Goal: Task Accomplishment & Management: Manage account settings

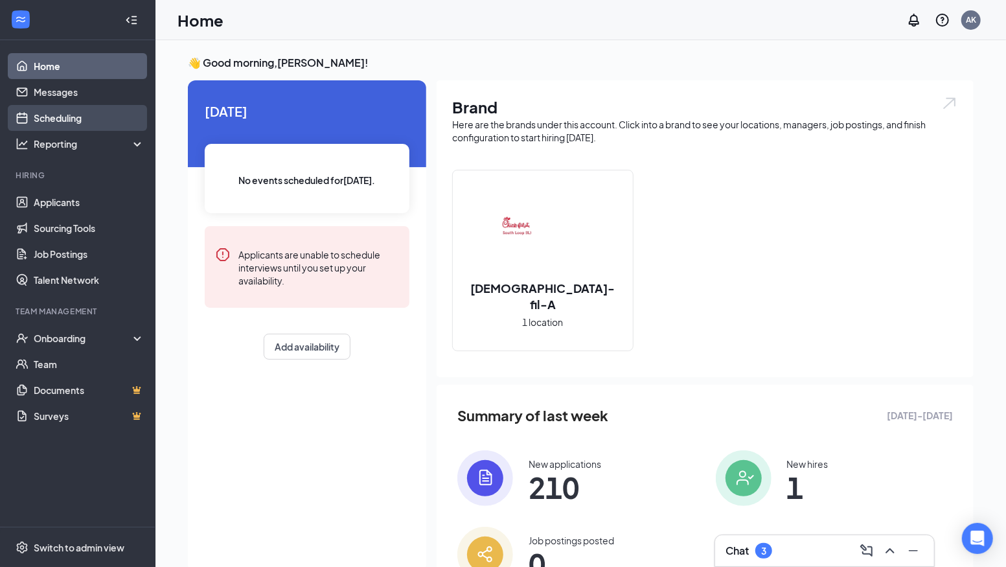
click at [61, 117] on link "Scheduling" at bounding box center [89, 118] width 111 height 26
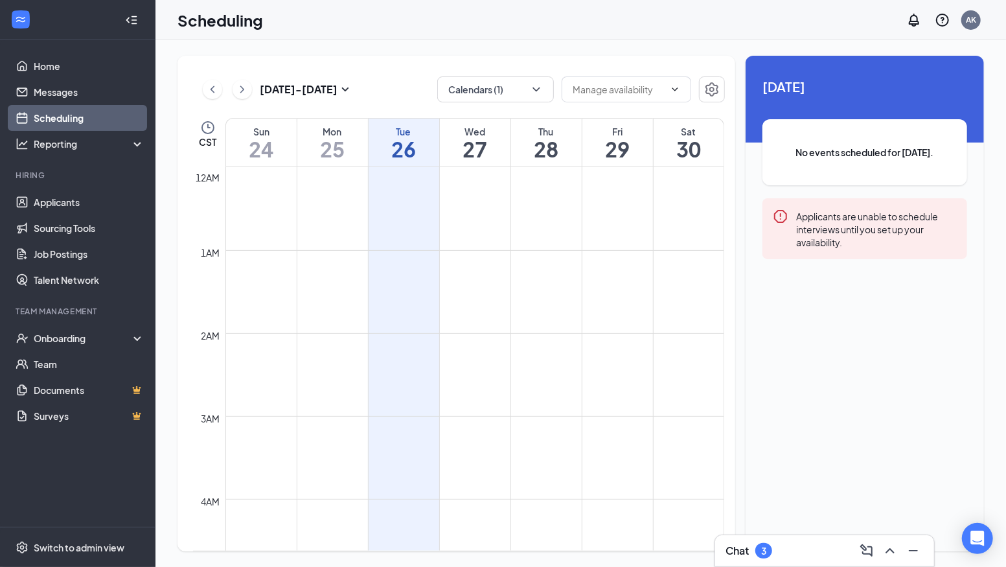
scroll to position [636, 0]
click at [543, 92] on button "Calendars (1)" at bounding box center [495, 89] width 117 height 26
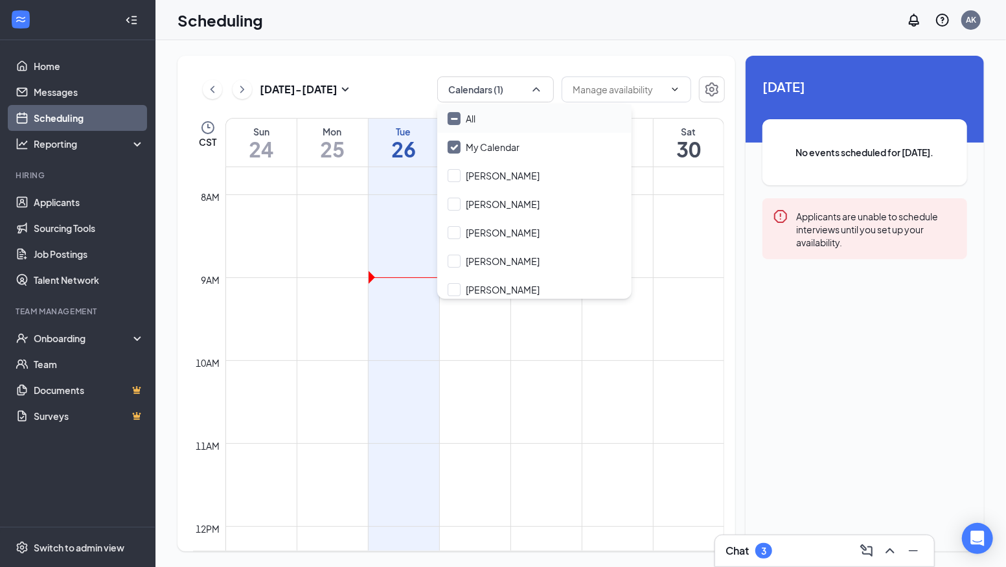
click at [453, 117] on input "All" at bounding box center [462, 118] width 28 height 13
checkbox input "true"
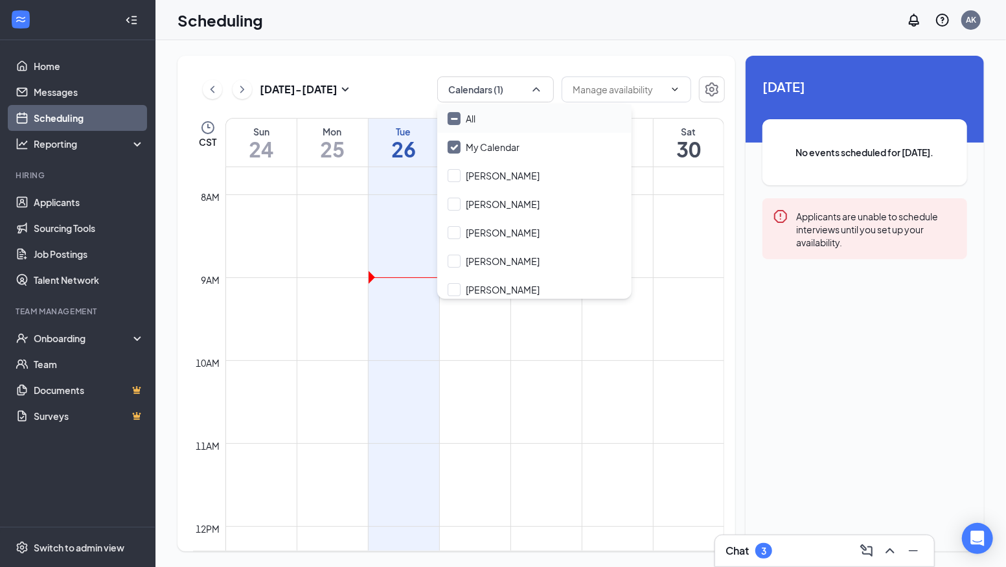
checkbox input "true"
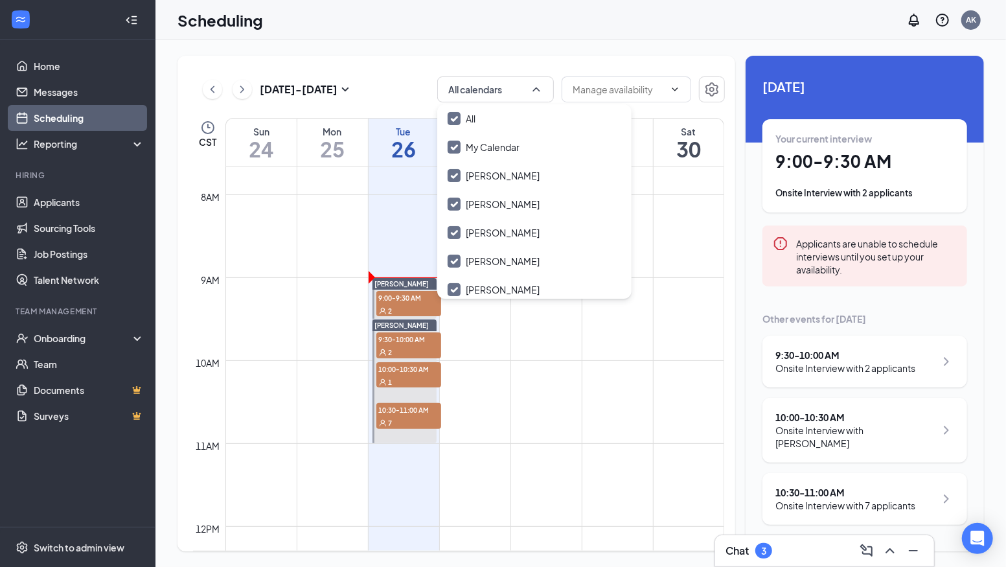
click at [587, 415] on td at bounding box center [474, 412] width 499 height 21
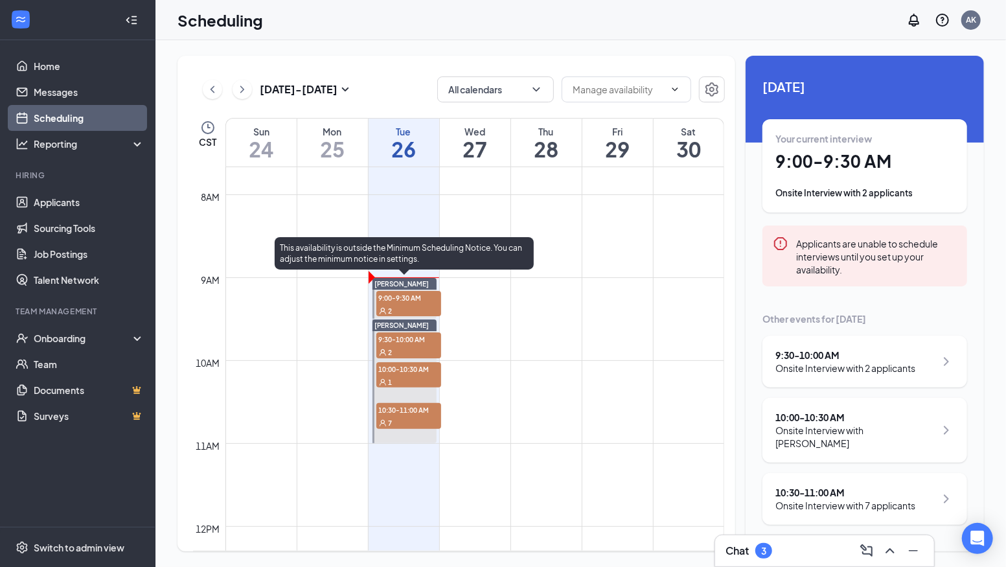
click at [416, 301] on span "9:00-9:30 AM" at bounding box center [408, 297] width 65 height 13
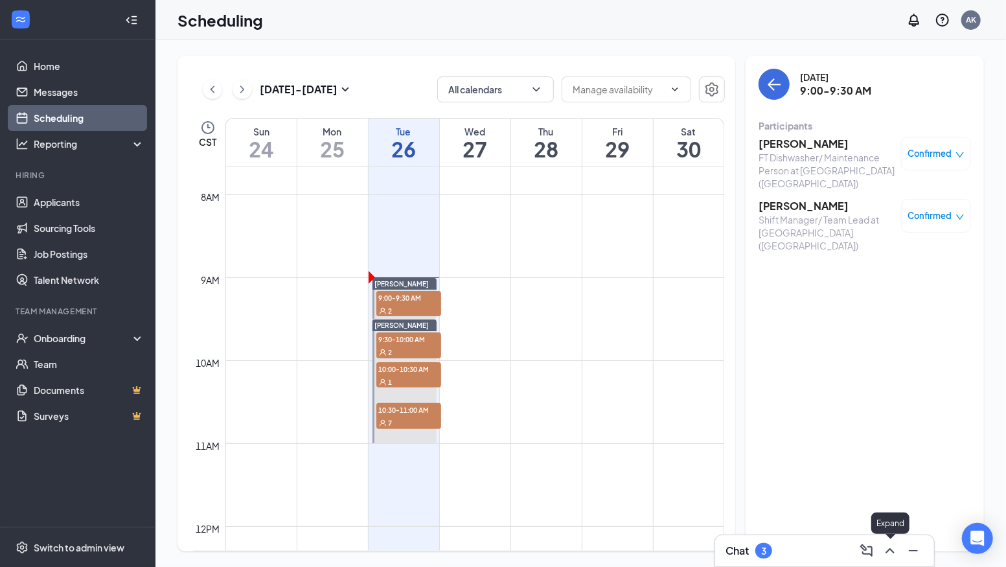
click at [887, 551] on icon "ChevronUp" at bounding box center [889, 550] width 8 height 5
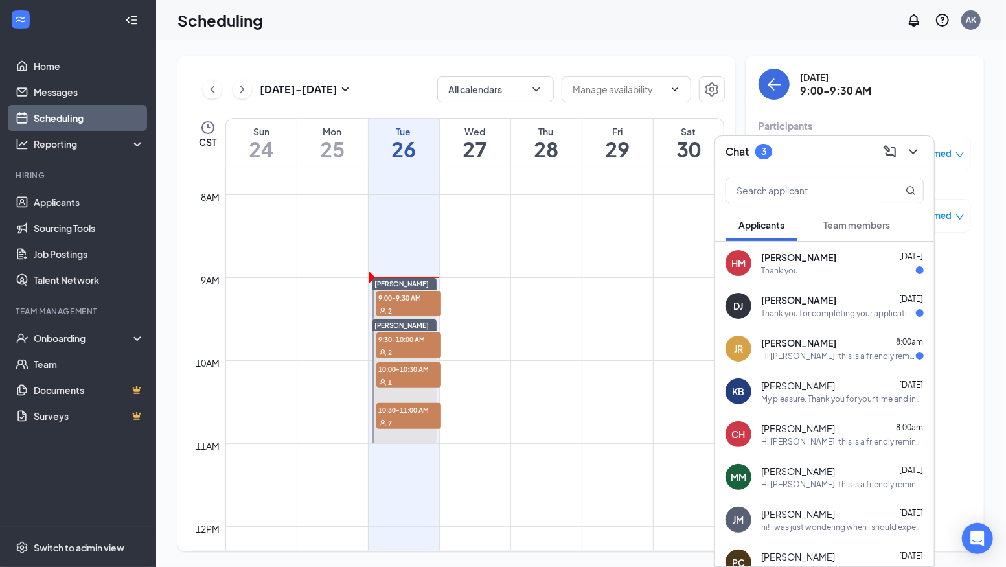
click at [839, 354] on div "Hi [PERSON_NAME], this is a friendly reminder. Your interview with [DEMOGRAPHIC…" at bounding box center [838, 355] width 155 height 11
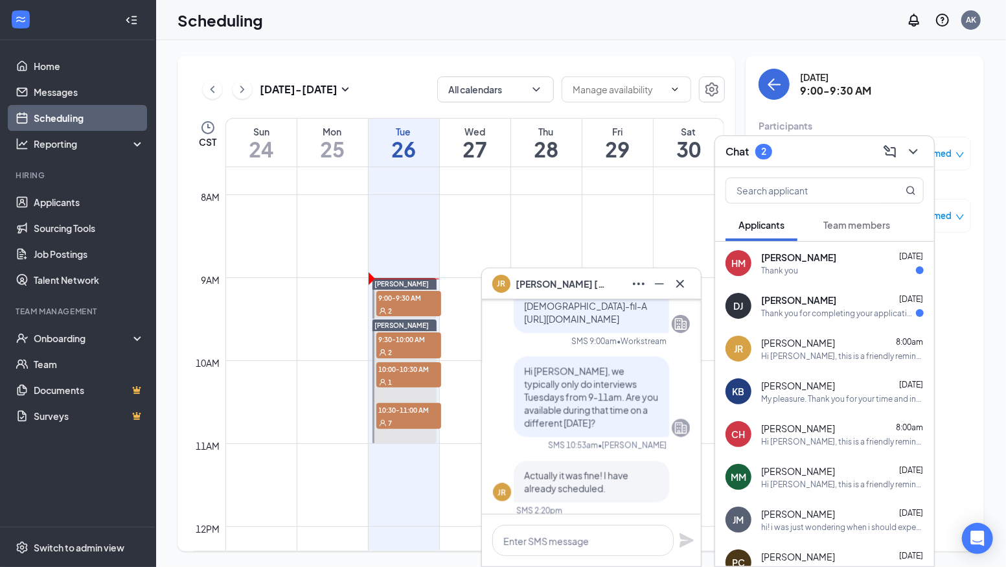
scroll to position [-308, 0]
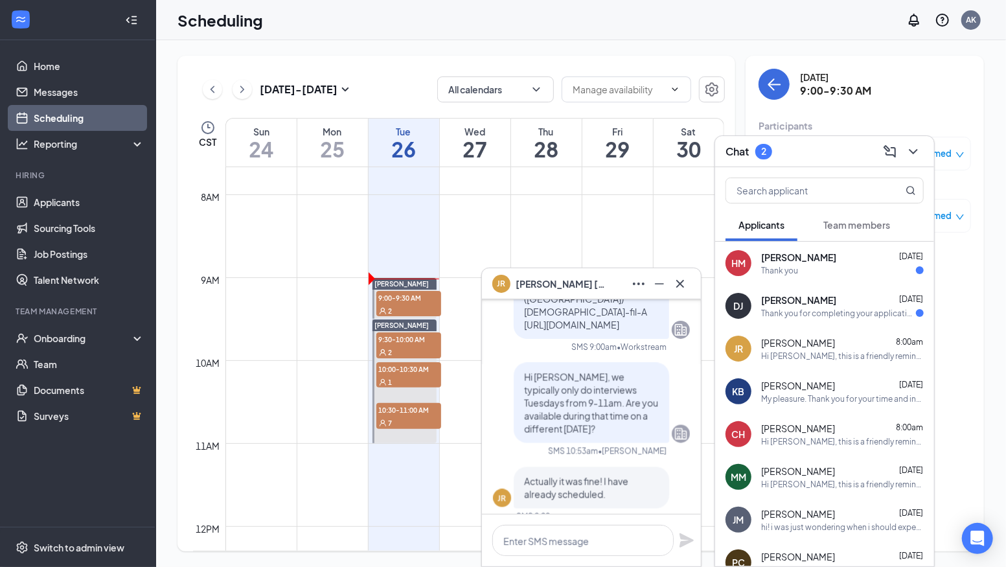
click at [780, 264] on div "[PERSON_NAME] [DATE] Thank you" at bounding box center [842, 263] width 163 height 25
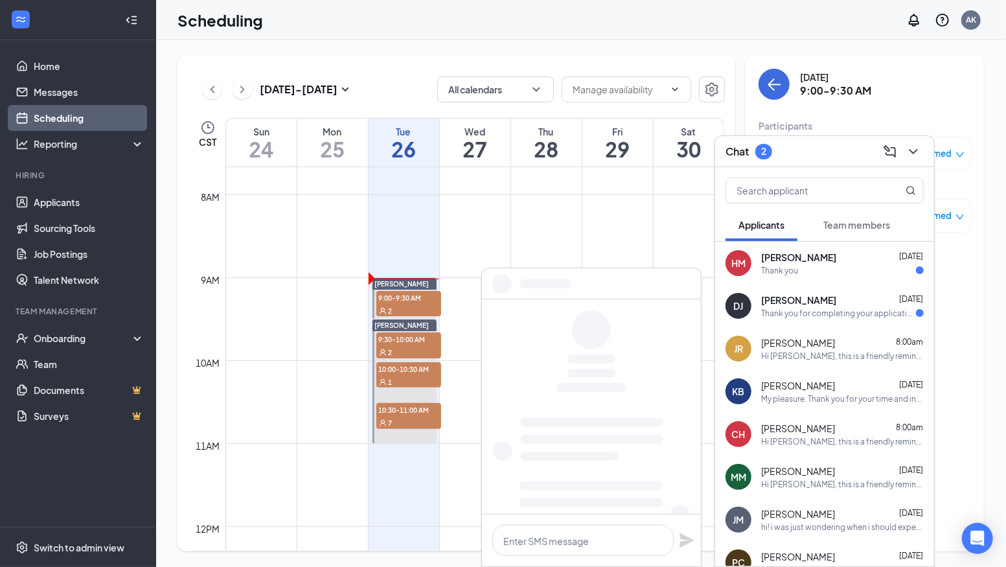
scroll to position [0, 0]
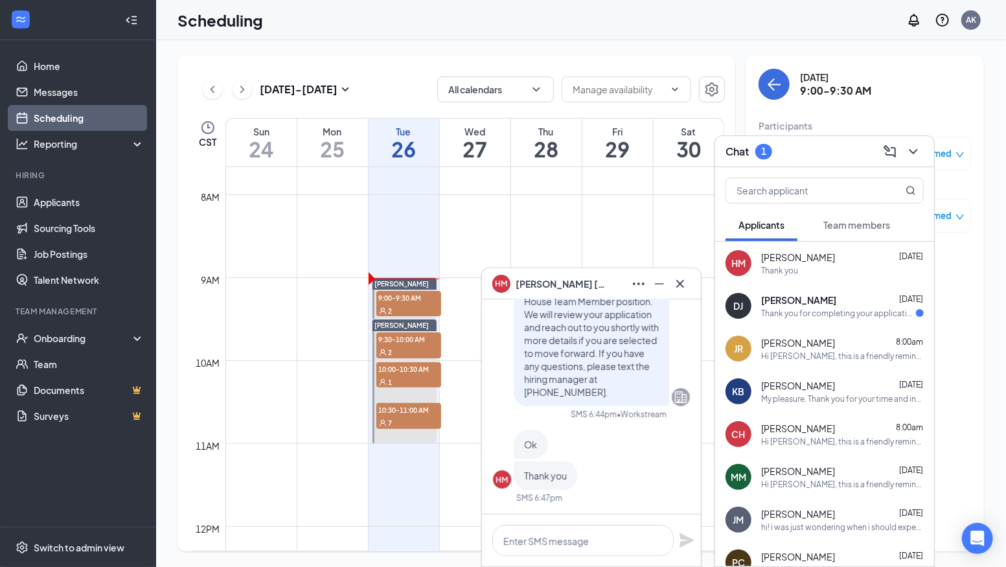
click at [785, 305] on span "[PERSON_NAME]" at bounding box center [798, 299] width 75 height 13
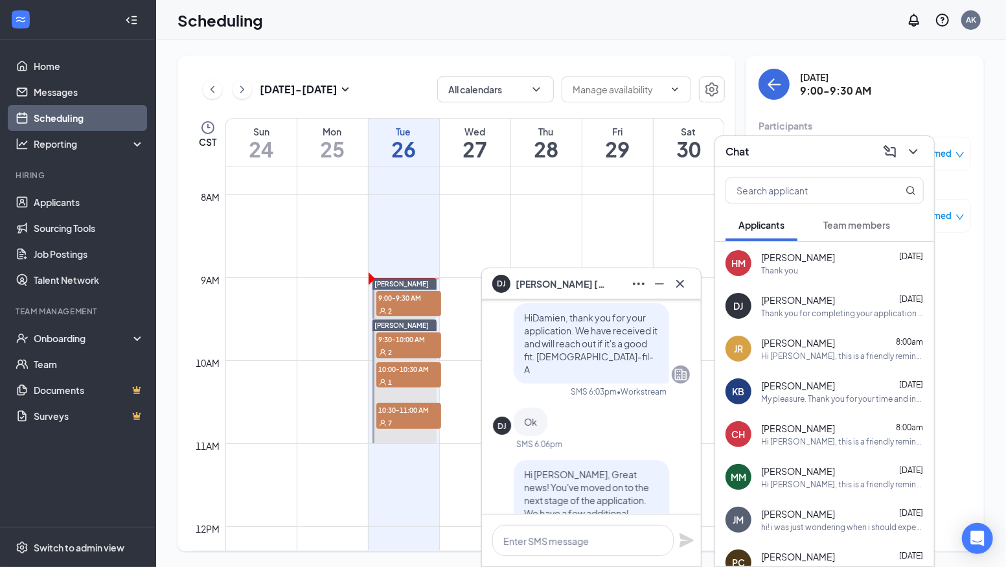
scroll to position [-313, 0]
click at [680, 281] on icon "Cross" at bounding box center [680, 284] width 16 height 16
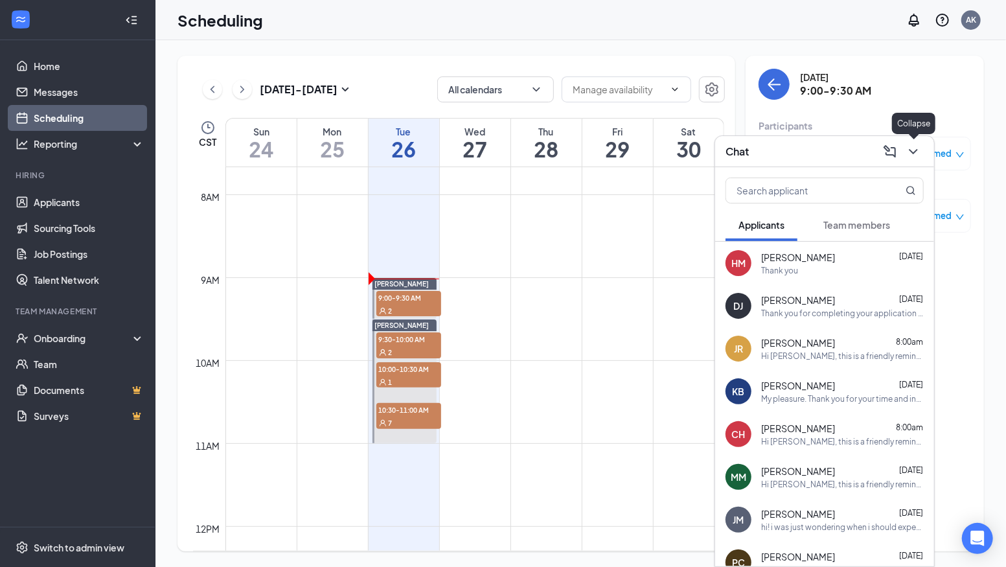
click at [918, 151] on icon "ChevronDown" at bounding box center [913, 152] width 16 height 16
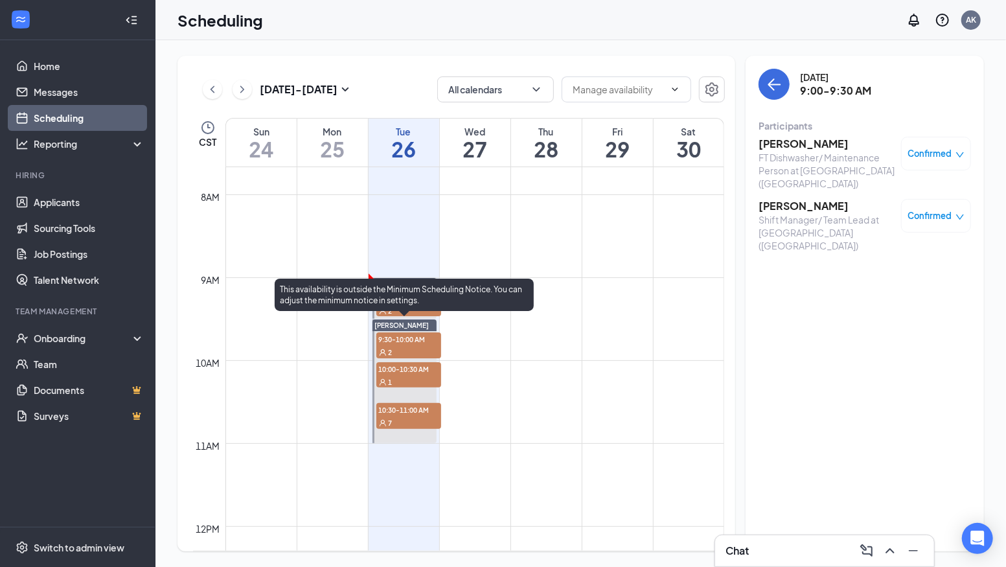
click at [402, 345] on div "2" at bounding box center [408, 351] width 65 height 13
click at [399, 376] on div "1" at bounding box center [408, 381] width 65 height 13
click at [407, 343] on span "9:30-10:00 AM" at bounding box center [408, 338] width 65 height 13
click at [410, 413] on span "10:30-11:00 AM" at bounding box center [408, 409] width 65 height 13
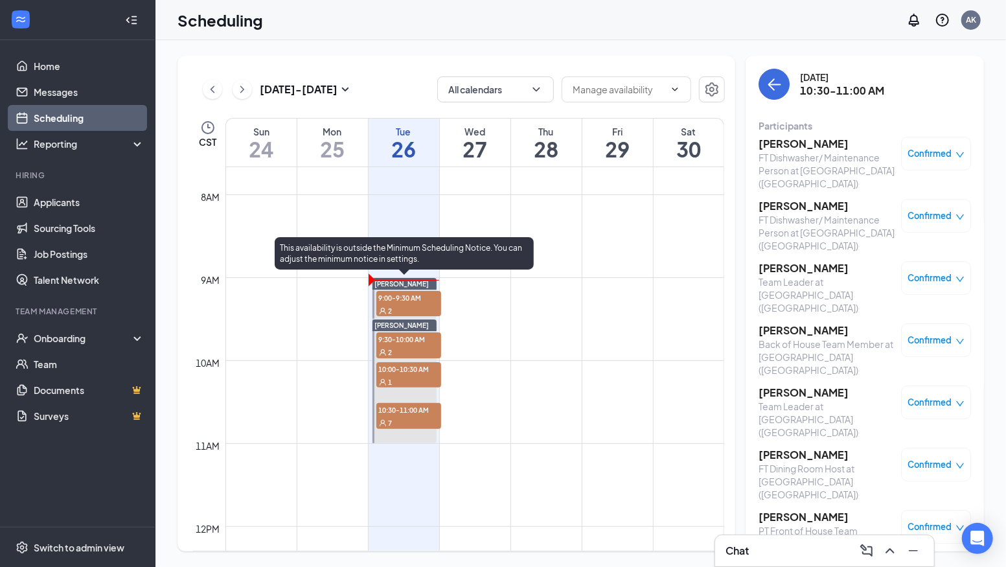
click at [403, 302] on span "9:00-9:30 AM" at bounding box center [408, 297] width 65 height 13
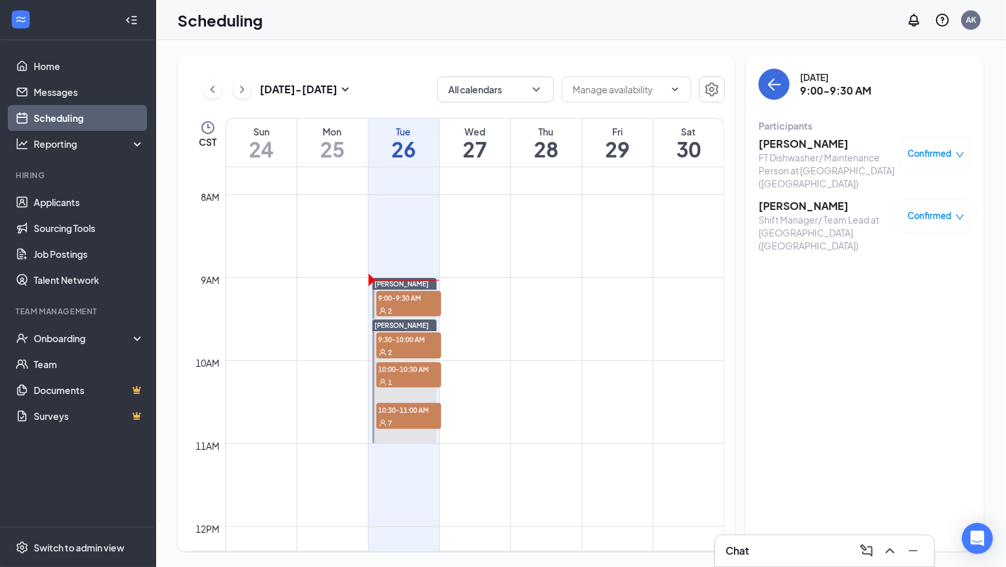
click at [926, 153] on span "Confirmed" at bounding box center [930, 153] width 44 height 13
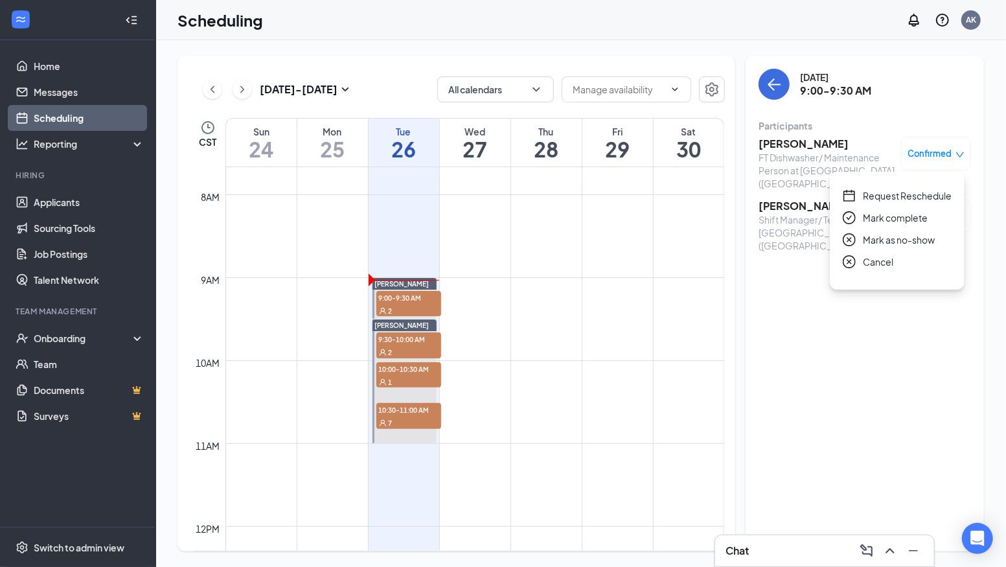
click at [893, 240] on span "Mark as no-show" at bounding box center [899, 240] width 72 height 14
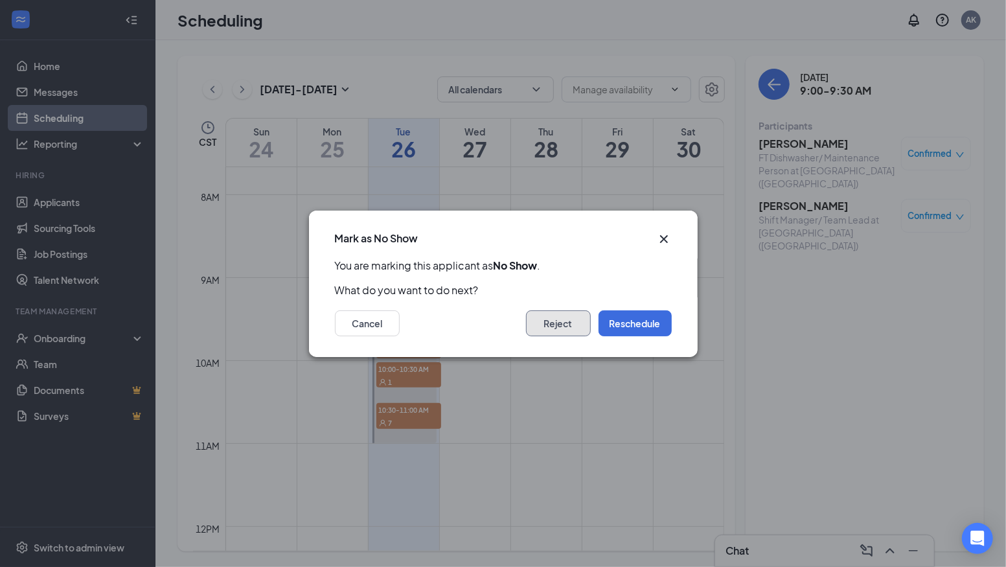
click at [553, 323] on button "Reject" at bounding box center [558, 323] width 65 height 26
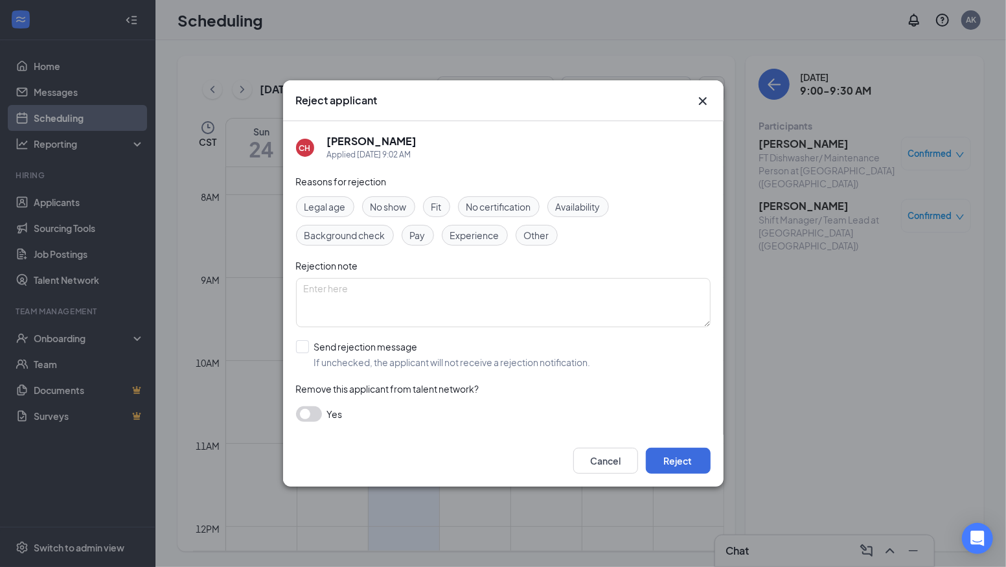
click at [385, 210] on span "No show" at bounding box center [388, 206] width 36 height 14
click at [681, 459] on button "Reject" at bounding box center [678, 461] width 65 height 26
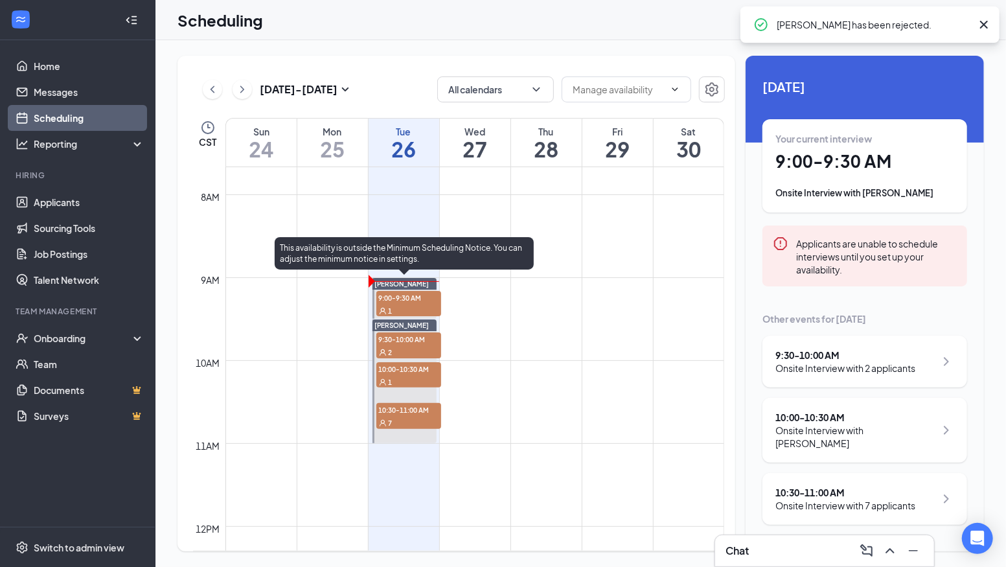
click at [415, 304] on div "1" at bounding box center [408, 310] width 65 height 13
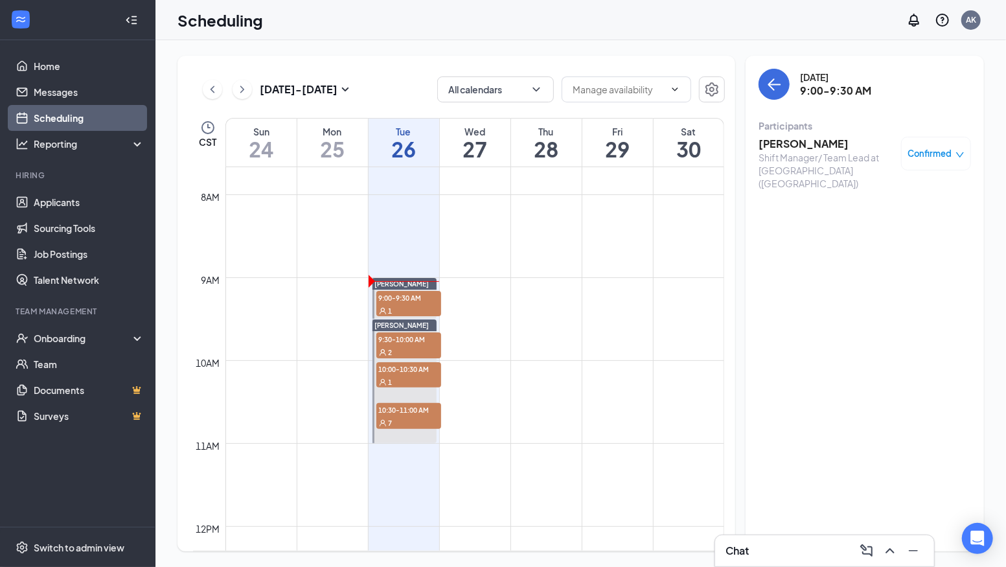
click at [943, 160] on span "Confirmed" at bounding box center [930, 153] width 44 height 13
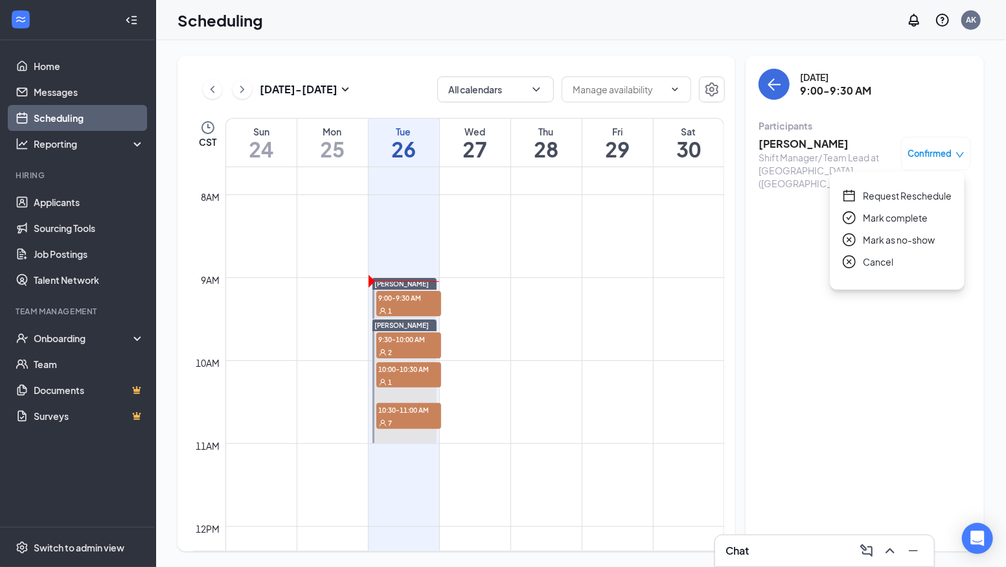
click at [891, 242] on span "Mark as no-show" at bounding box center [899, 240] width 72 height 14
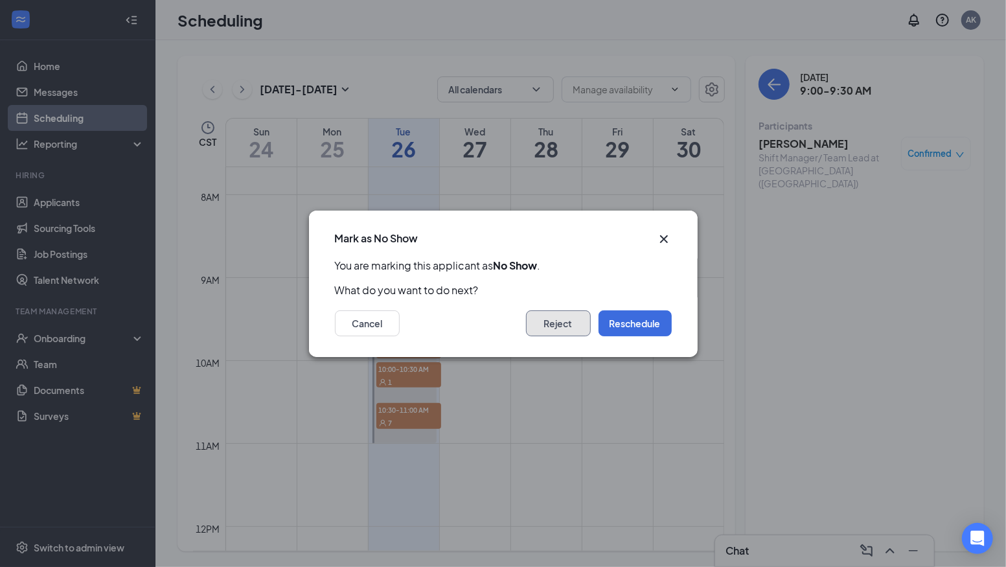
click at [564, 318] on button "Reject" at bounding box center [558, 323] width 65 height 26
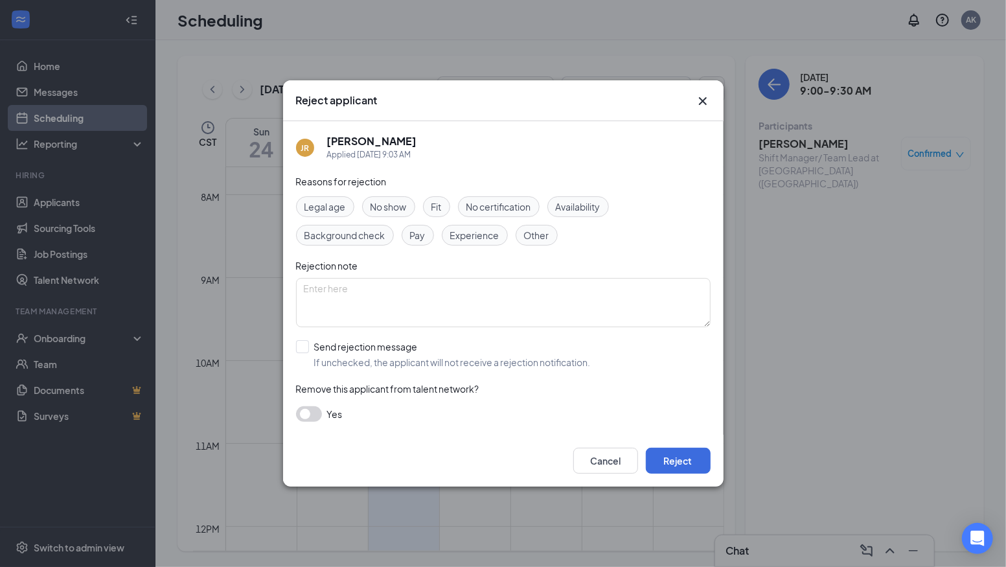
click at [395, 205] on span "No show" at bounding box center [388, 206] width 36 height 14
click at [687, 460] on button "Reject" at bounding box center [678, 461] width 65 height 26
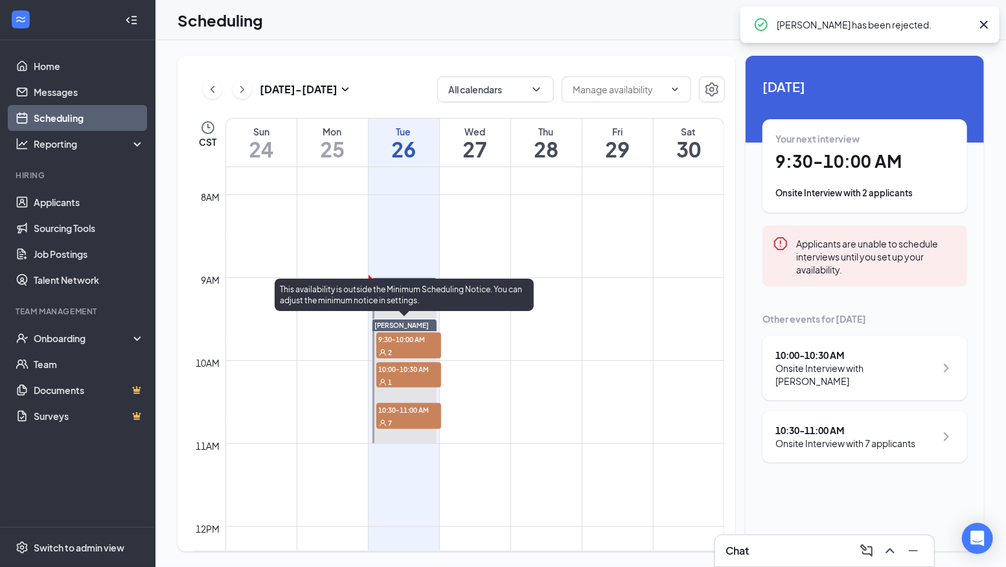
click at [410, 342] on span "9:30-10:00 AM" at bounding box center [408, 338] width 65 height 13
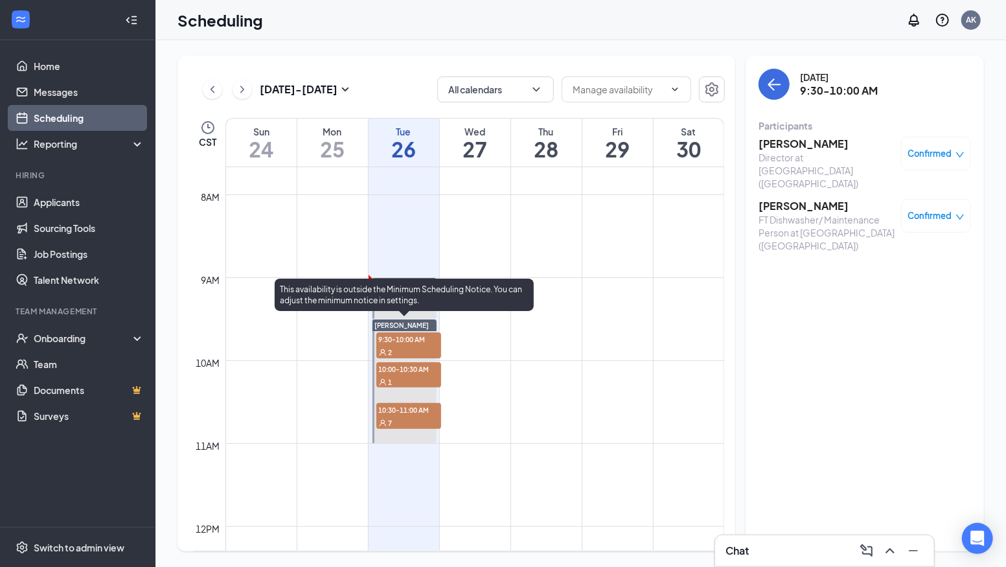
click at [410, 379] on div "1" at bounding box center [408, 381] width 65 height 13
click at [434, 422] on div "7" at bounding box center [408, 422] width 65 height 13
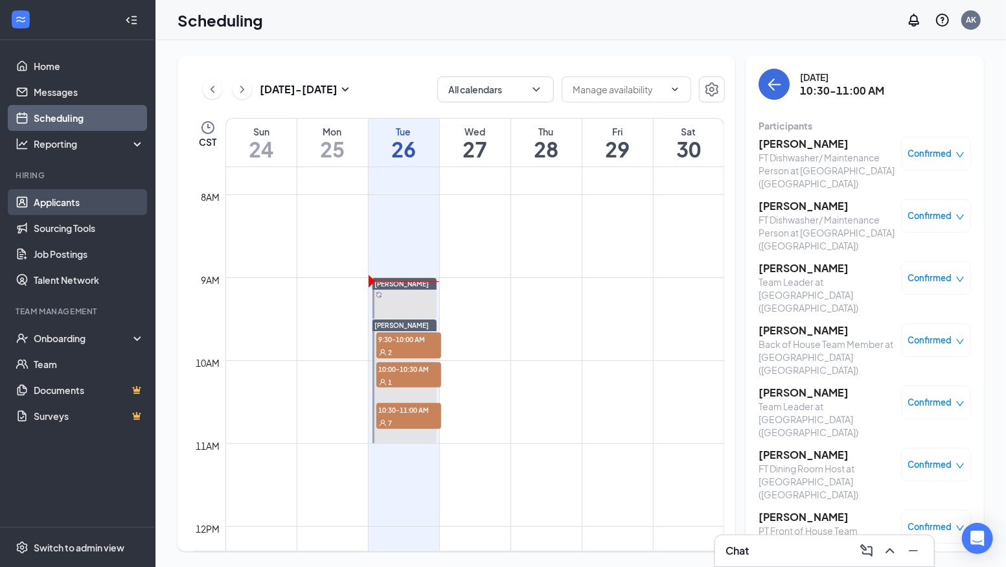
click at [50, 205] on link "Applicants" at bounding box center [89, 202] width 111 height 26
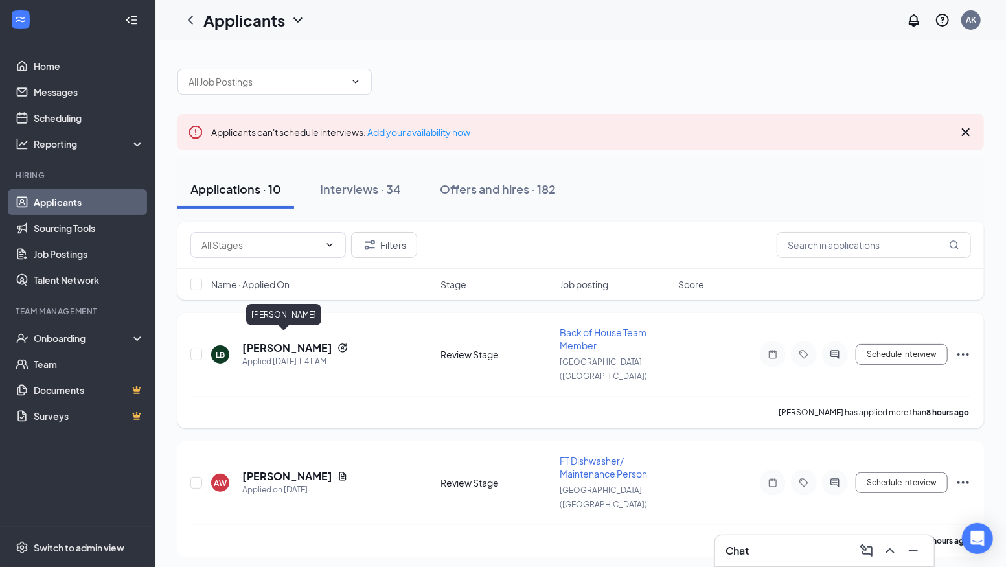
click at [275, 343] on h5 "[PERSON_NAME]" at bounding box center [287, 348] width 90 height 14
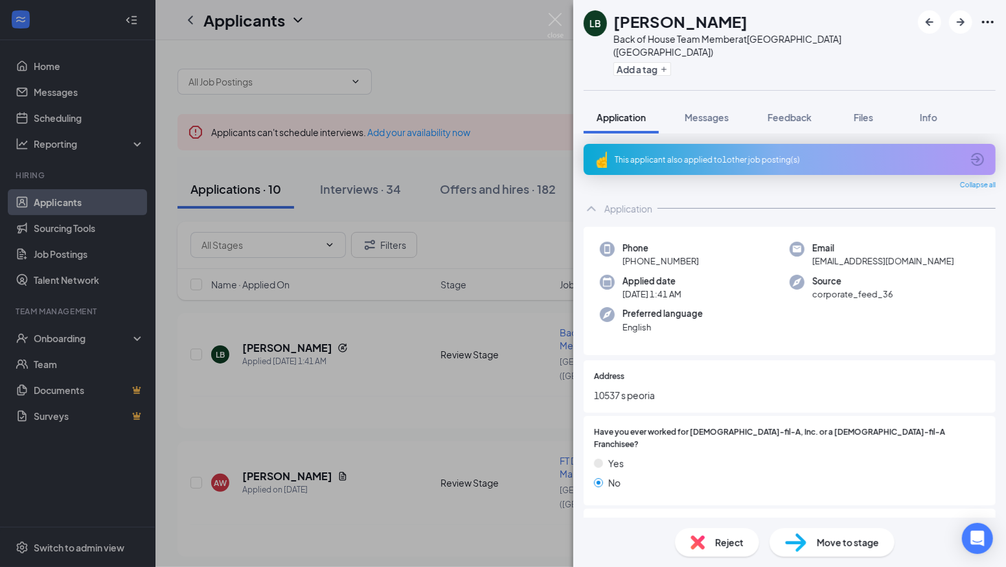
click at [944, 154] on div "This applicant also applied to 1 other job posting(s)" at bounding box center [788, 159] width 347 height 11
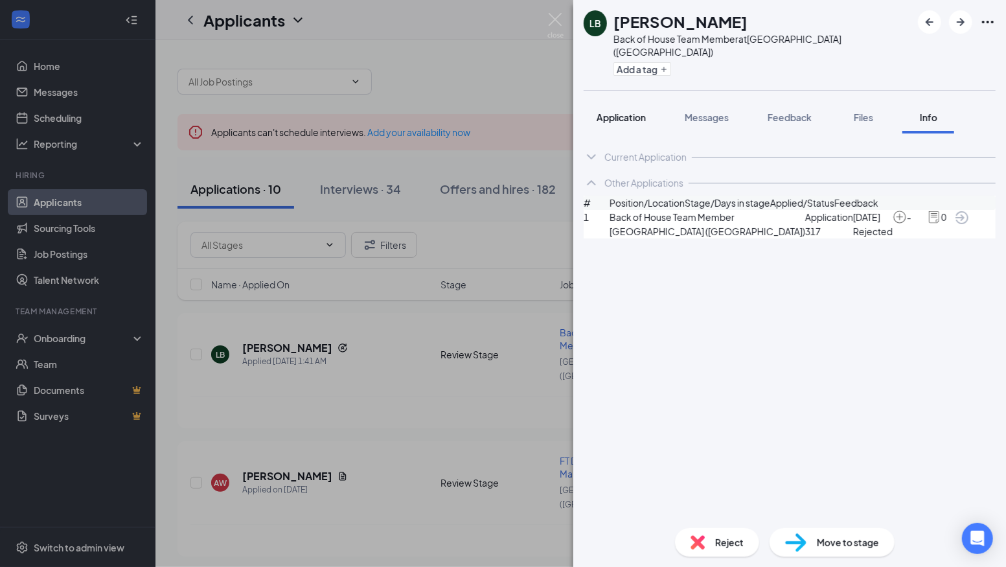
click at [626, 111] on span "Application" at bounding box center [621, 117] width 49 height 12
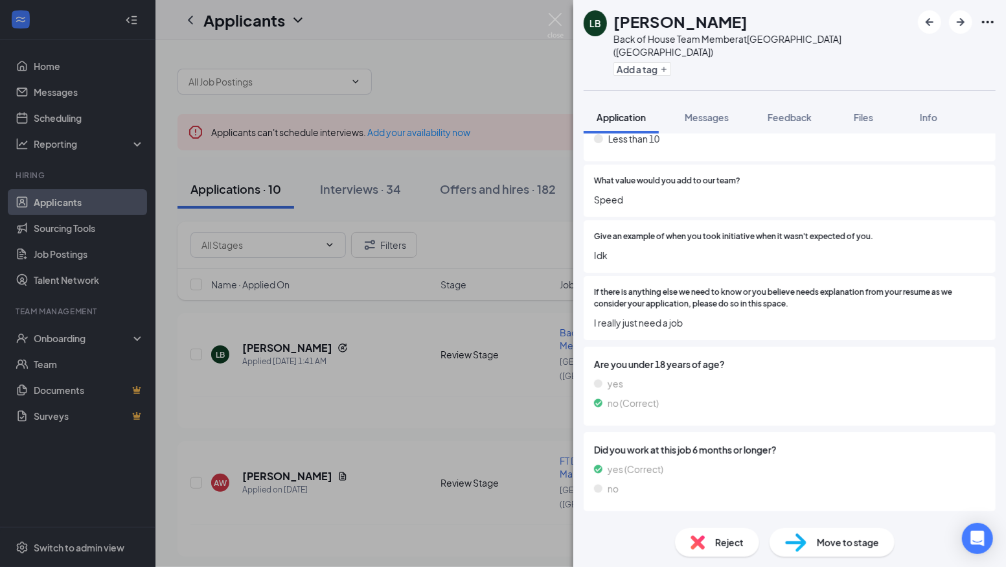
scroll to position [680, 0]
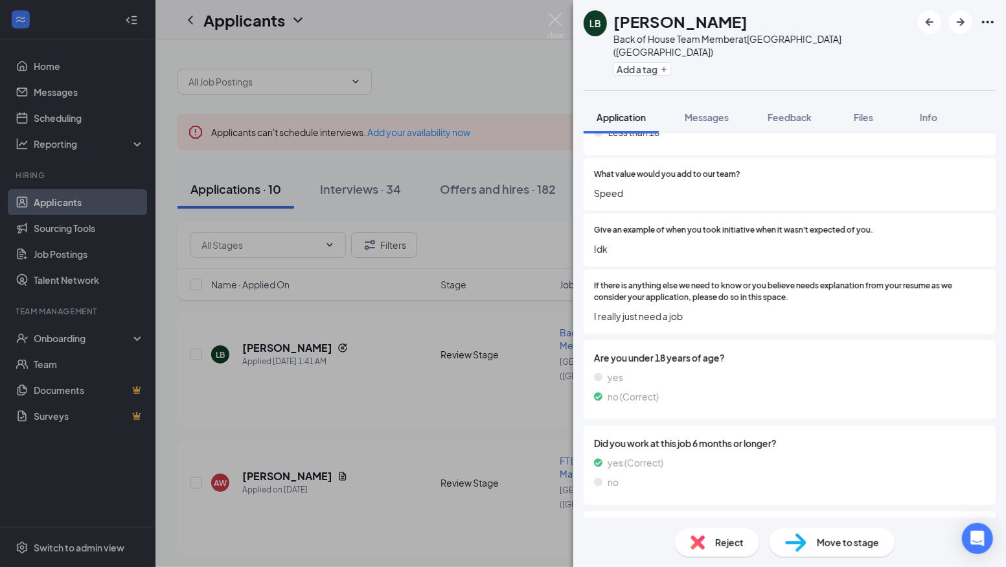
click at [732, 545] on span "Reject" at bounding box center [729, 542] width 28 height 14
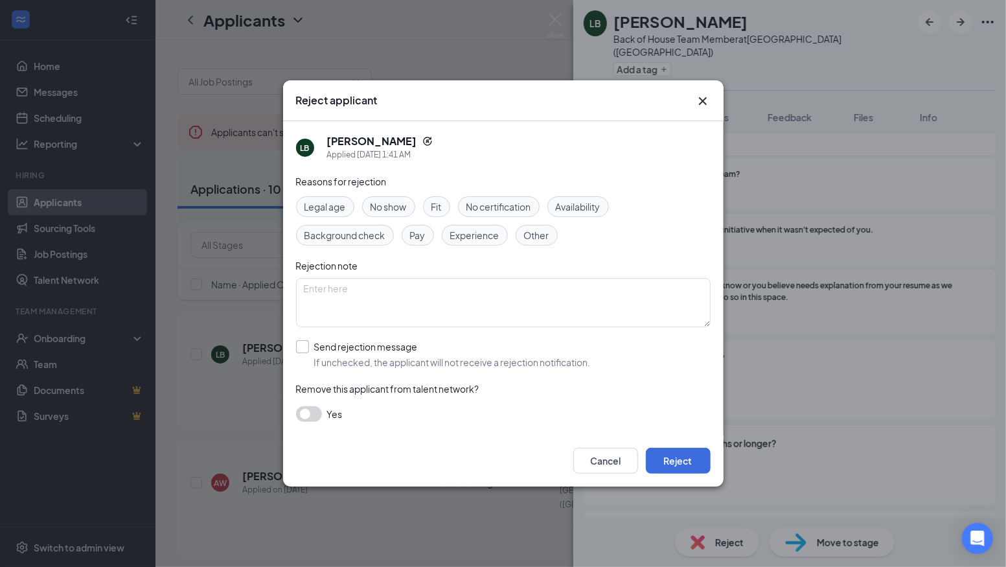
click at [303, 347] on input "Send rejection message If unchecked, the applicant will not receive a rejection…" at bounding box center [443, 354] width 295 height 28
checkbox input "true"
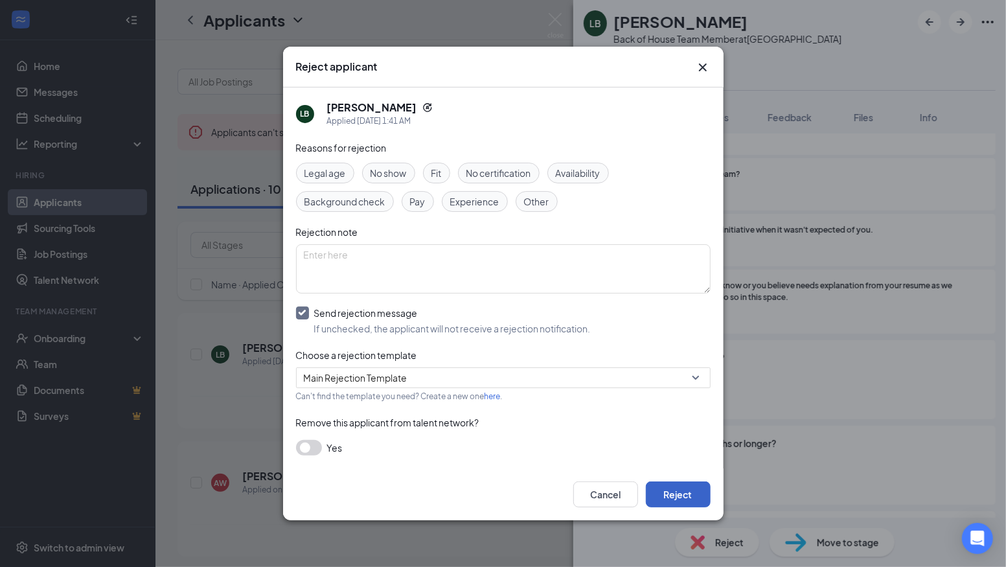
click at [676, 496] on button "Reject" at bounding box center [678, 494] width 65 height 26
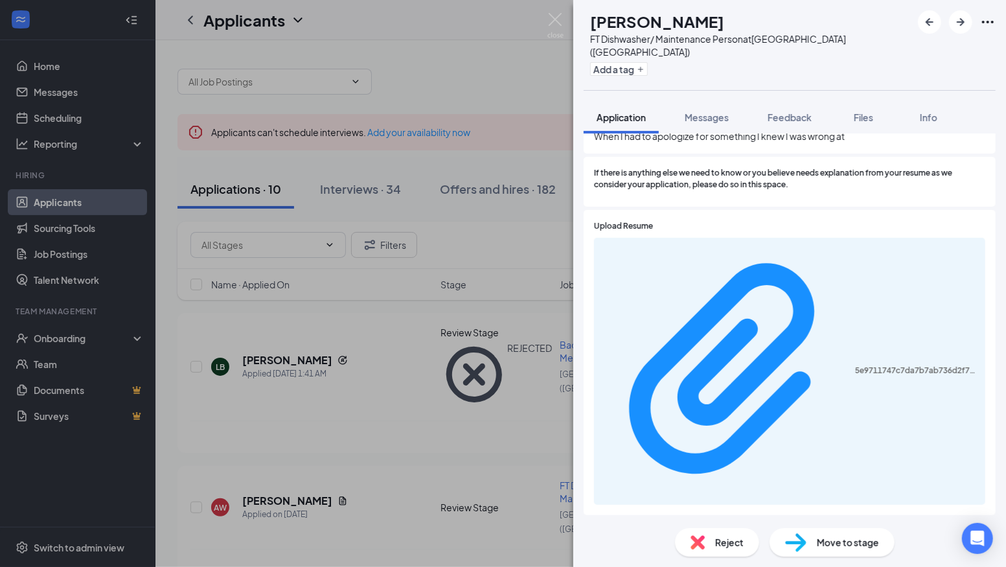
scroll to position [742, 0]
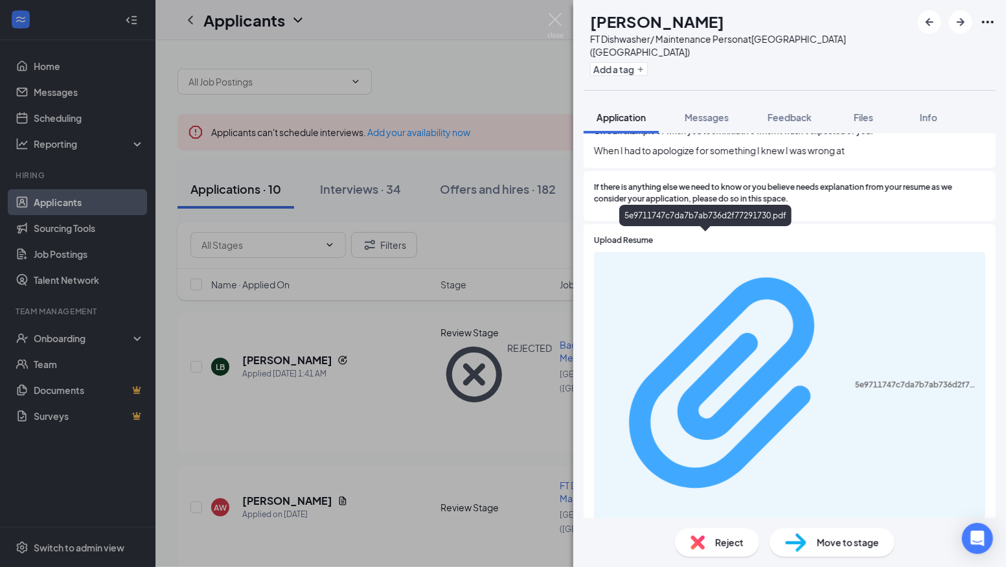
click at [855, 380] on div "5e9711747c7da7b7ab736d2f77291730.pdf" at bounding box center [916, 385] width 122 height 10
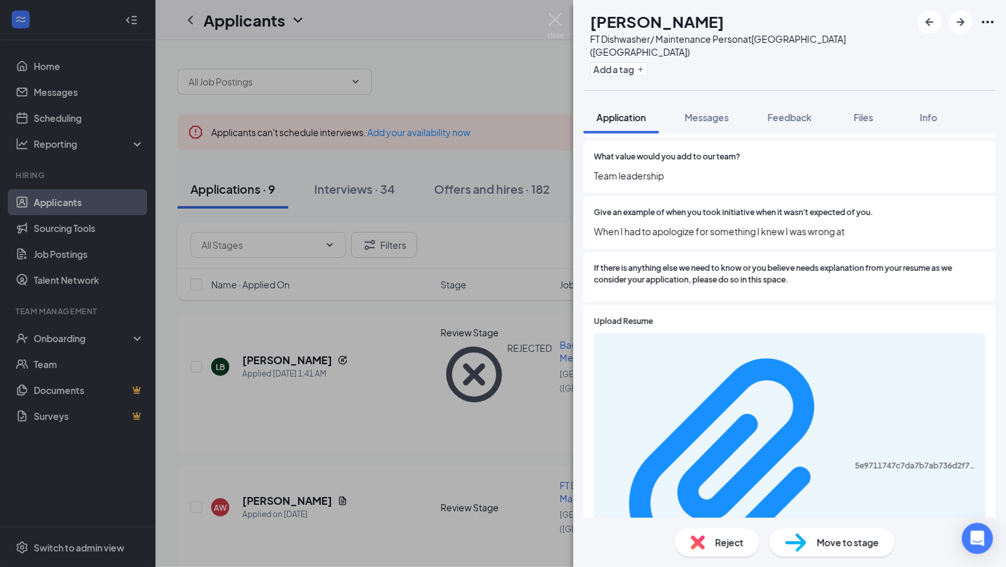
scroll to position [648, 0]
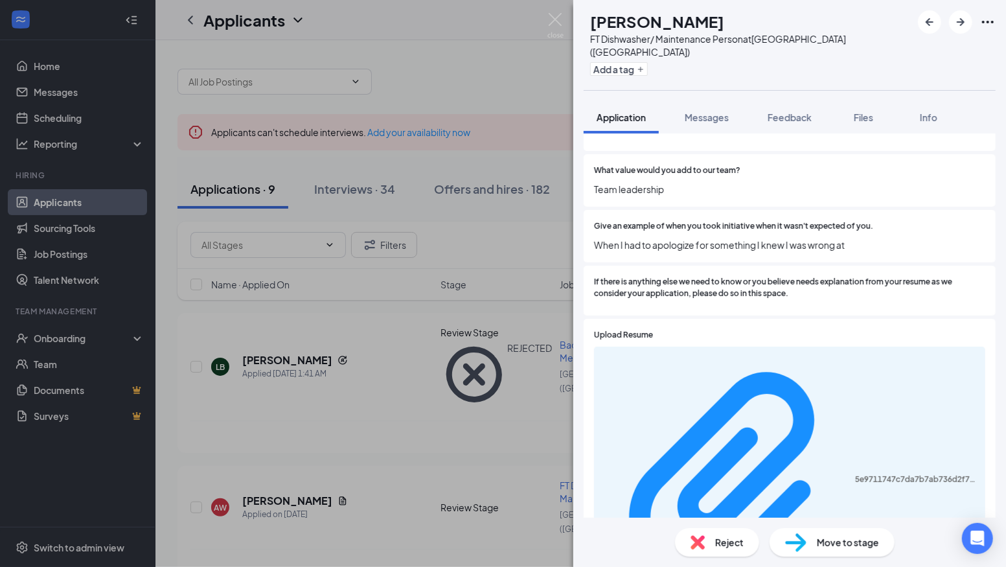
click at [710, 538] on div "Reject" at bounding box center [717, 542] width 84 height 28
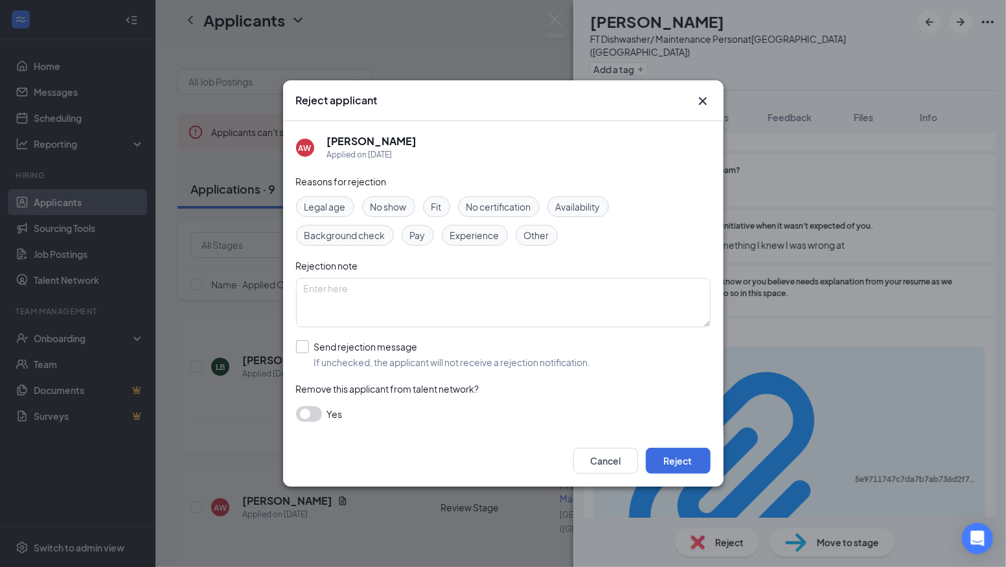
click at [299, 346] on input "Send rejection message If unchecked, the applicant will not receive a rejection…" at bounding box center [443, 354] width 295 height 28
checkbox input "true"
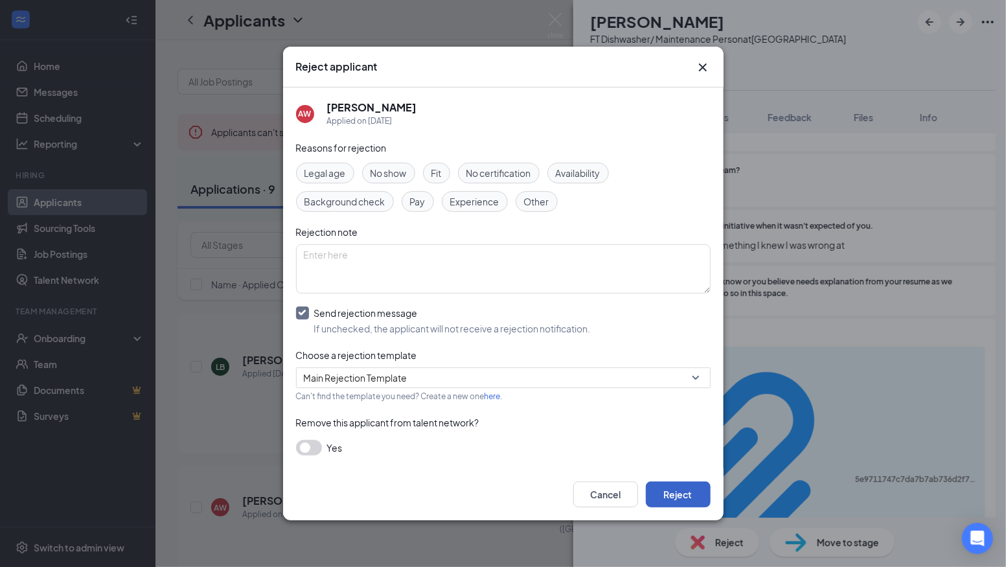
click at [688, 500] on button "Reject" at bounding box center [678, 494] width 65 height 26
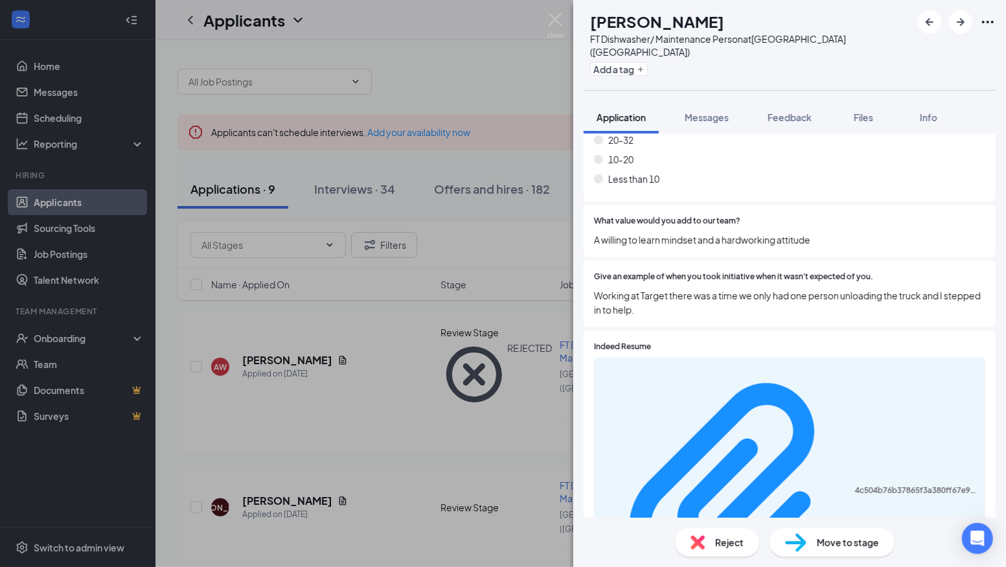
scroll to position [596, 0]
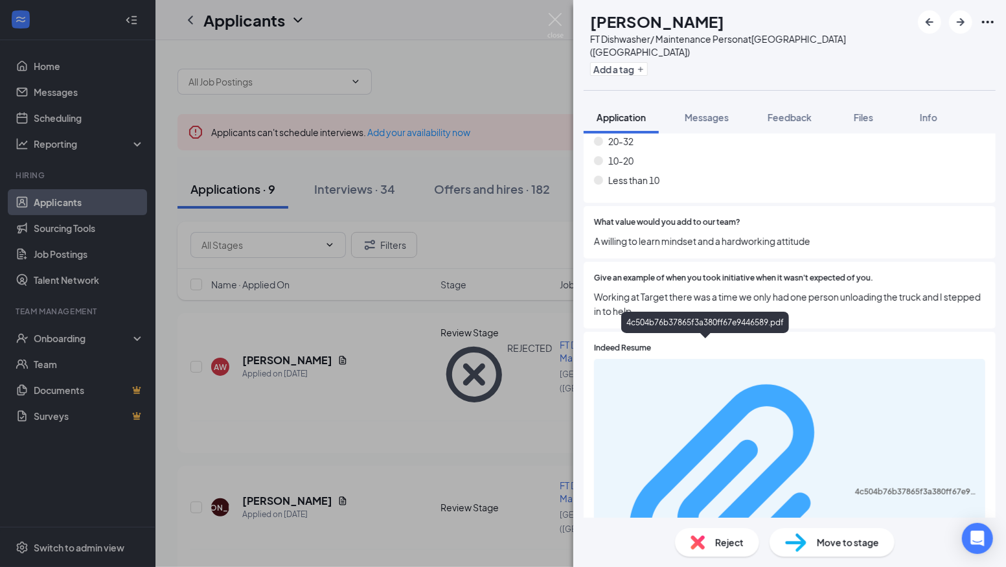
click at [855, 486] on div "4c504b76b37865f3a380ff67e9446589.pdf" at bounding box center [916, 491] width 122 height 10
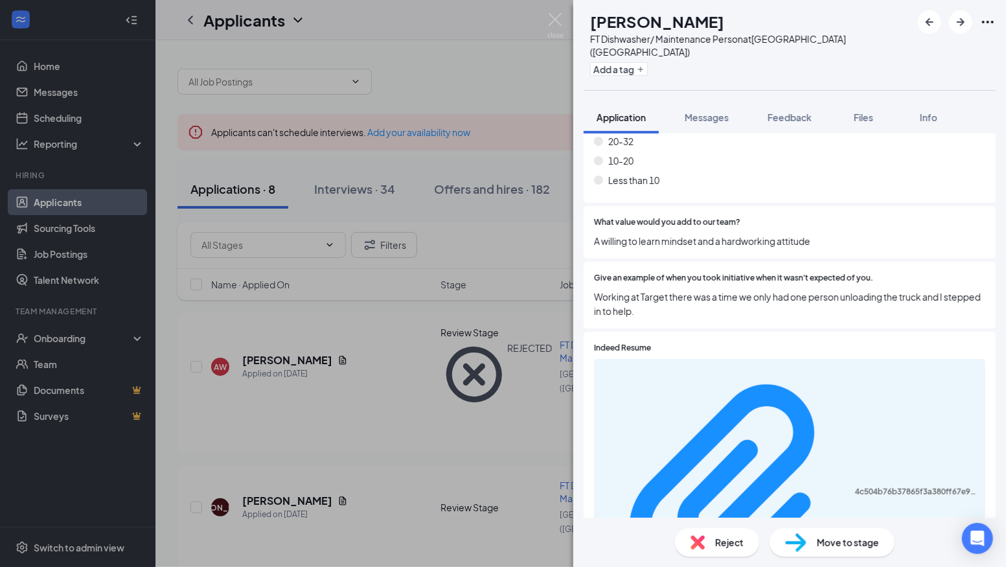
click at [846, 543] on span "Move to stage" at bounding box center [848, 542] width 62 height 14
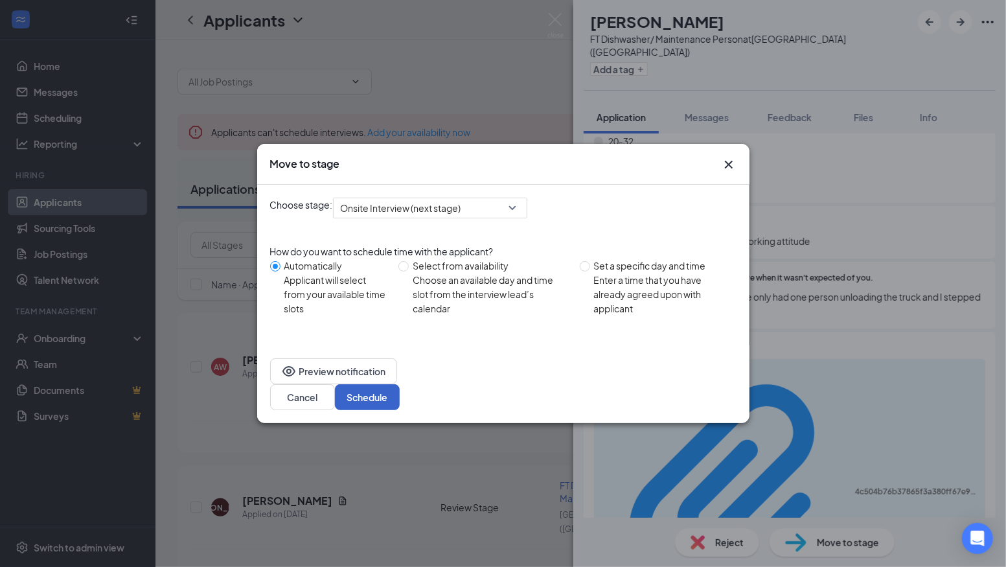
click at [400, 386] on button "Schedule" at bounding box center [367, 397] width 65 height 26
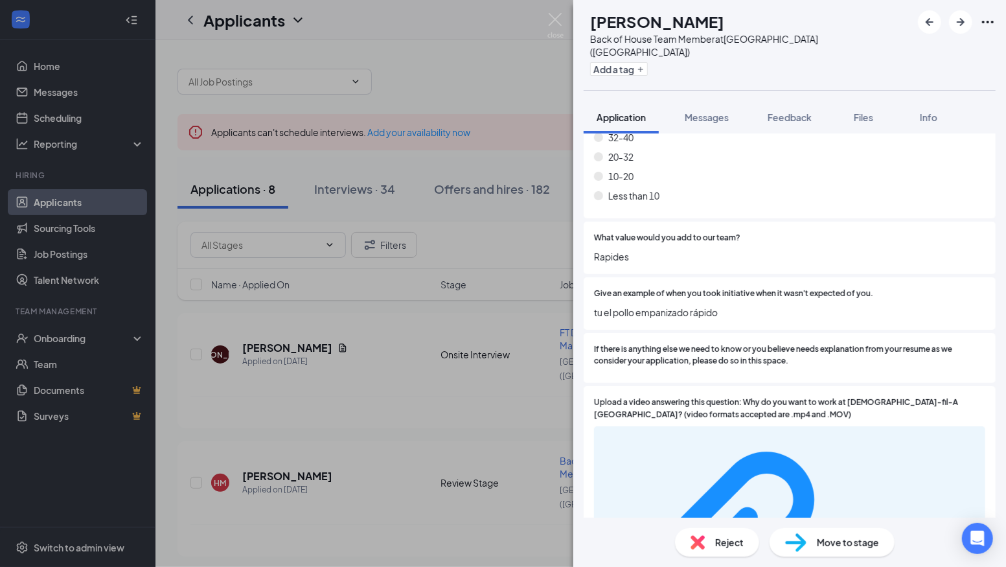
scroll to position [582, 0]
click at [722, 545] on span "Reject" at bounding box center [729, 542] width 28 height 14
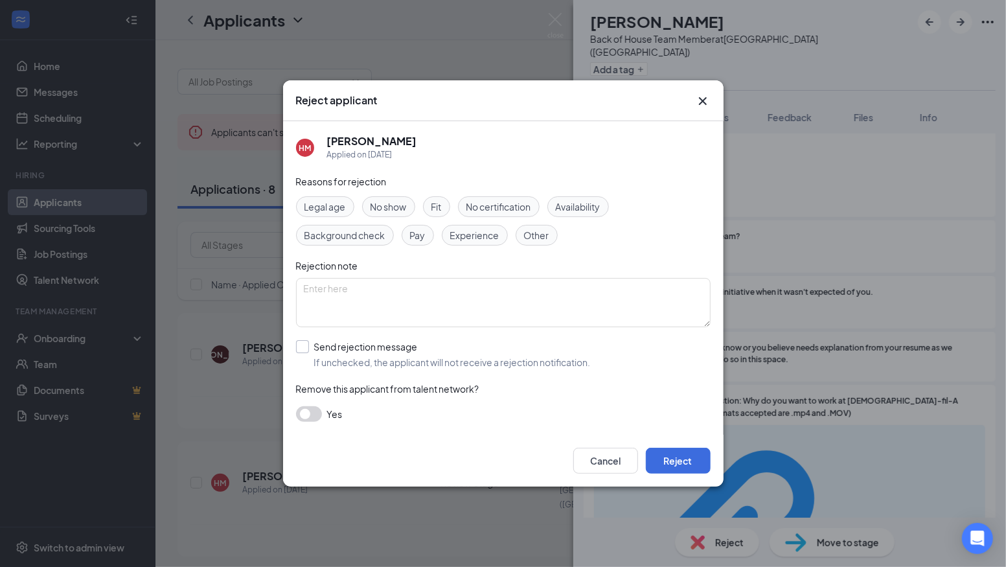
click at [302, 346] on input "Send rejection message If unchecked, the applicant will not receive a rejection…" at bounding box center [443, 354] width 295 height 28
checkbox input "true"
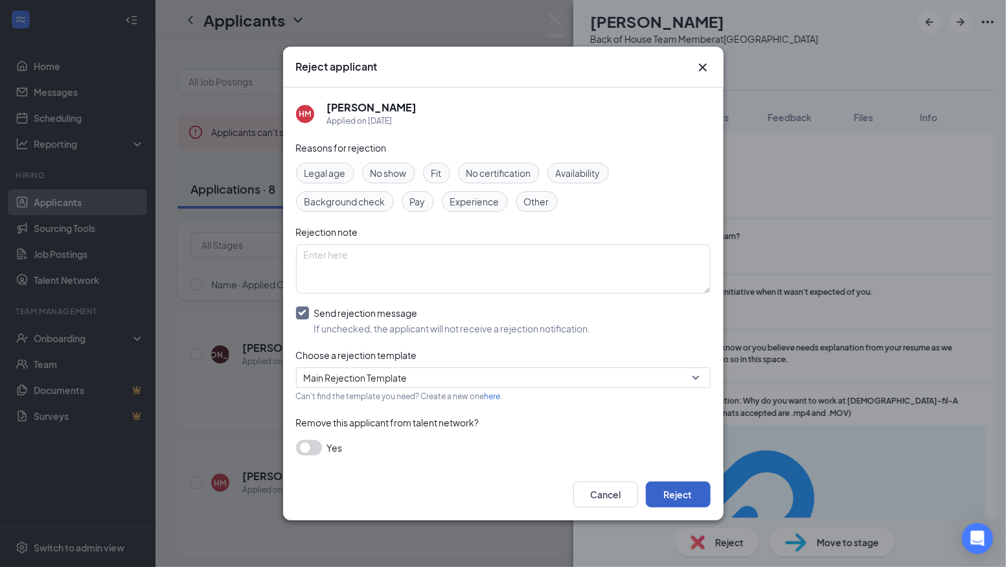
click at [670, 497] on button "Reject" at bounding box center [678, 494] width 65 height 26
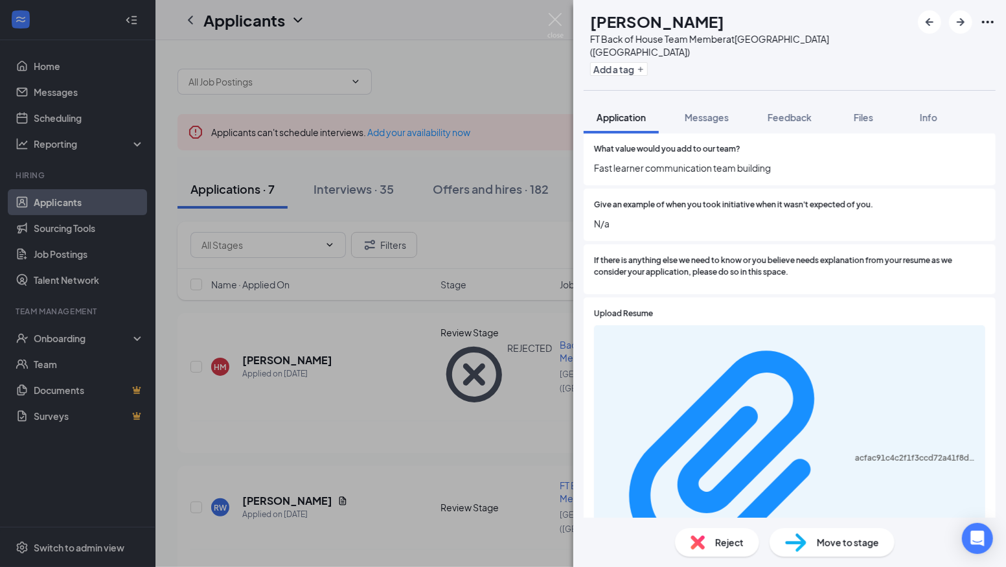
scroll to position [685, 0]
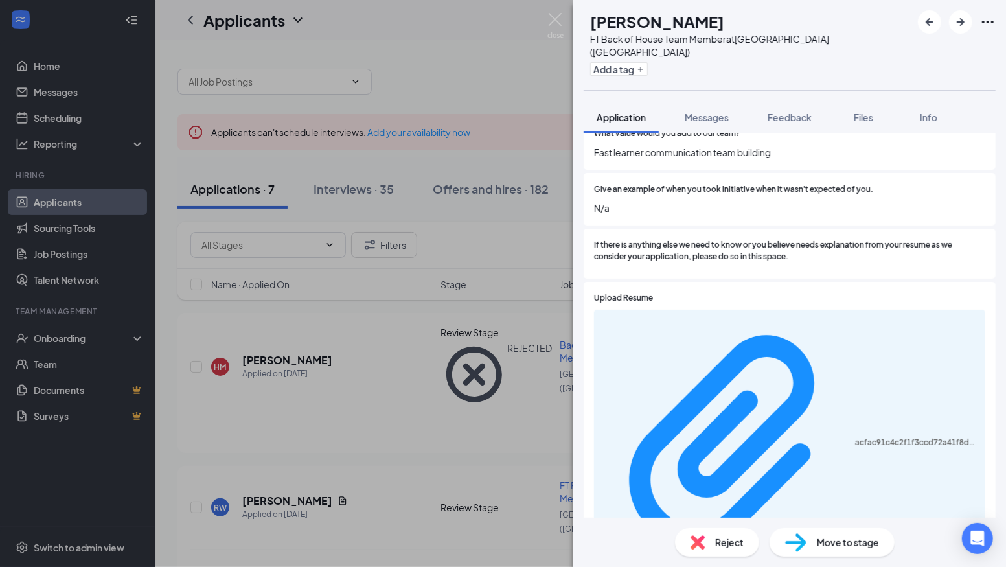
click at [734, 545] on span "Reject" at bounding box center [729, 542] width 28 height 14
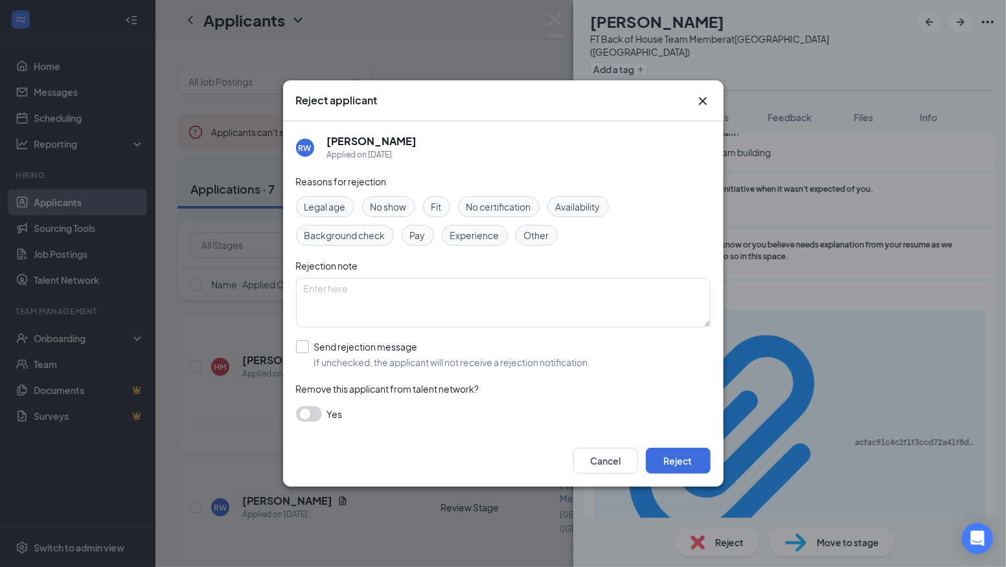
click at [301, 345] on input "Send rejection message If unchecked, the applicant will not receive a rejection…" at bounding box center [443, 354] width 295 height 28
checkbox input "true"
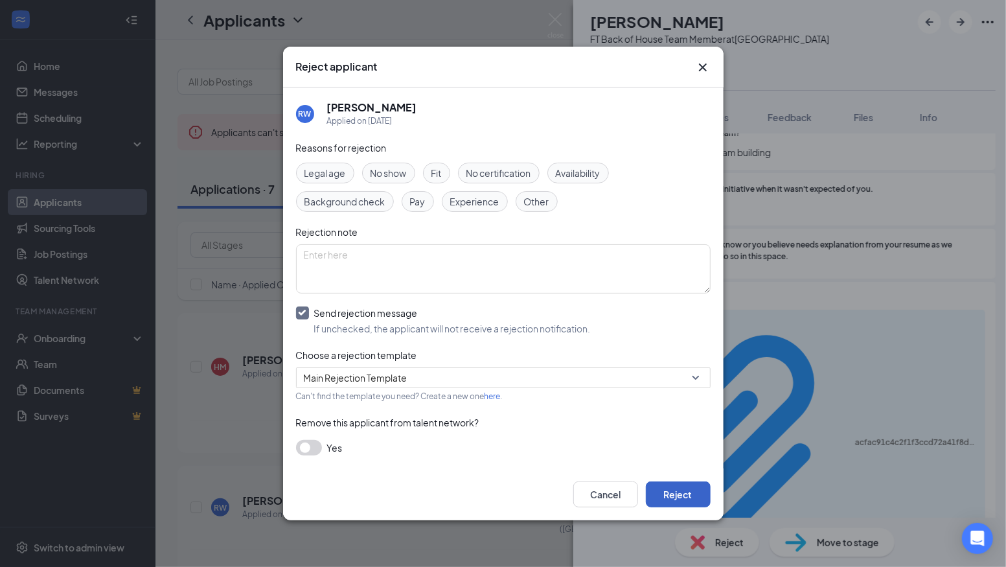
click at [681, 501] on button "Reject" at bounding box center [678, 494] width 65 height 26
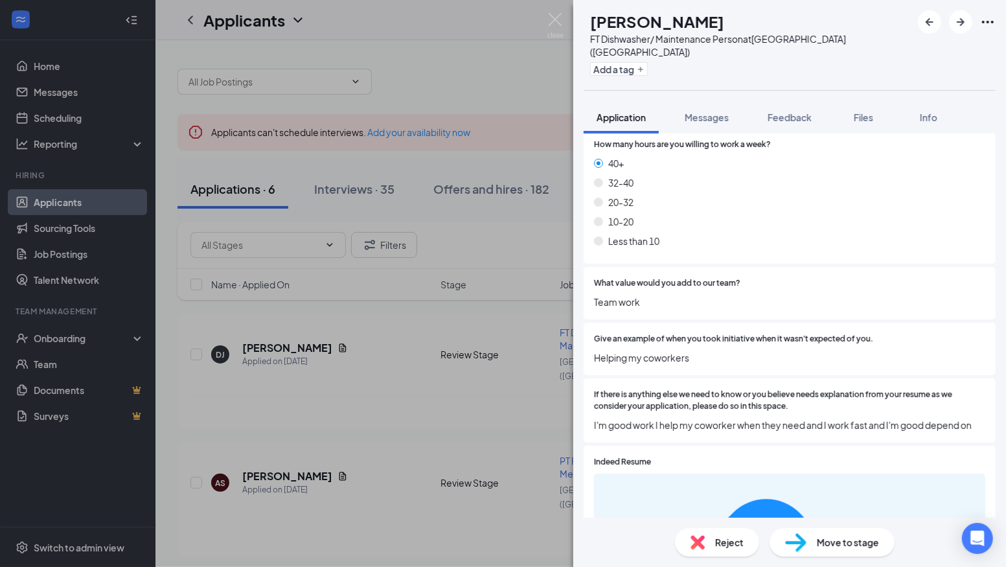
scroll to position [538, 0]
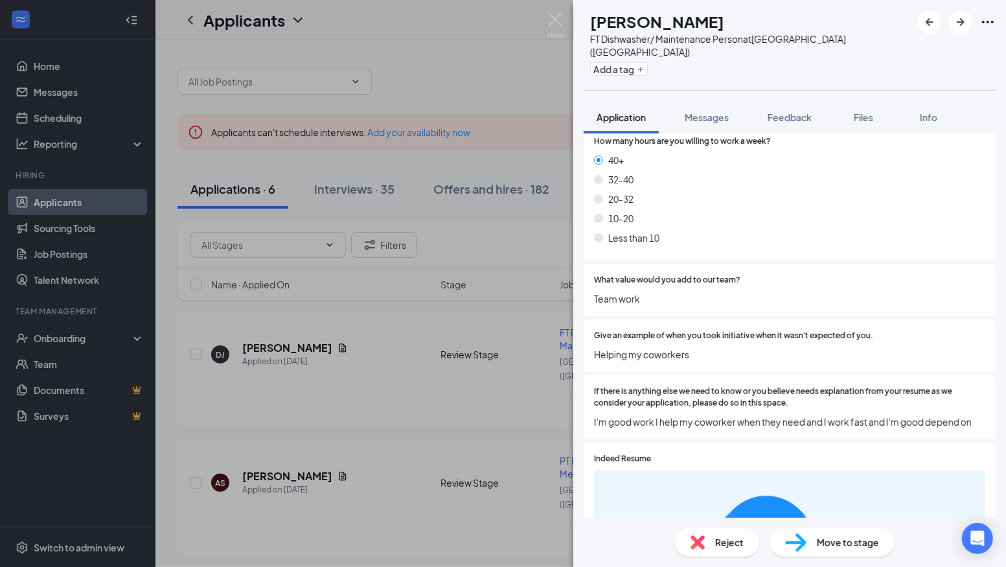
click at [718, 542] on span "Reject" at bounding box center [729, 542] width 28 height 14
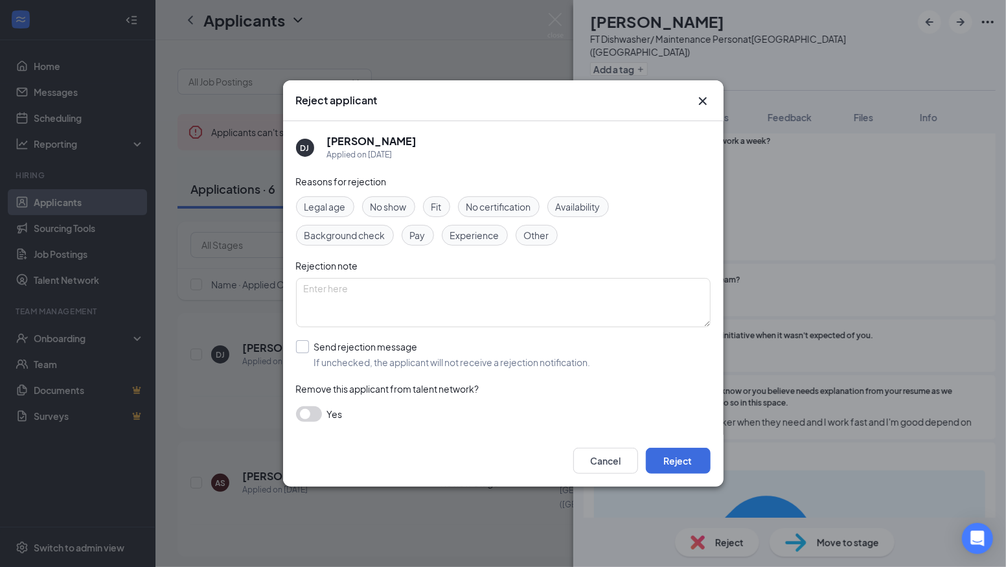
click at [311, 347] on input "Send rejection message If unchecked, the applicant will not receive a rejection…" at bounding box center [443, 354] width 295 height 28
checkbox input "true"
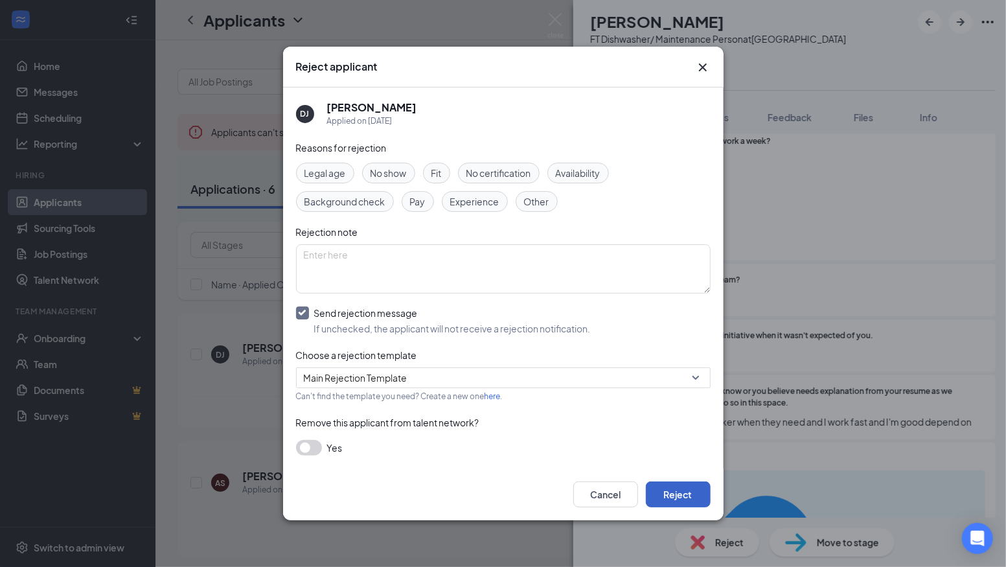
click at [665, 496] on button "Reject" at bounding box center [678, 494] width 65 height 26
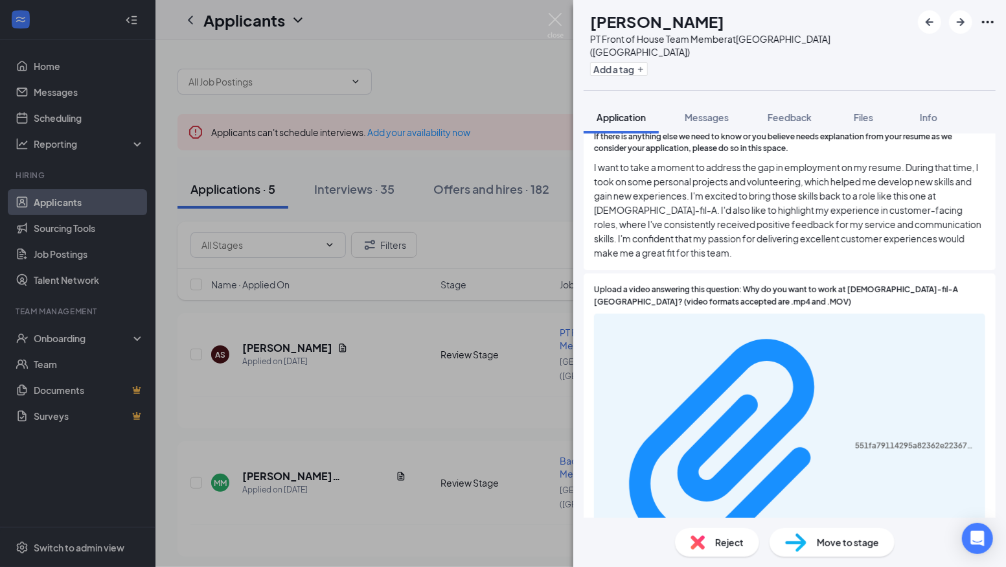
scroll to position [894, 0]
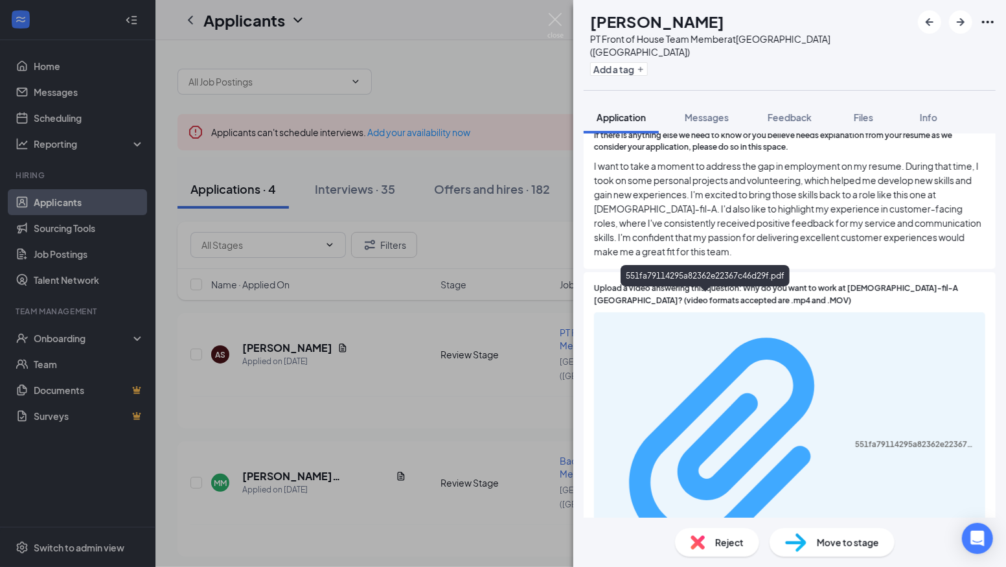
click at [855, 439] on div "551fa79114295a82362e22367c46d29f.pdf" at bounding box center [916, 444] width 122 height 10
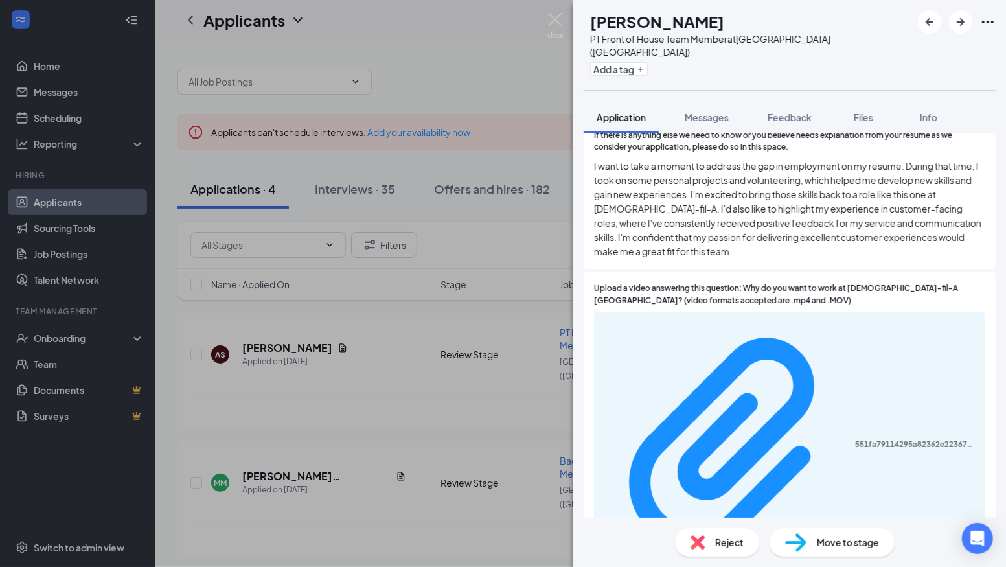
click at [838, 540] on span "Move to stage" at bounding box center [848, 542] width 62 height 14
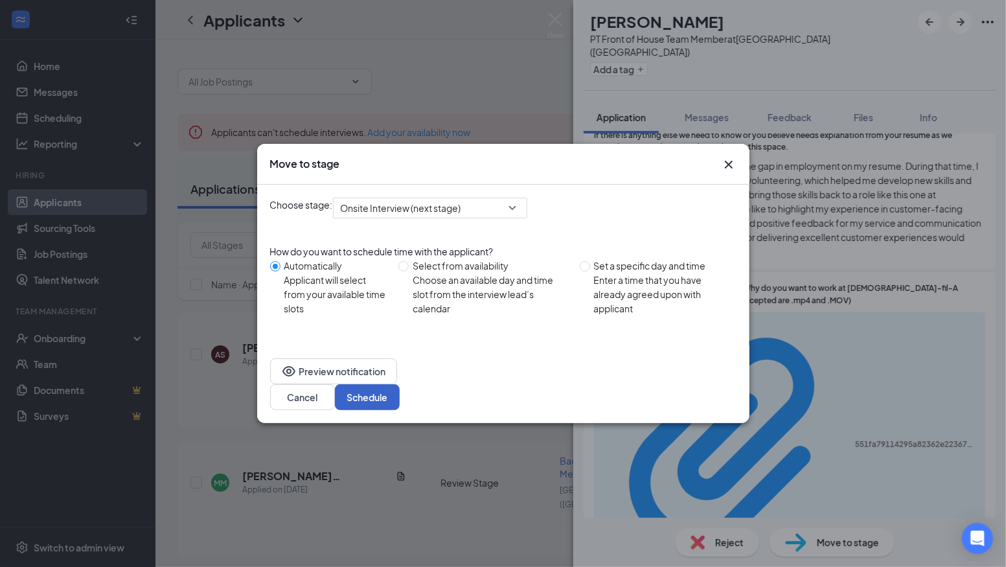
click at [400, 384] on button "Schedule" at bounding box center [367, 397] width 65 height 26
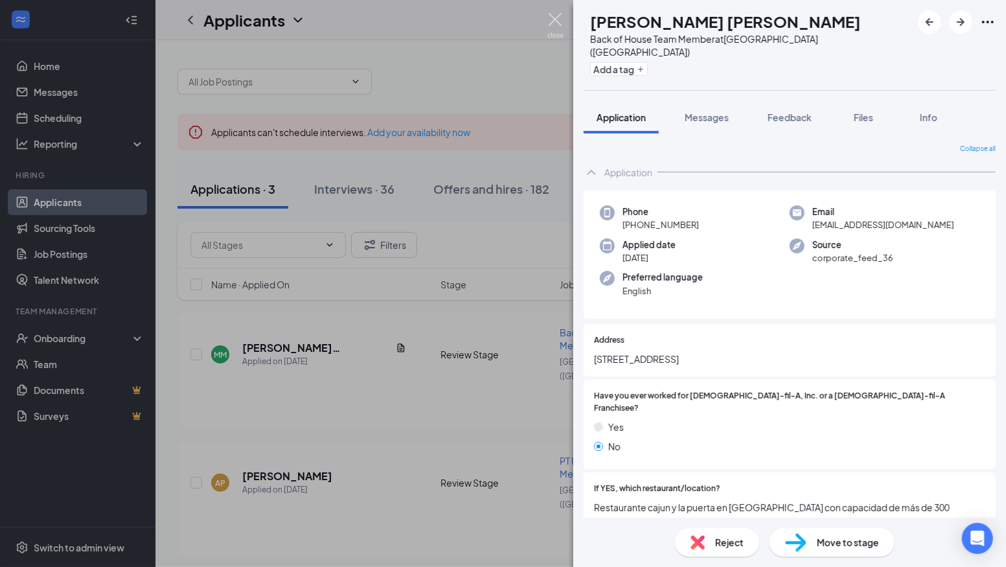
click at [556, 20] on img at bounding box center [555, 25] width 16 height 25
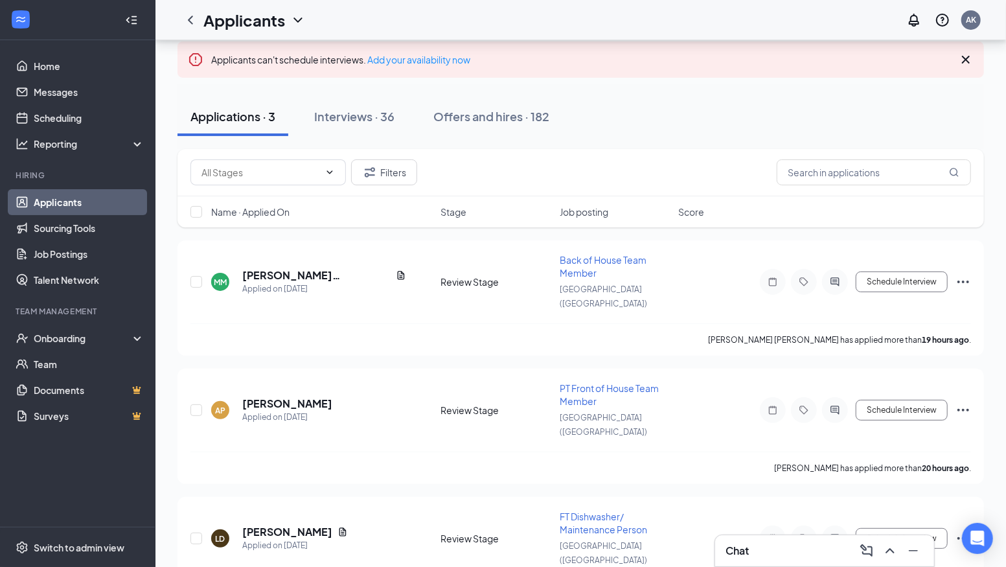
scroll to position [88, 0]
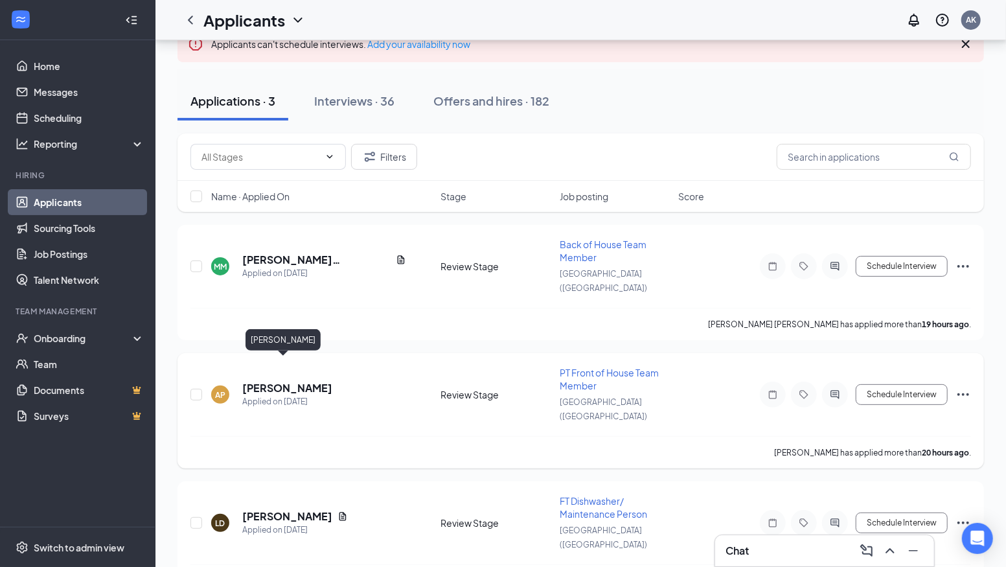
click at [260, 381] on h5 "[PERSON_NAME]" at bounding box center [287, 388] width 90 height 14
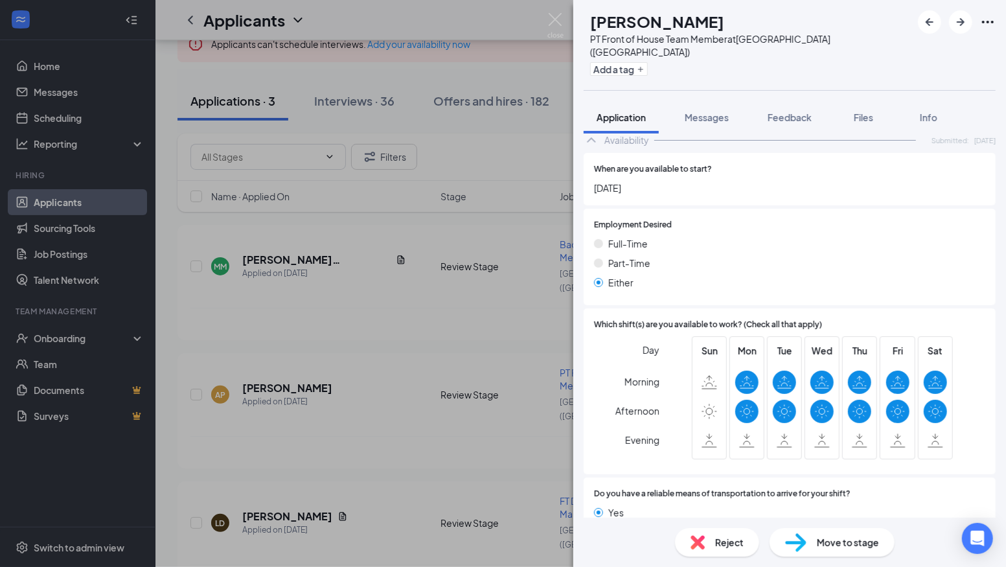
scroll to position [1223, 0]
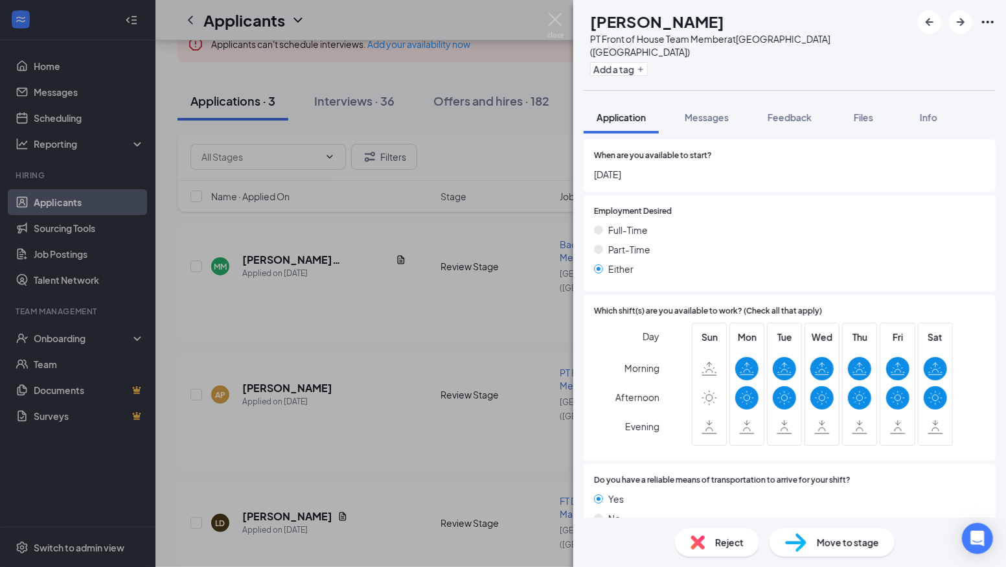
click at [734, 548] on span "Reject" at bounding box center [729, 542] width 28 height 14
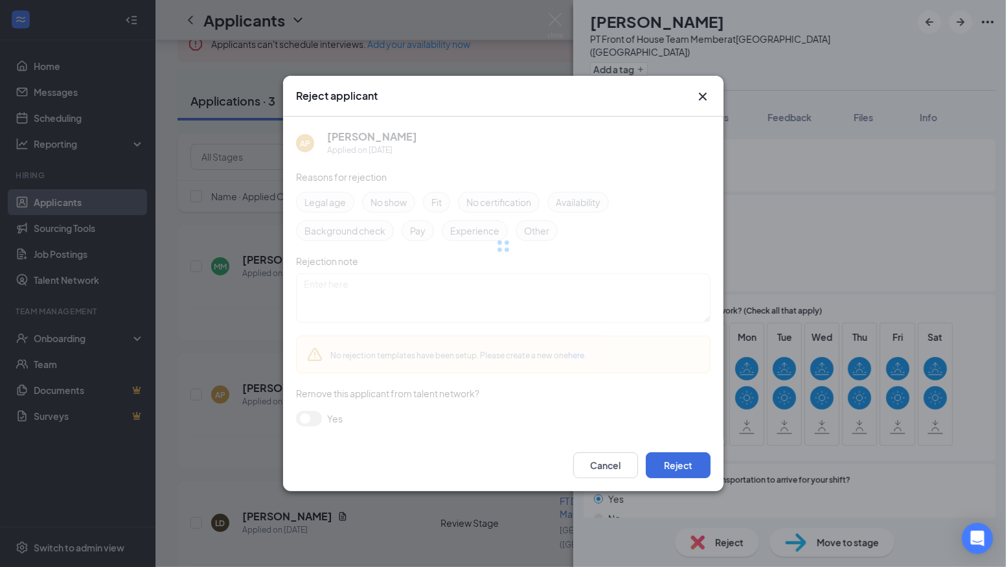
scroll to position [1218, 0]
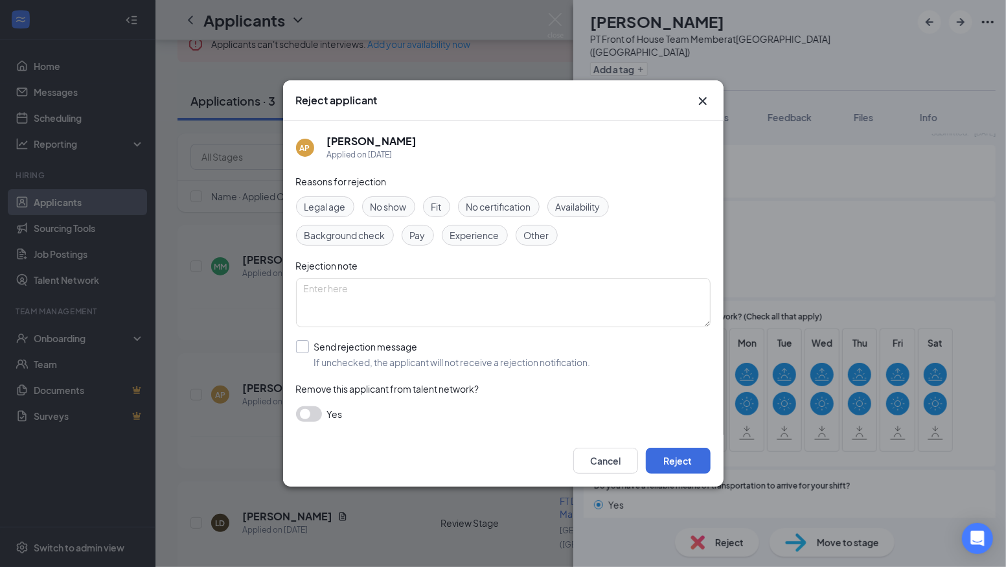
click at [302, 348] on input "Send rejection message If unchecked, the applicant will not receive a rejection…" at bounding box center [443, 354] width 295 height 28
checkbox input "true"
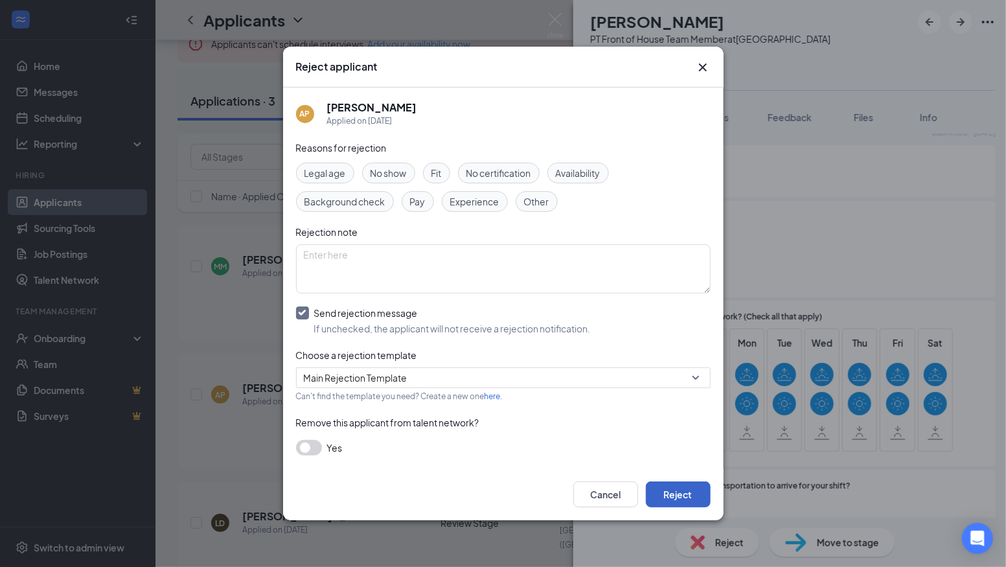
click at [672, 499] on button "Reject" at bounding box center [678, 494] width 65 height 26
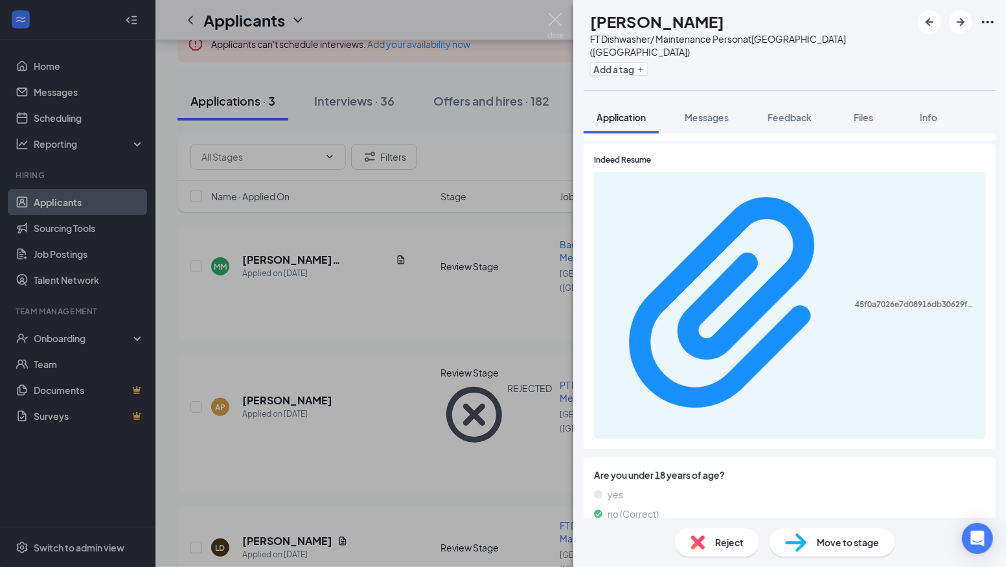
scroll to position [1323, 0]
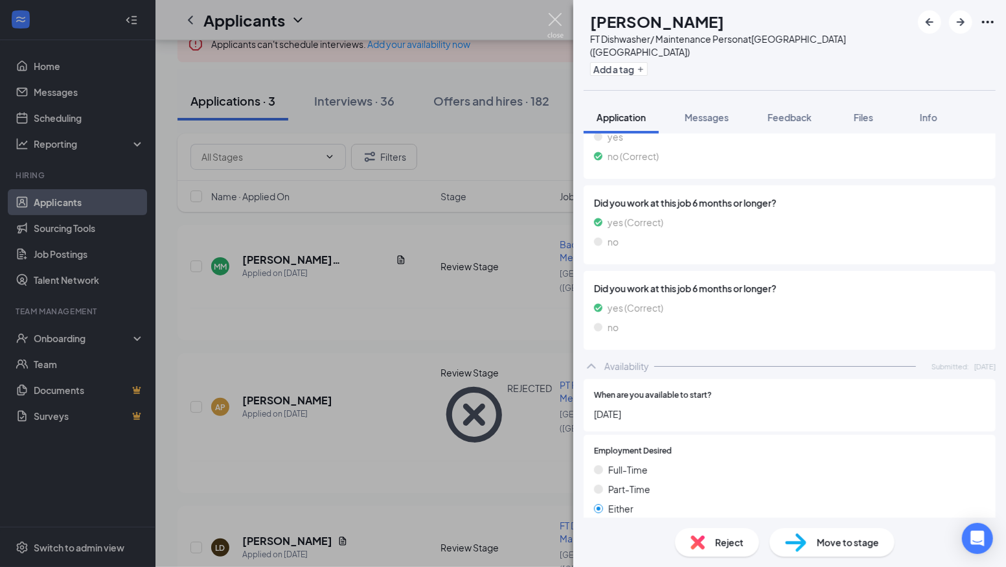
click at [557, 22] on img at bounding box center [555, 25] width 16 height 25
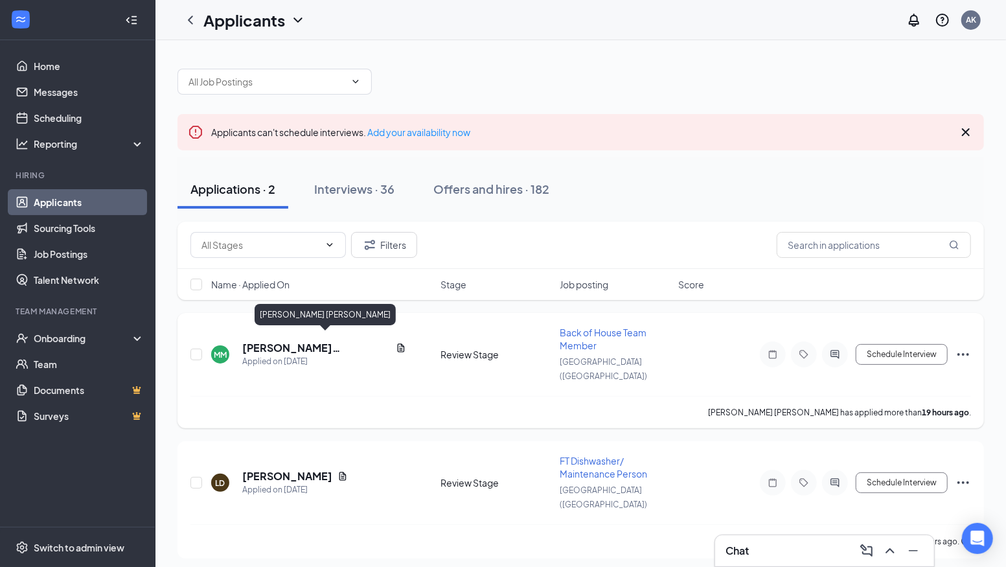
click at [305, 343] on h5 "[PERSON_NAME] [PERSON_NAME]" at bounding box center [316, 348] width 148 height 14
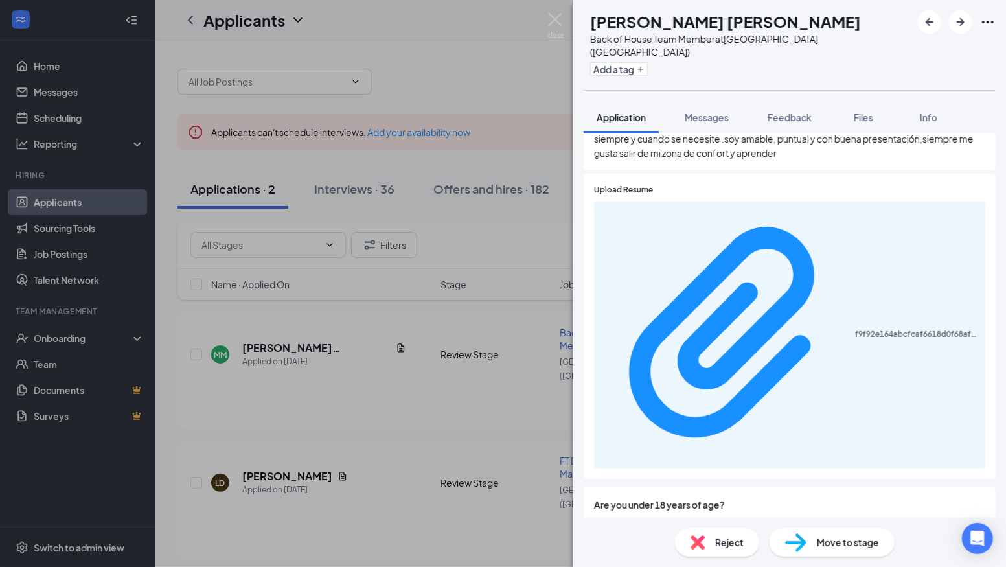
scroll to position [878, 0]
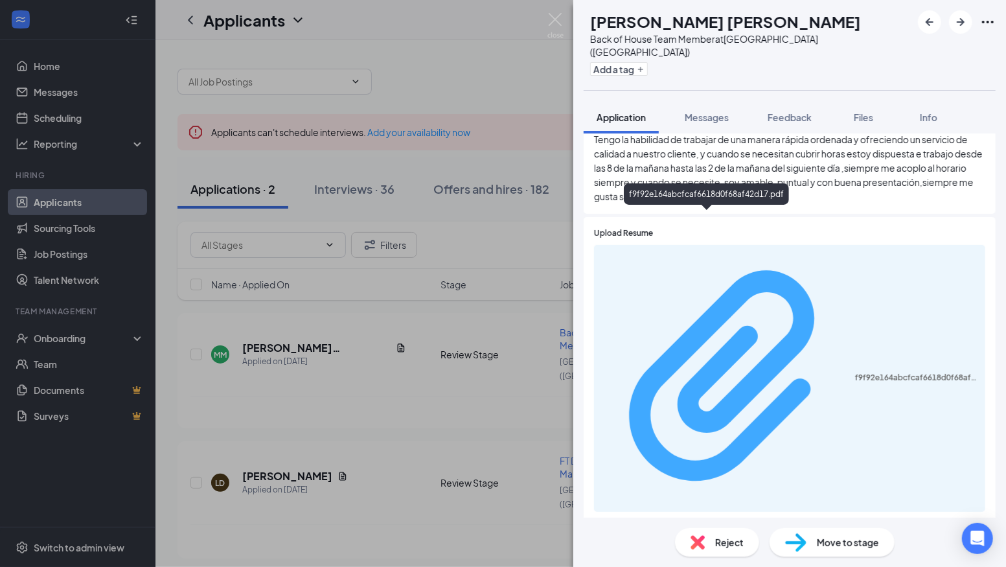
click at [855, 372] on div "f9f92e164abcfcaf6618d0f68af42d17.pdf" at bounding box center [916, 377] width 122 height 10
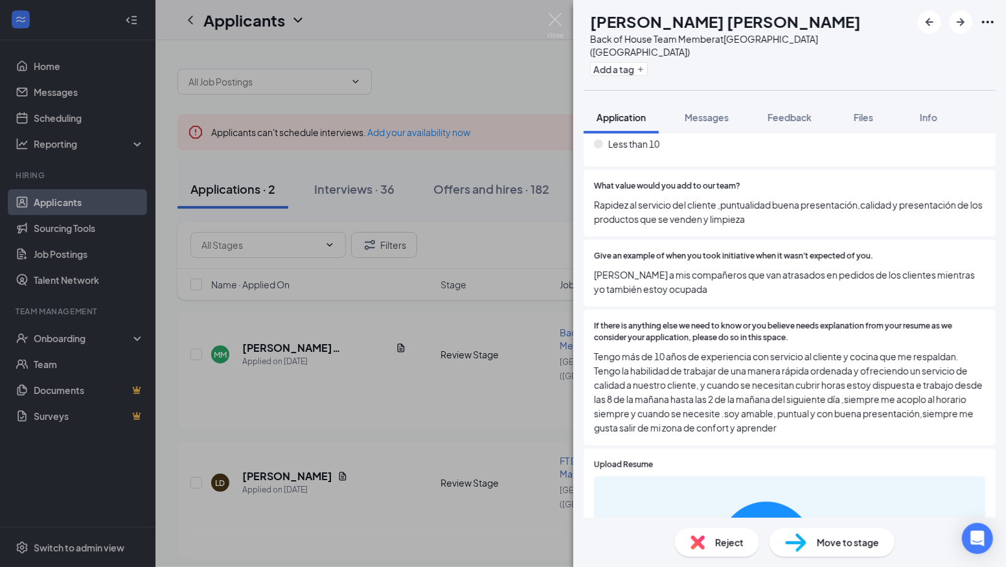
scroll to position [649, 0]
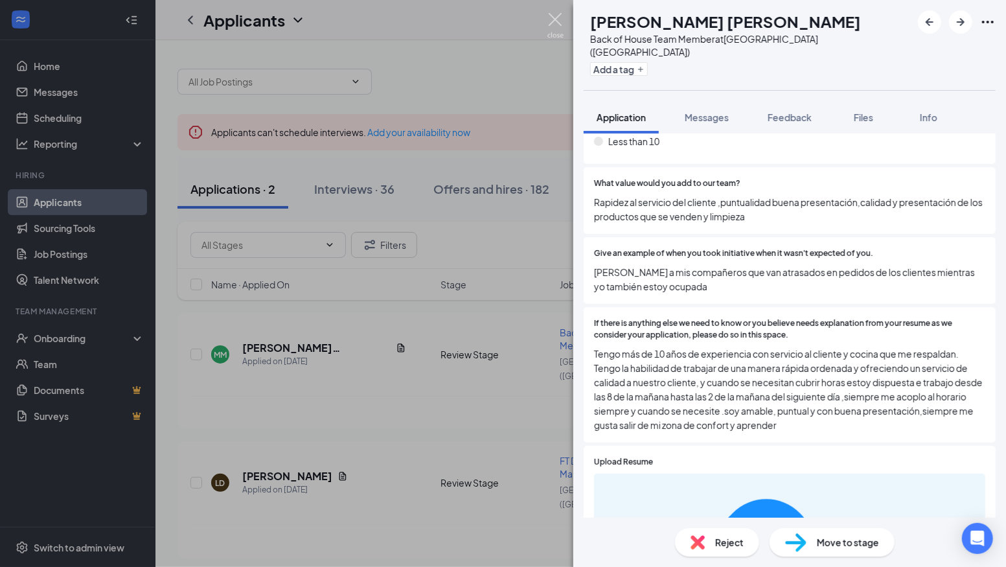
click at [551, 21] on img at bounding box center [555, 25] width 16 height 25
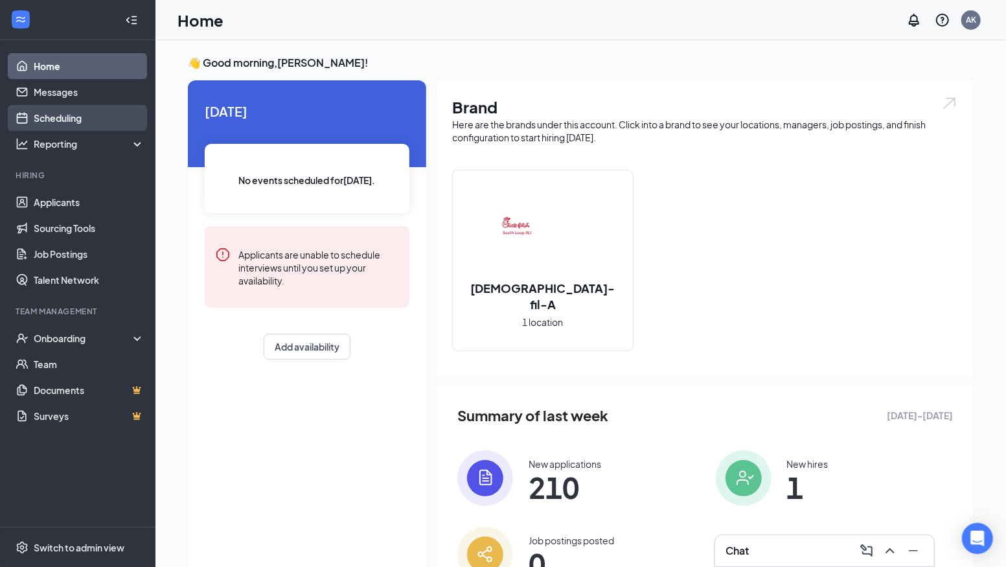
click at [79, 111] on link "Scheduling" at bounding box center [89, 118] width 111 height 26
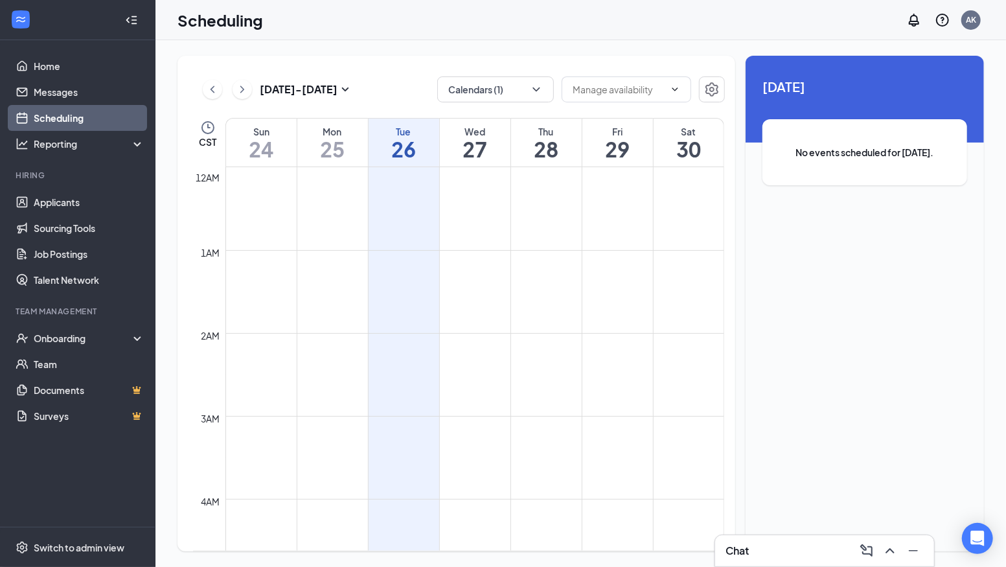
scroll to position [636, 0]
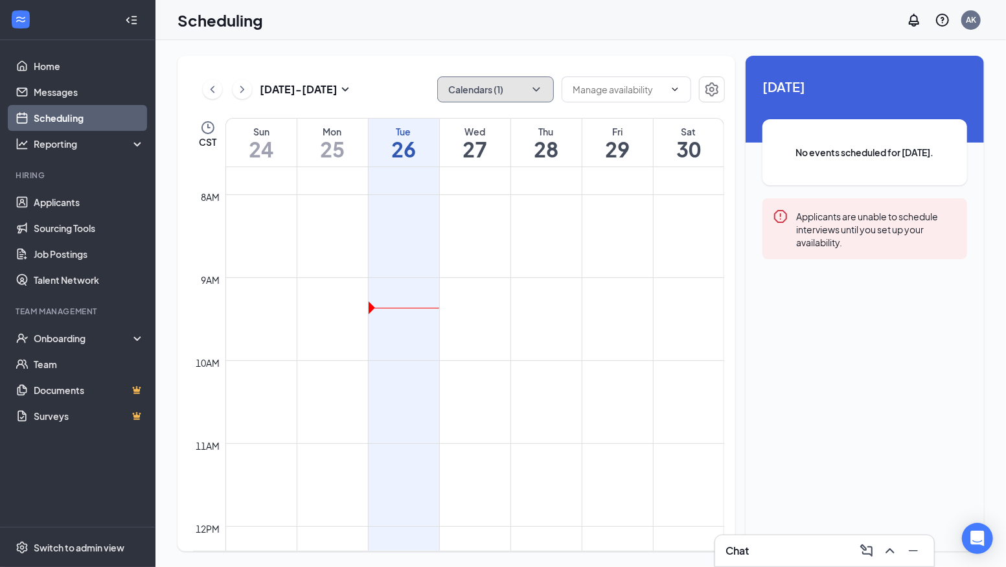
click at [523, 85] on button "Calendars (1)" at bounding box center [495, 89] width 117 height 26
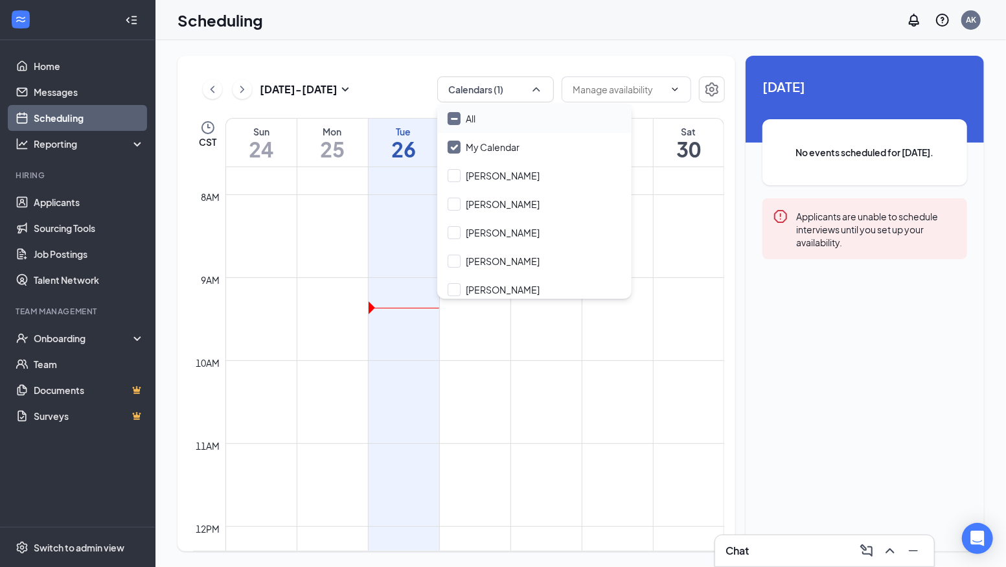
click at [455, 116] on input "All" at bounding box center [462, 118] width 28 height 13
checkbox input "true"
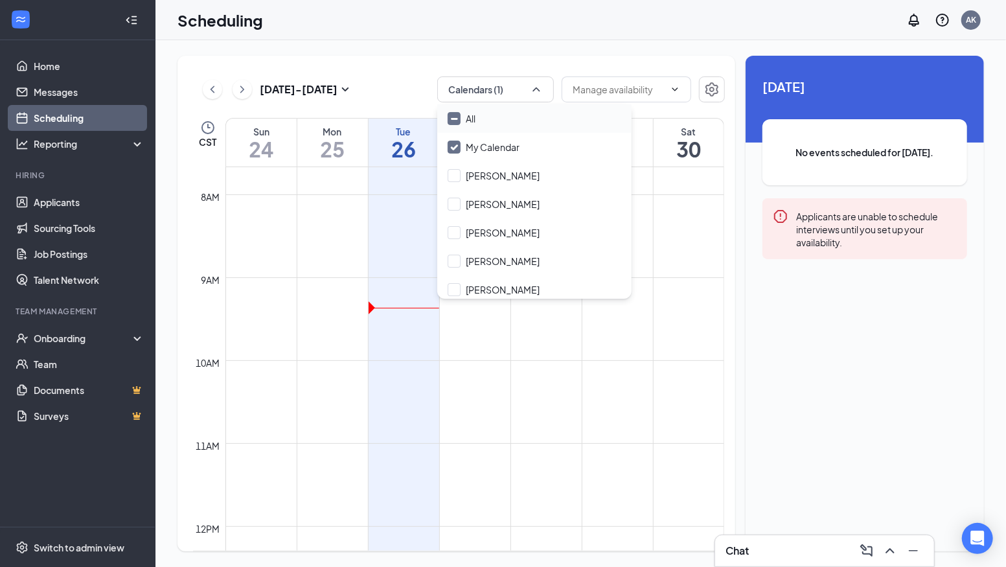
checkbox input "true"
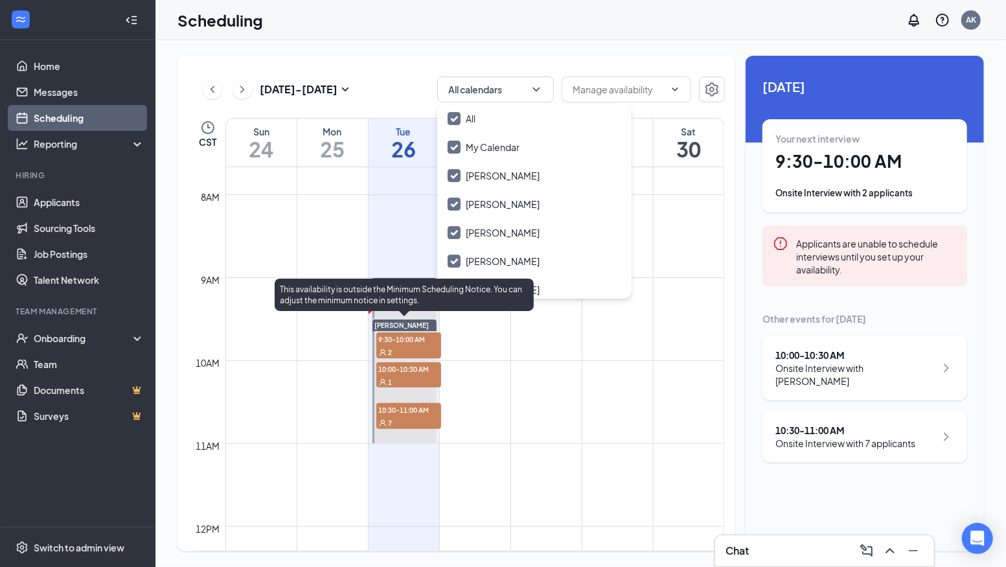
click at [411, 349] on div "2" at bounding box center [408, 351] width 65 height 13
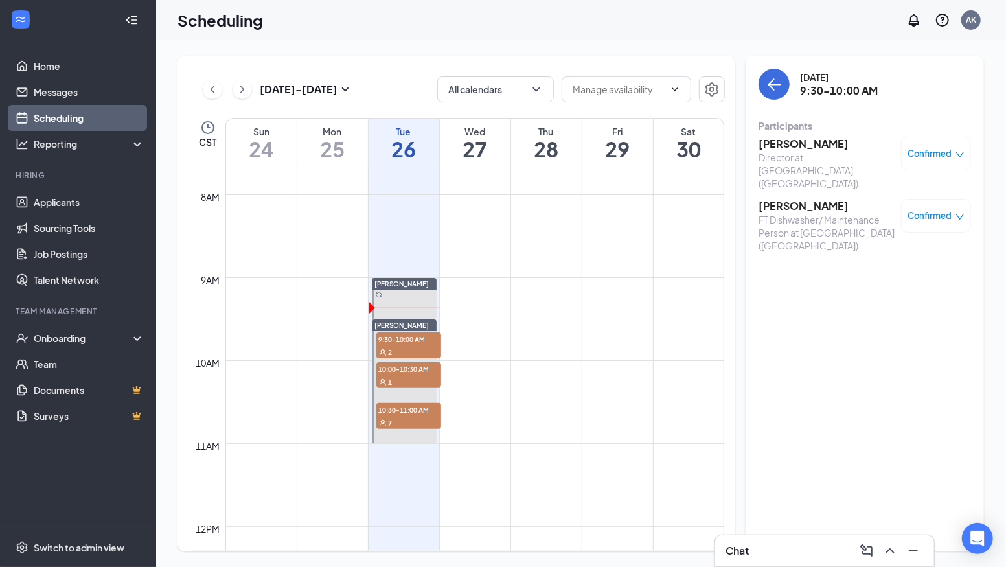
click at [791, 199] on h3 "[PERSON_NAME]" at bounding box center [826, 206] width 136 height 14
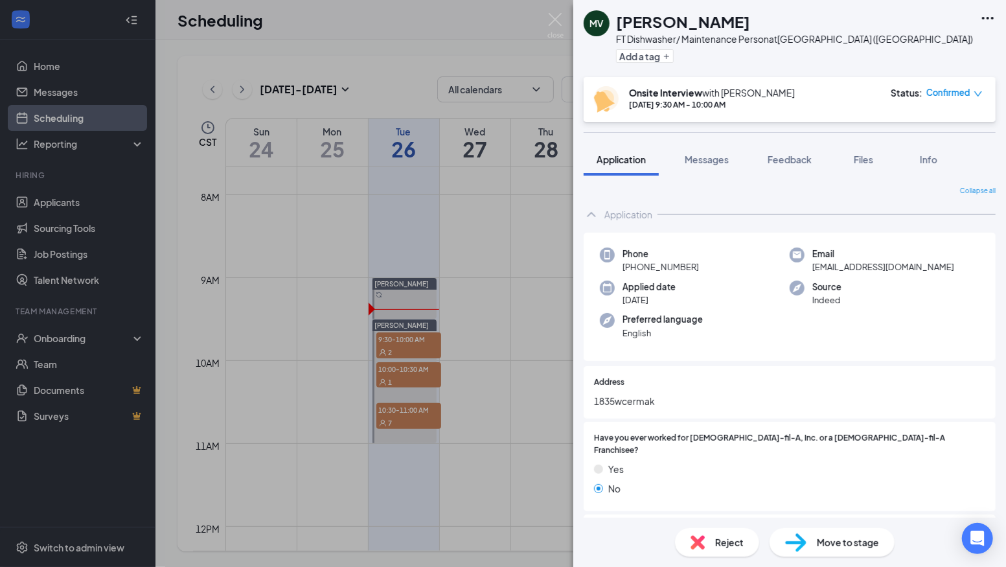
click at [402, 347] on div "MV Maria Villagomez FT Dishwasher/ Maintenance Person at South Loop (IL) Add a …" at bounding box center [503, 283] width 1006 height 567
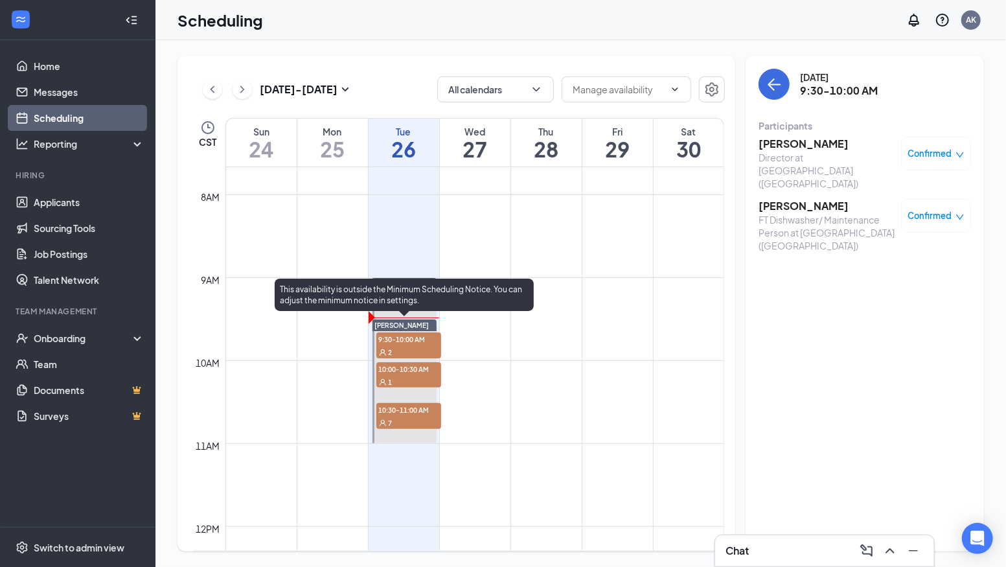
click at [417, 376] on div "1" at bounding box center [408, 381] width 65 height 13
click at [409, 347] on div "2" at bounding box center [408, 351] width 65 height 13
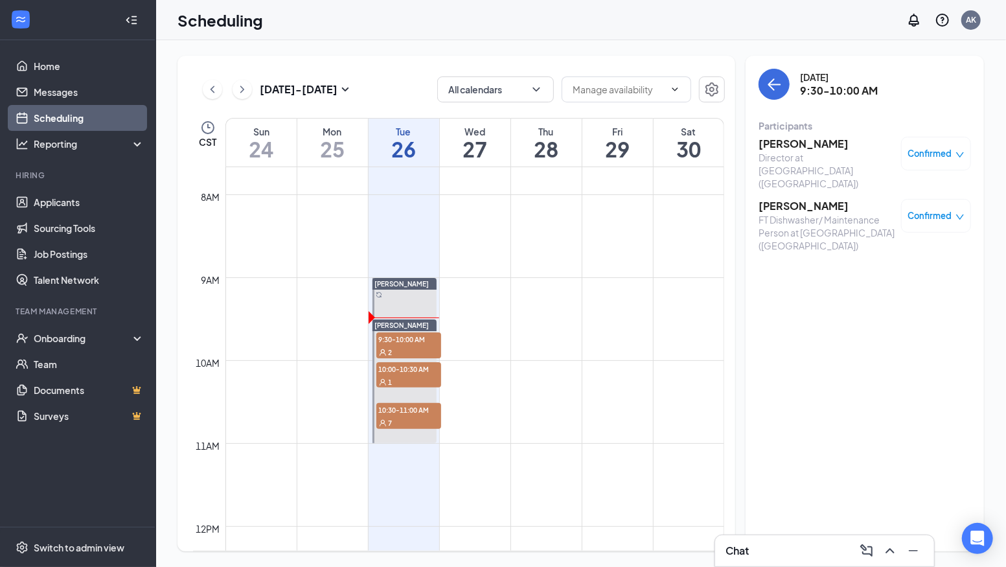
click at [820, 146] on h3 "[PERSON_NAME]" at bounding box center [826, 144] width 136 height 14
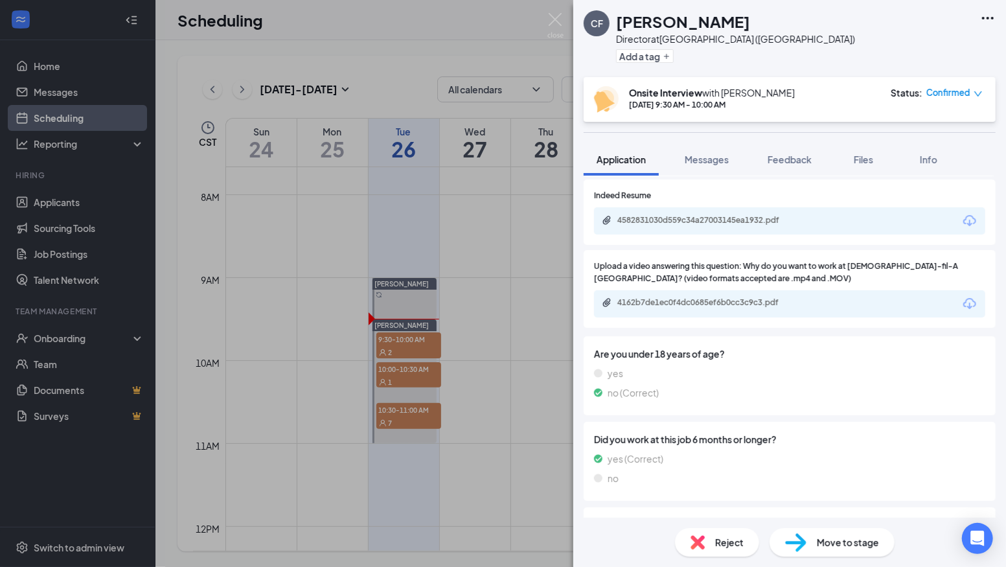
scroll to position [1084, 0]
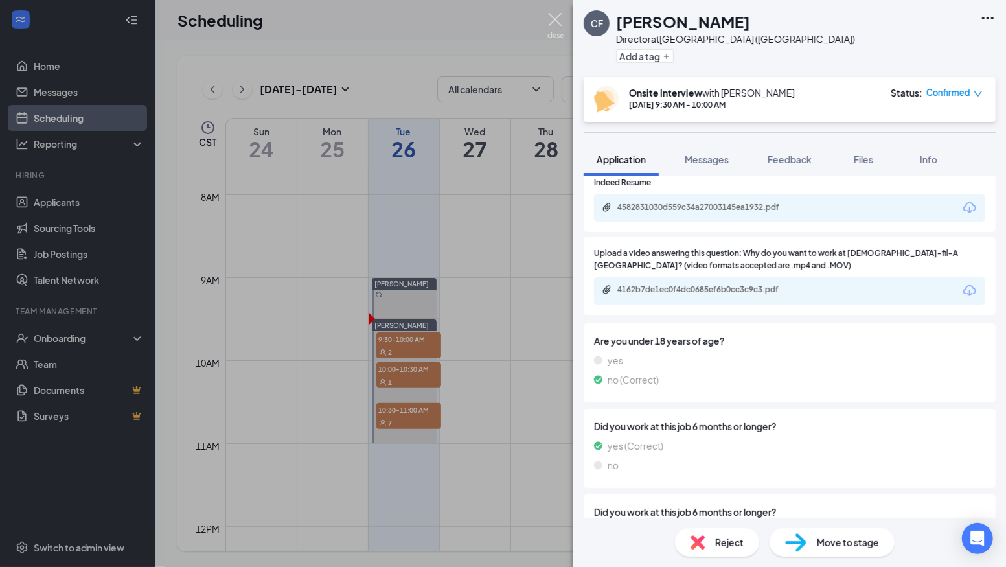
click at [559, 21] on img at bounding box center [555, 25] width 16 height 25
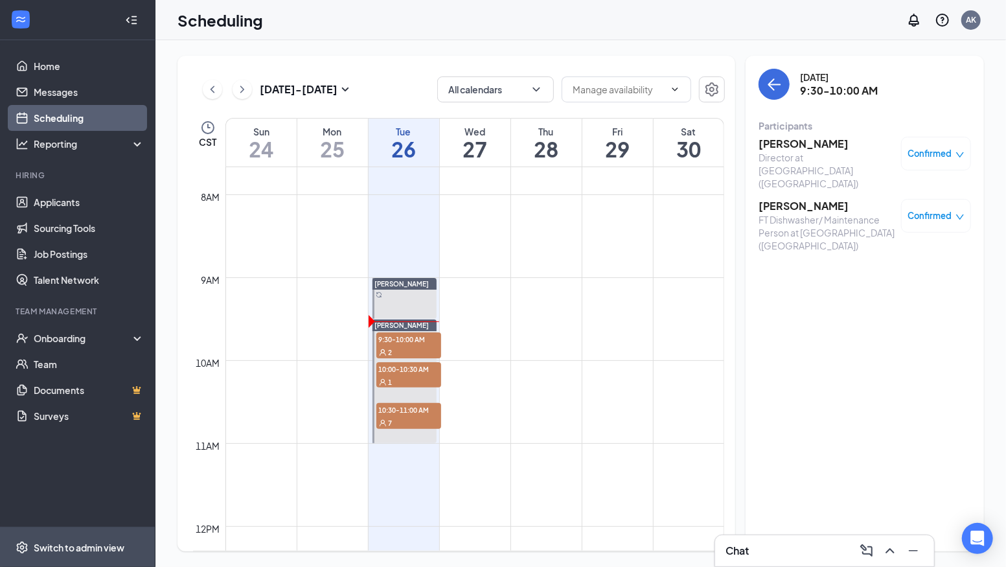
click at [62, 544] on div "Switch to admin view" at bounding box center [79, 547] width 91 height 13
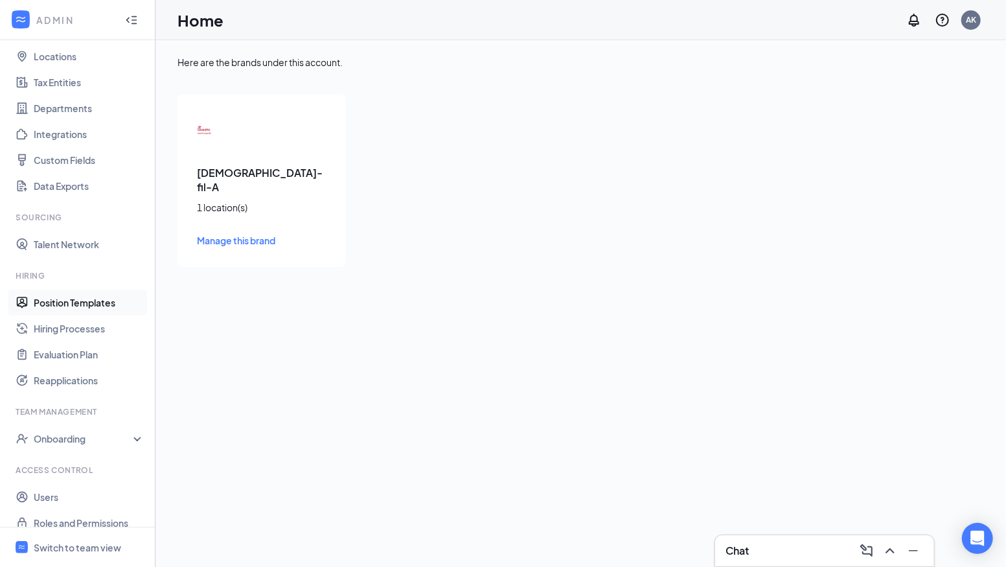
scroll to position [82, 0]
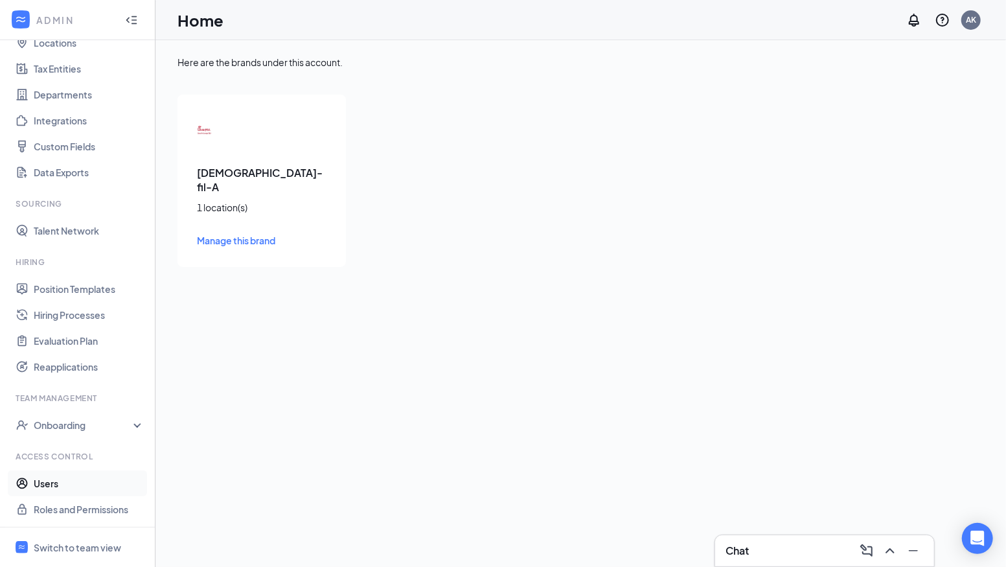
click at [45, 479] on link "Users" at bounding box center [89, 483] width 111 height 26
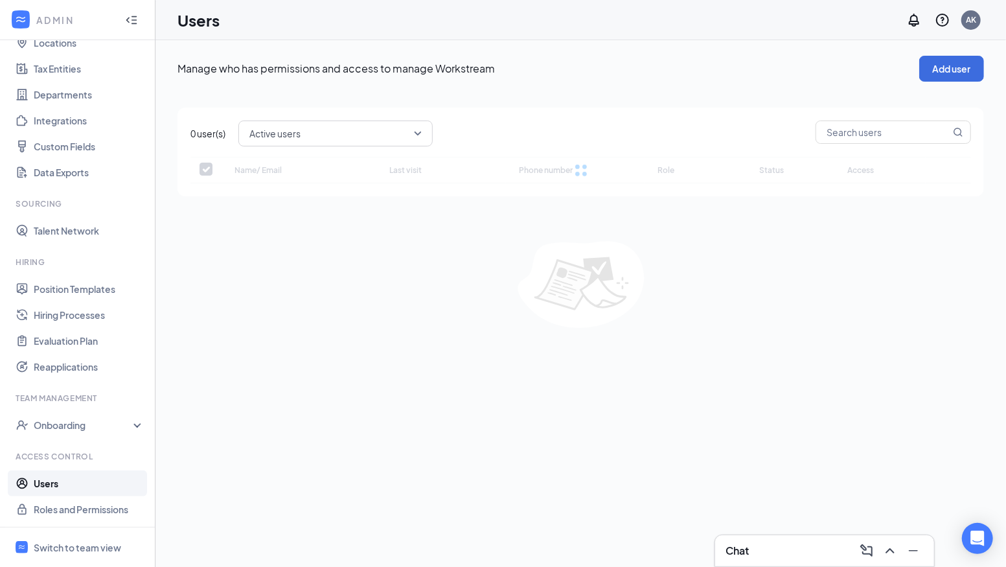
checkbox input "false"
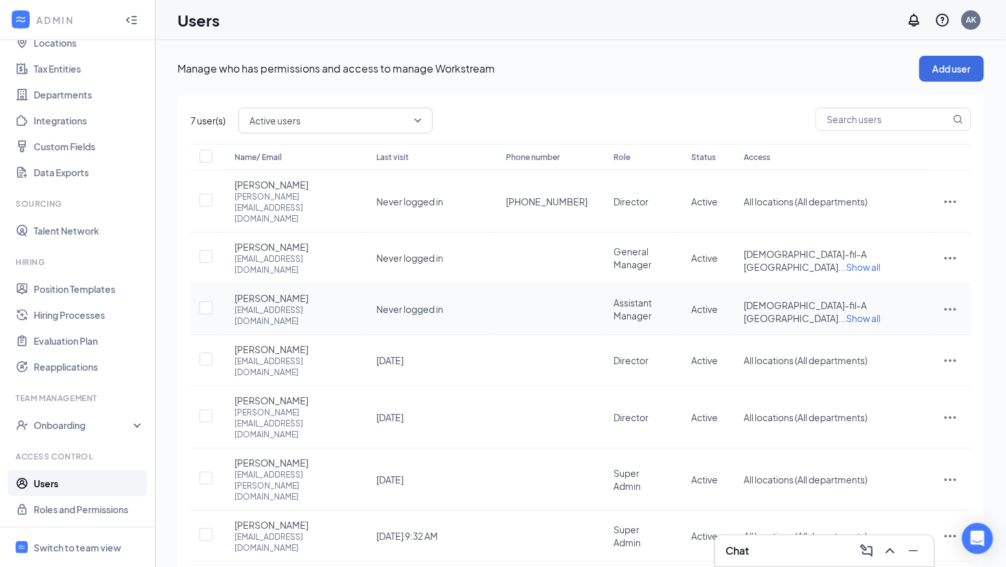
click at [955, 308] on icon "ActionsIcon" at bounding box center [950, 309] width 12 height 3
click at [885, 363] on span "Disable" at bounding box center [884, 369] width 32 height 12
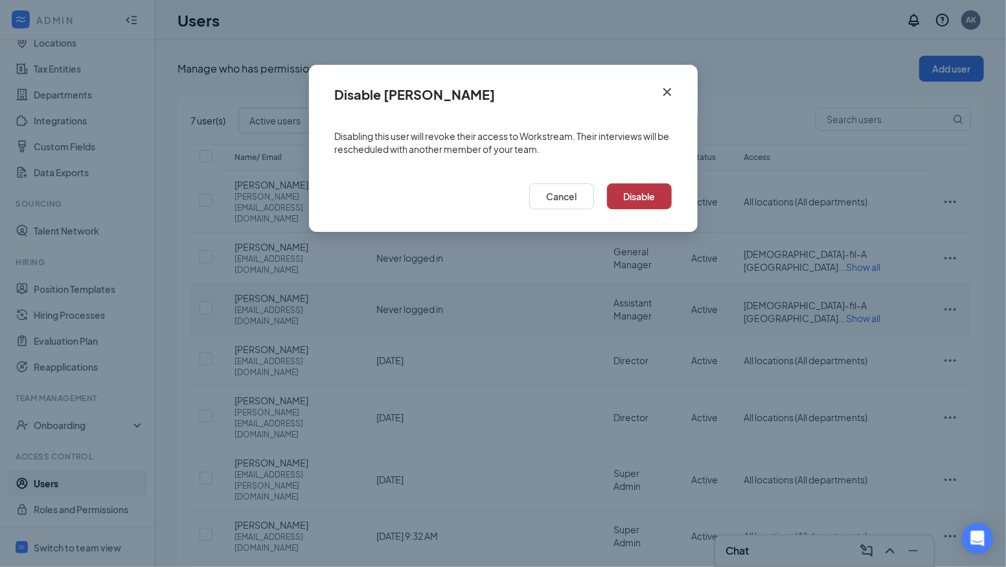
click at [656, 196] on button "Disable" at bounding box center [639, 196] width 65 height 26
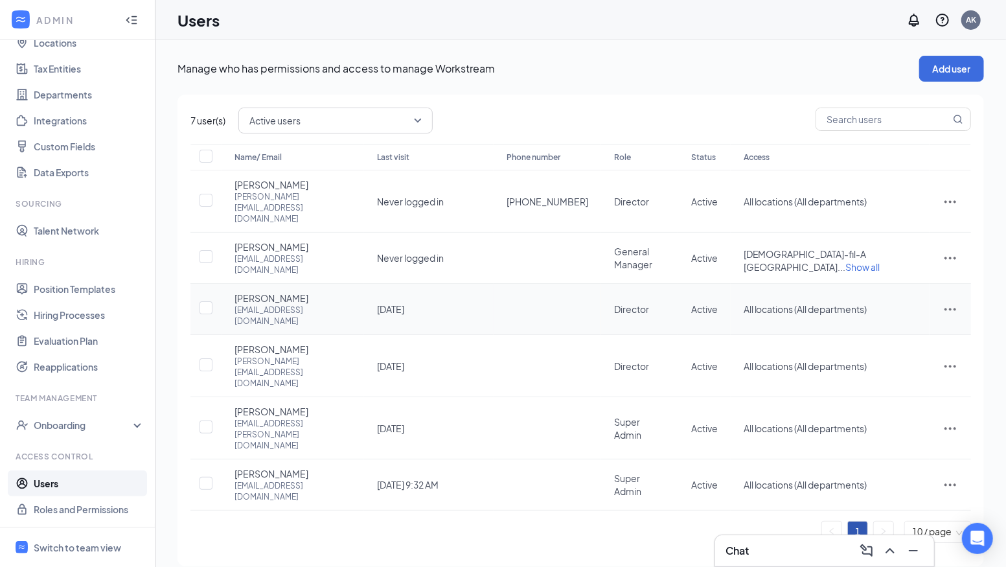
click at [951, 301] on icon "ActionsIcon" at bounding box center [950, 309] width 16 height 16
click at [874, 364] on span "Disable" at bounding box center [884, 365] width 32 height 12
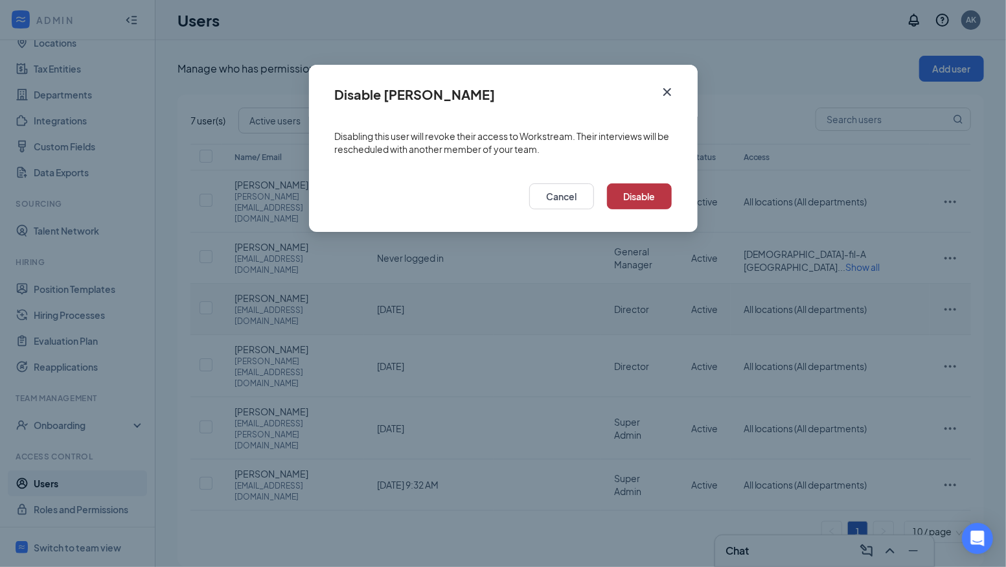
click at [650, 195] on button "Disable" at bounding box center [639, 196] width 65 height 26
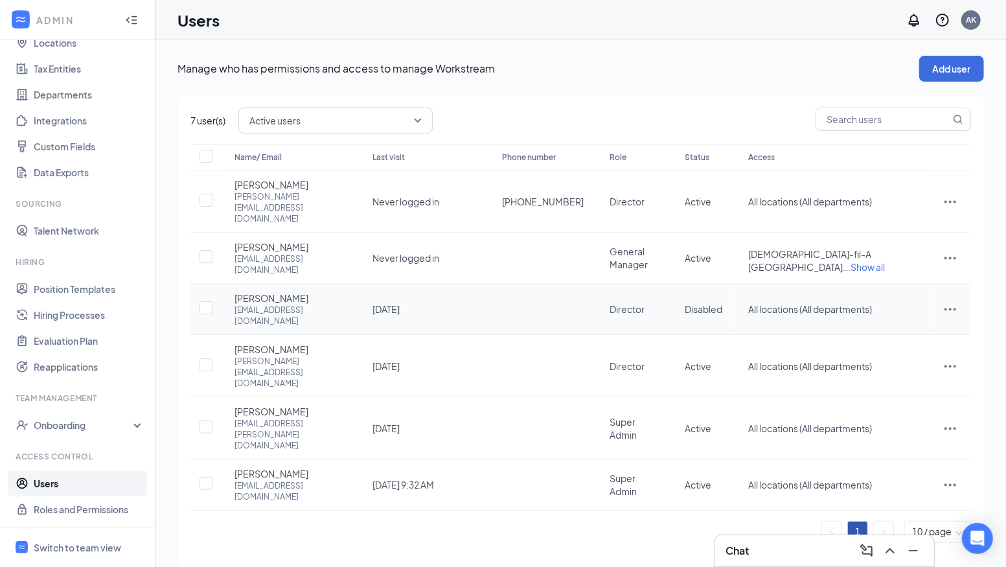
click at [953, 301] on icon "ActionsIcon" at bounding box center [950, 309] width 16 height 16
click at [632, 494] on div "Manage who has permissions and access to manage Workstream Add user 7 user(s) A…" at bounding box center [580, 310] width 850 height 541
click at [206, 301] on input "checkbox" at bounding box center [205, 307] width 13 height 13
click at [324, 122] on button "Disable user(s)" at bounding box center [315, 121] width 85 height 26
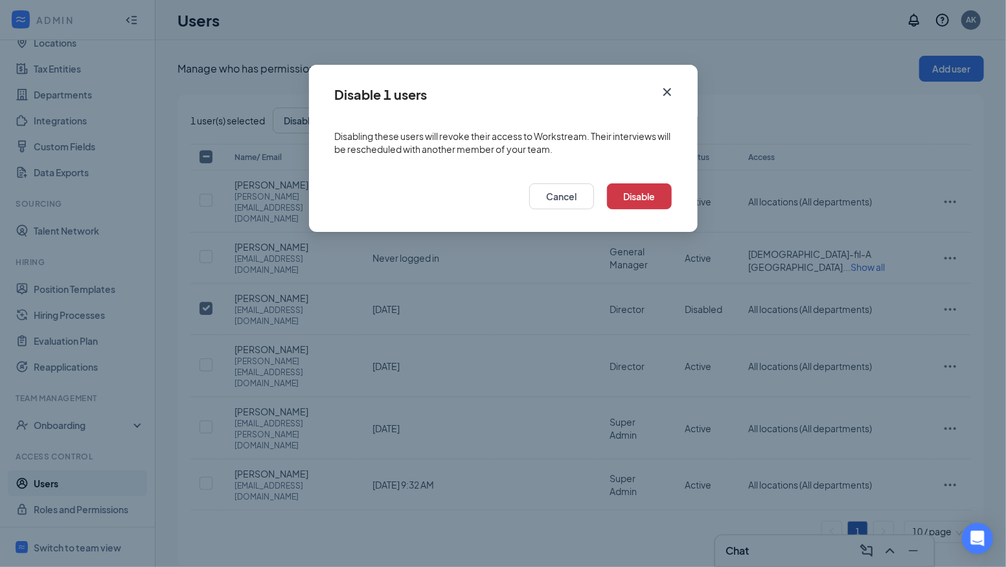
click at [670, 89] on icon "Cross" at bounding box center [667, 92] width 16 height 16
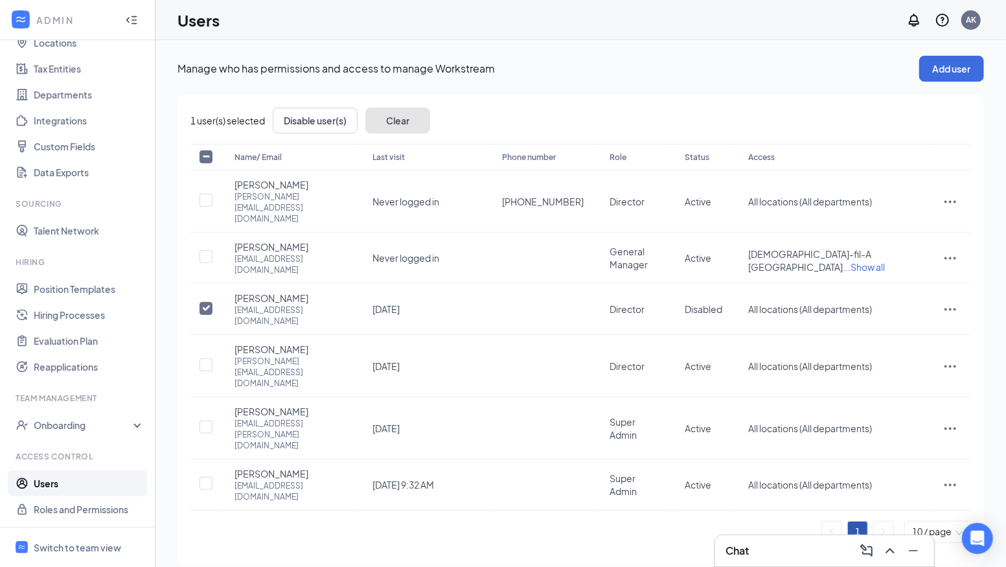
click at [397, 120] on button "Clear" at bounding box center [397, 121] width 65 height 26
checkbox input "false"
click at [65, 550] on div "Switch to team view" at bounding box center [77, 547] width 87 height 13
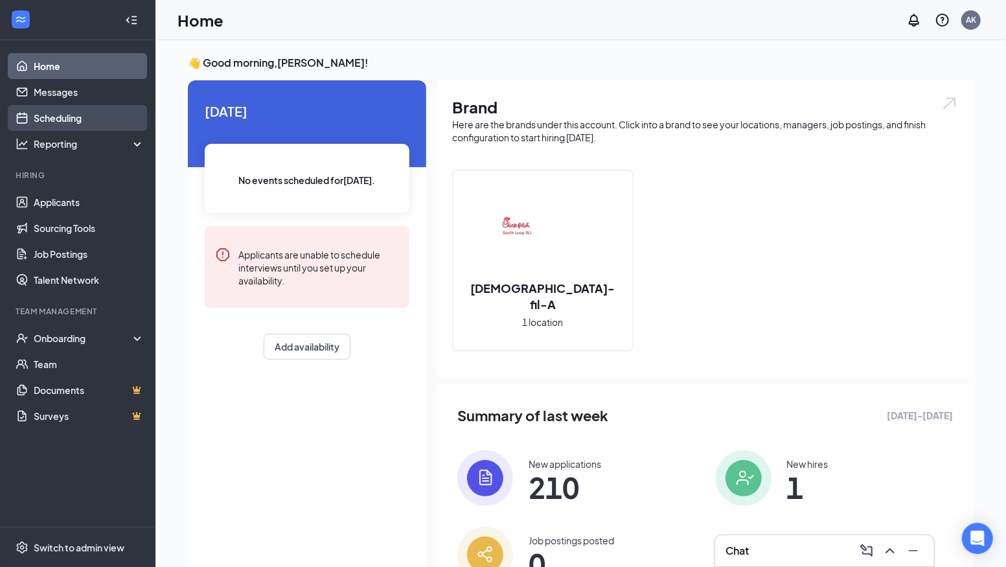
click at [71, 116] on link "Scheduling" at bounding box center [89, 118] width 111 height 26
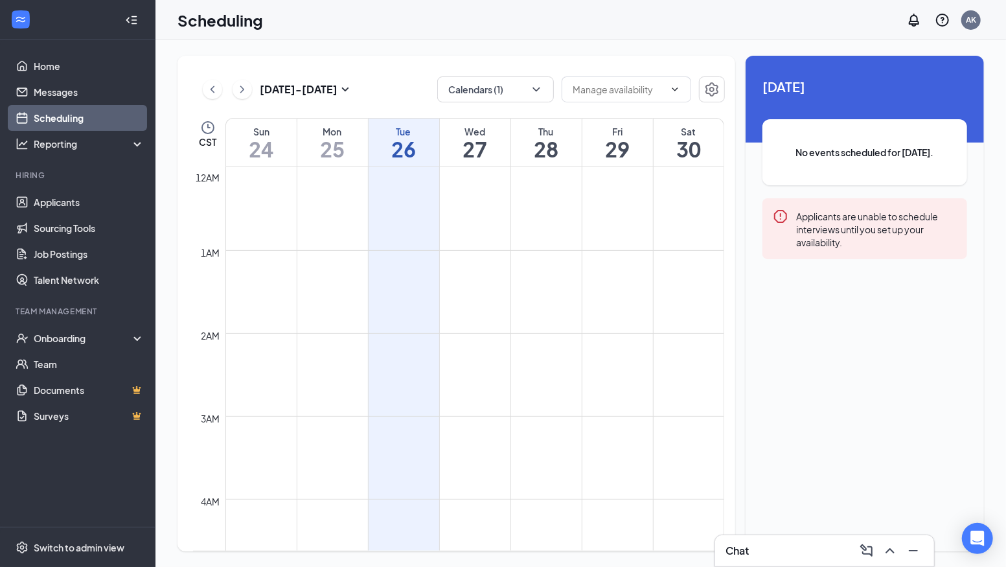
scroll to position [636, 0]
click at [534, 90] on icon "ChevronDown" at bounding box center [536, 89] width 13 height 13
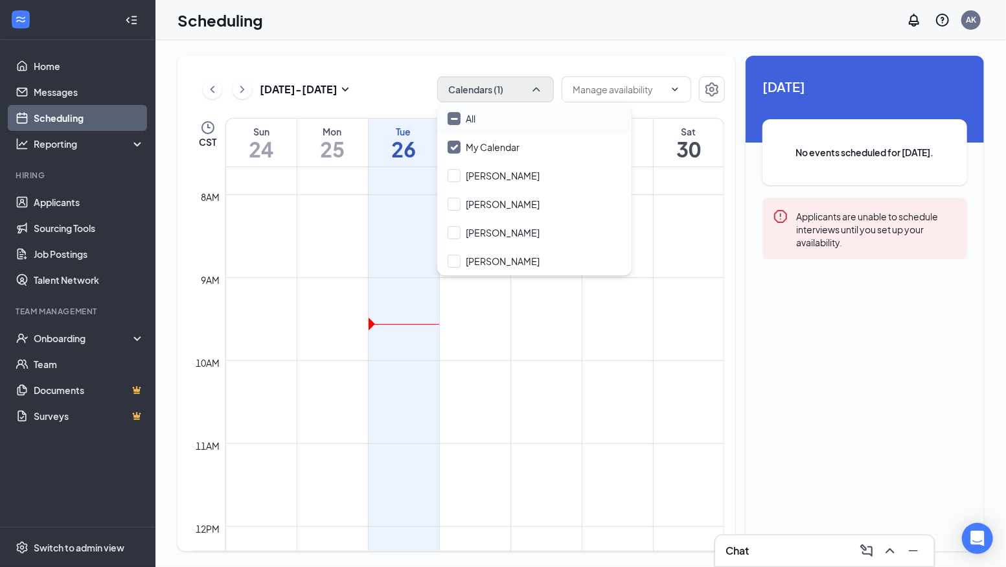
click at [453, 115] on input "All" at bounding box center [462, 118] width 28 height 13
checkbox input "true"
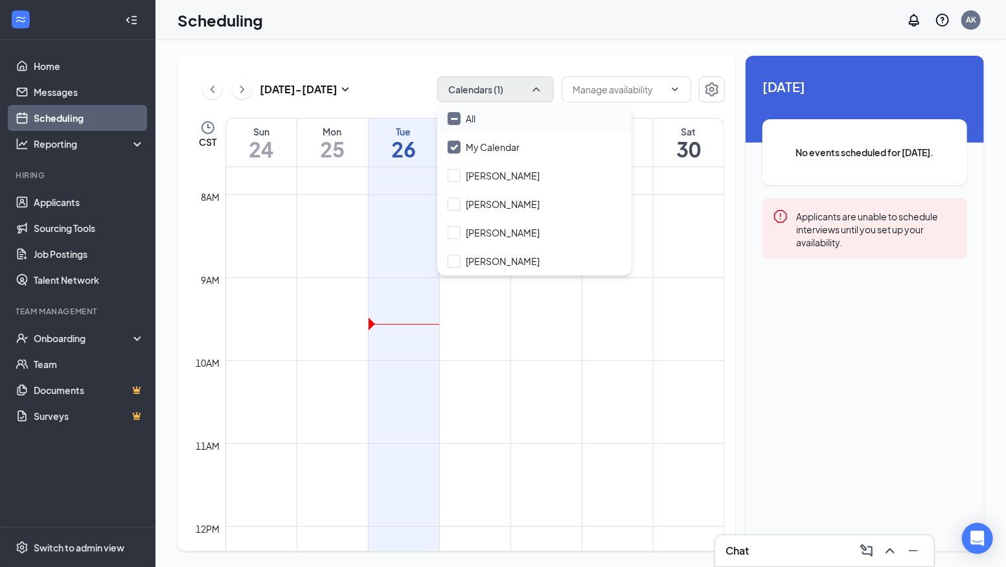
checkbox input "true"
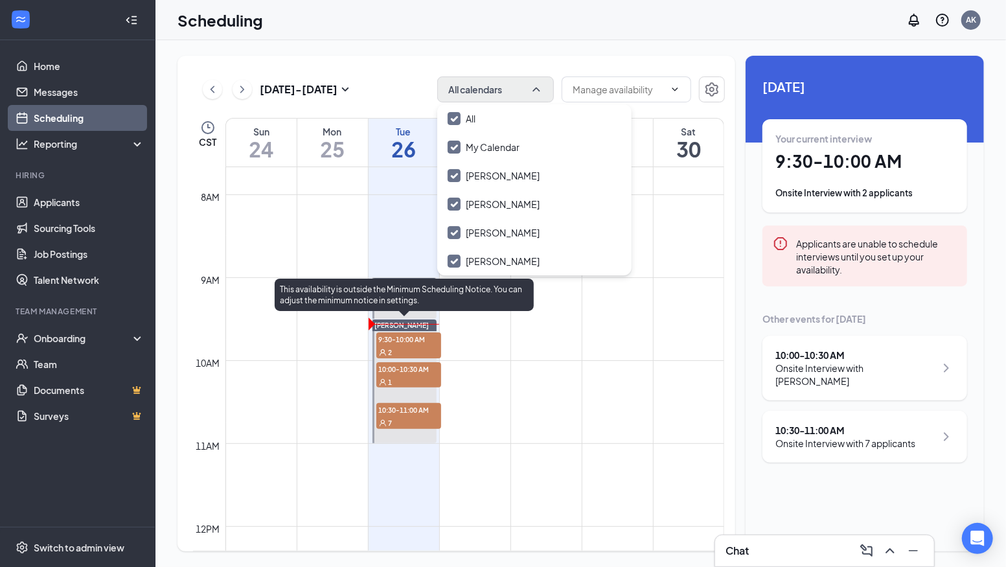
click at [416, 345] on div "2" at bounding box center [408, 351] width 65 height 13
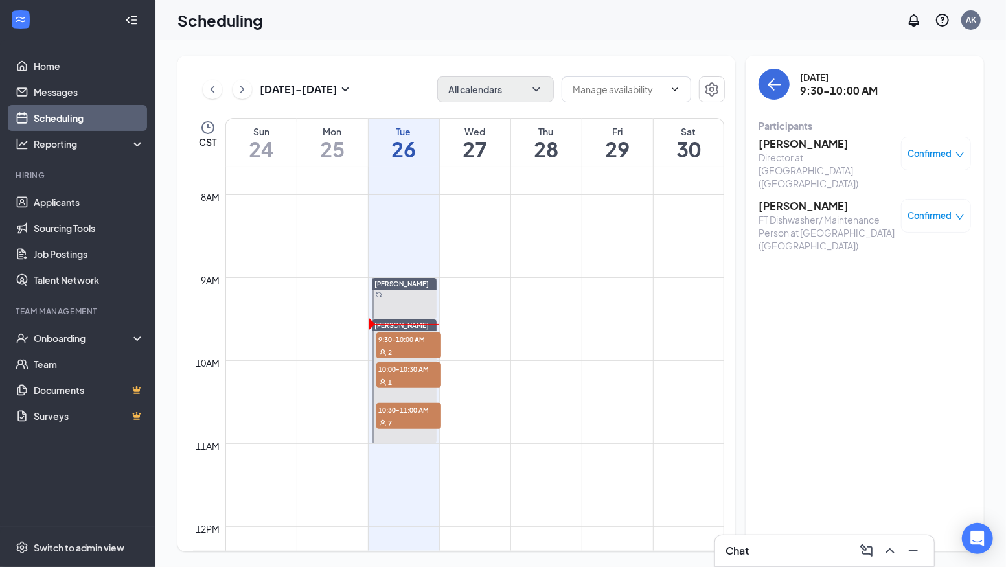
click at [926, 152] on span "Confirmed" at bounding box center [930, 153] width 44 height 13
click at [885, 234] on span "Mark as no-show" at bounding box center [899, 234] width 72 height 14
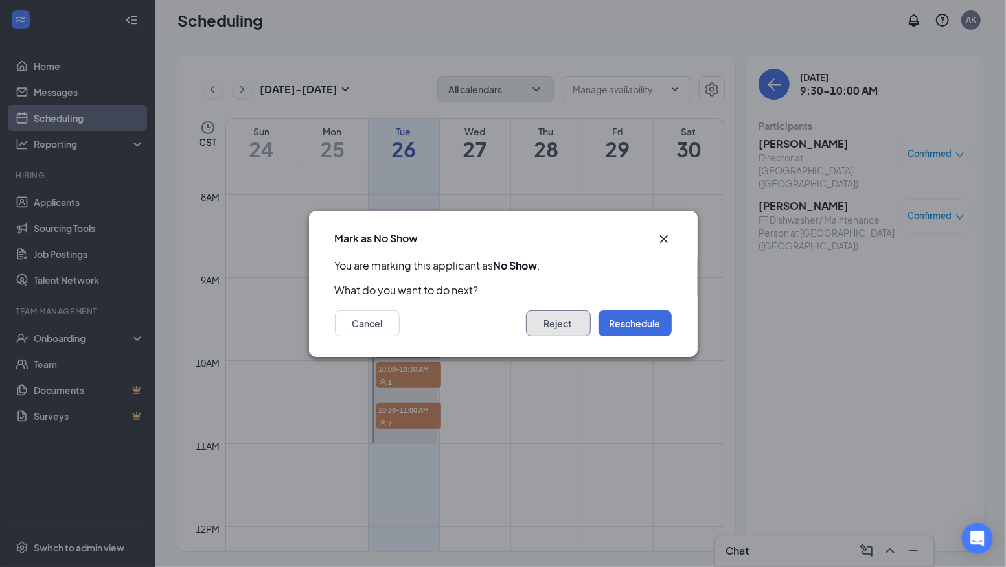
click at [567, 332] on button "Reject" at bounding box center [558, 323] width 65 height 26
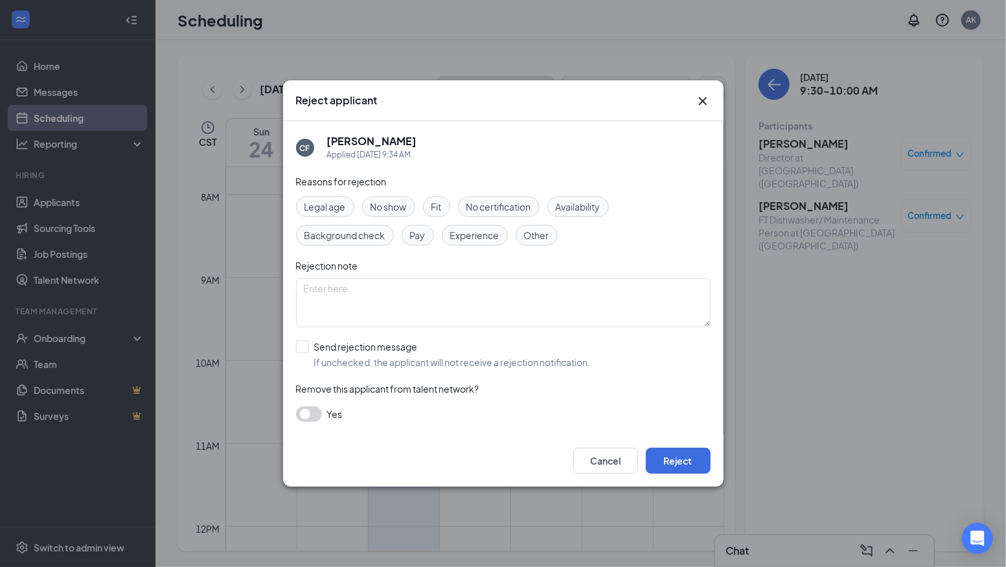
click at [397, 211] on span "No show" at bounding box center [388, 206] width 36 height 14
click at [692, 459] on button "Reject" at bounding box center [678, 461] width 65 height 26
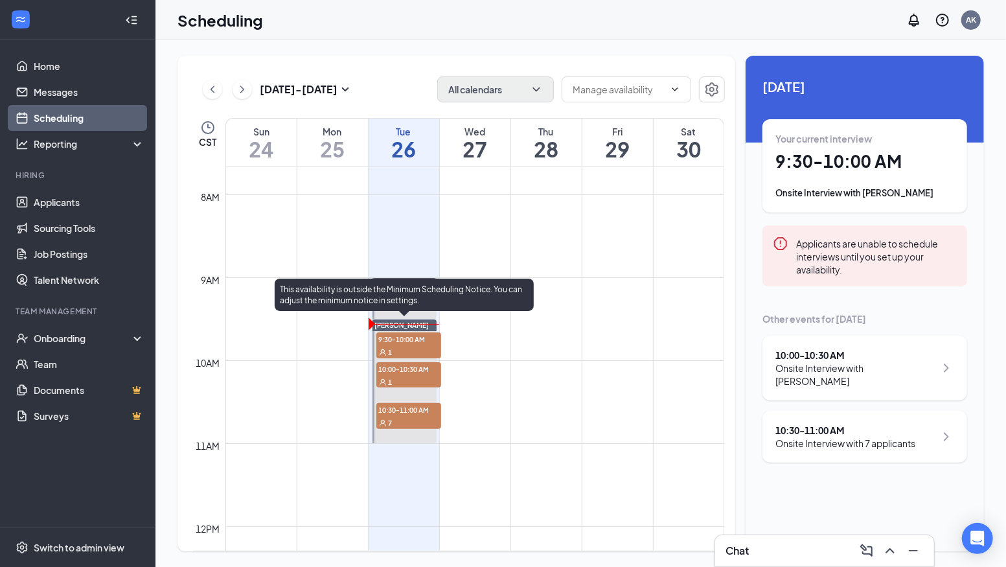
click at [407, 376] on div "1" at bounding box center [408, 381] width 65 height 13
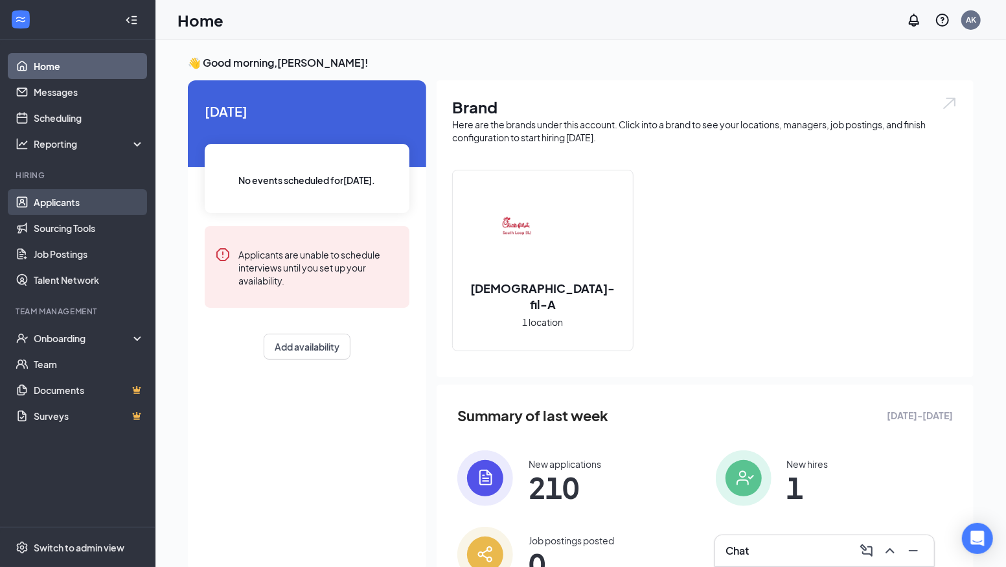
click at [69, 201] on link "Applicants" at bounding box center [89, 202] width 111 height 26
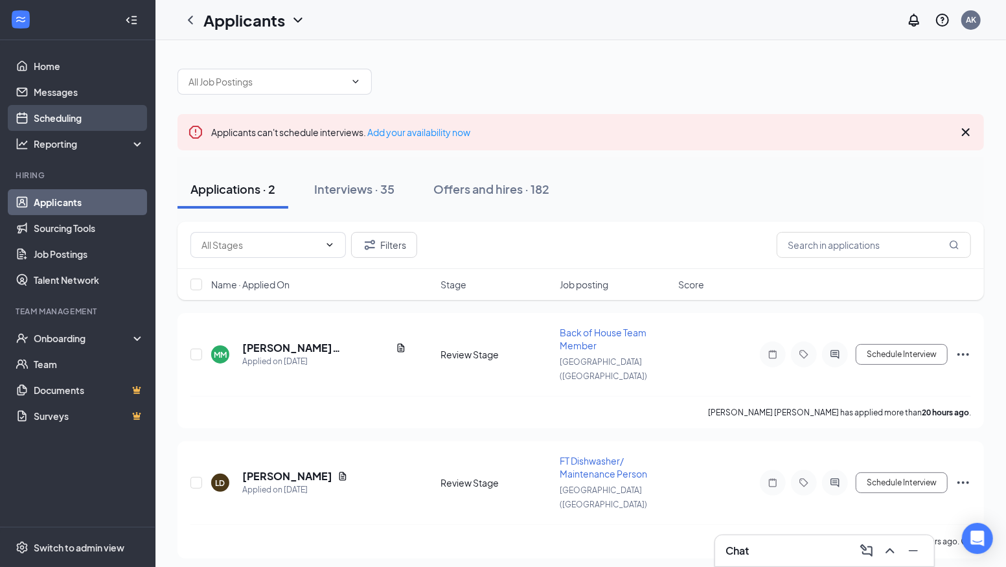
click at [71, 121] on link "Scheduling" at bounding box center [89, 118] width 111 height 26
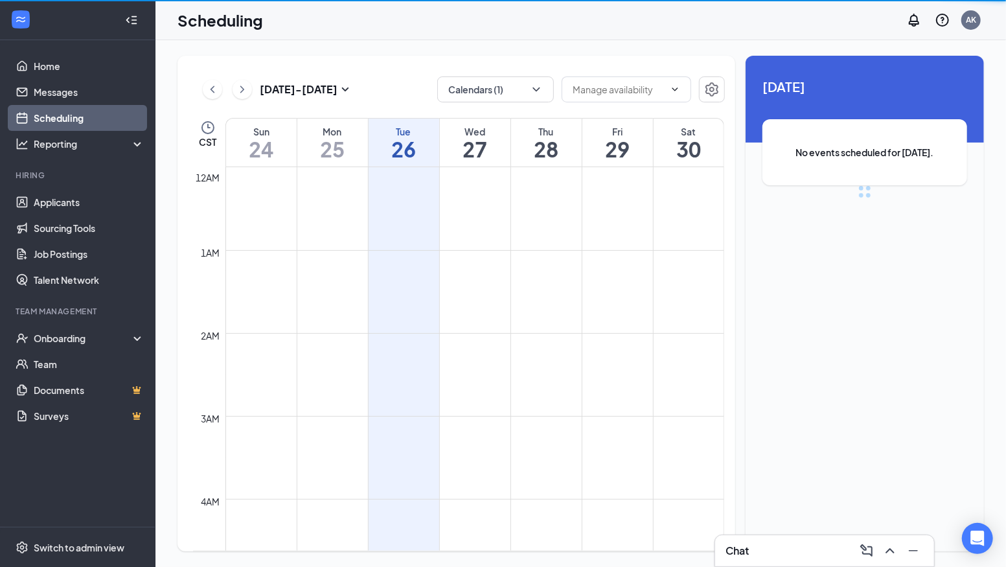
scroll to position [636, 0]
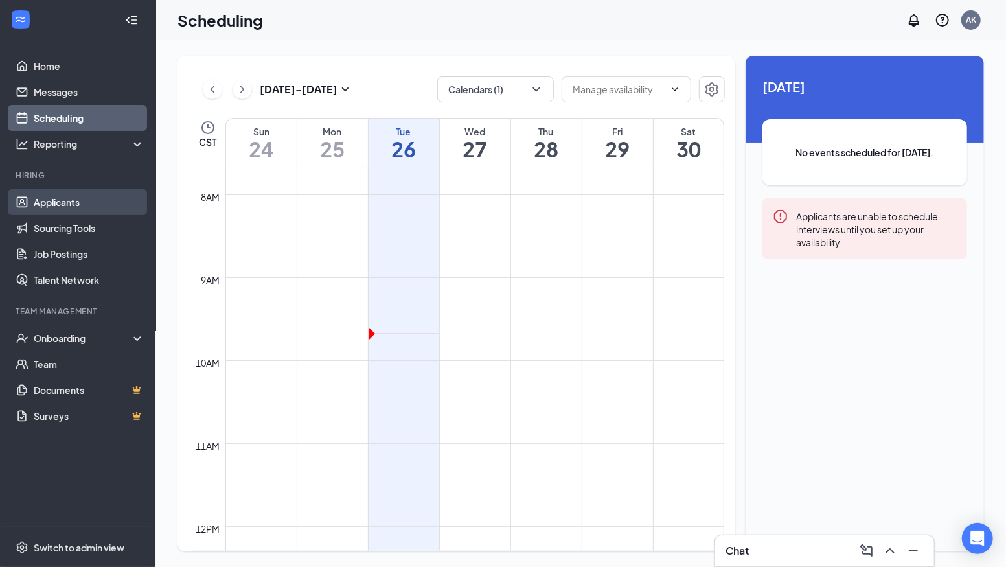
click at [51, 210] on link "Applicants" at bounding box center [89, 202] width 111 height 26
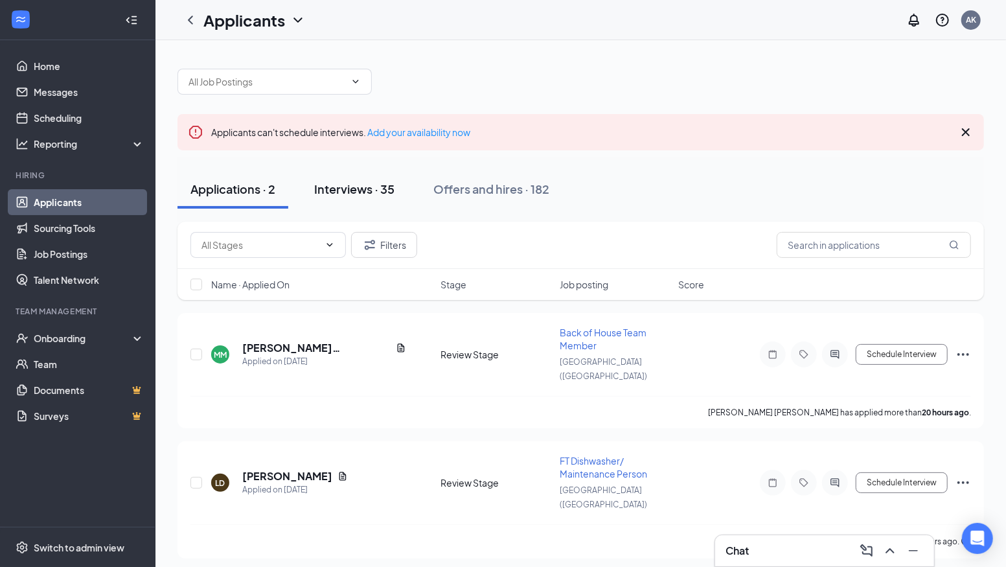
click at [326, 184] on div "Interviews · 35" at bounding box center [354, 189] width 80 height 16
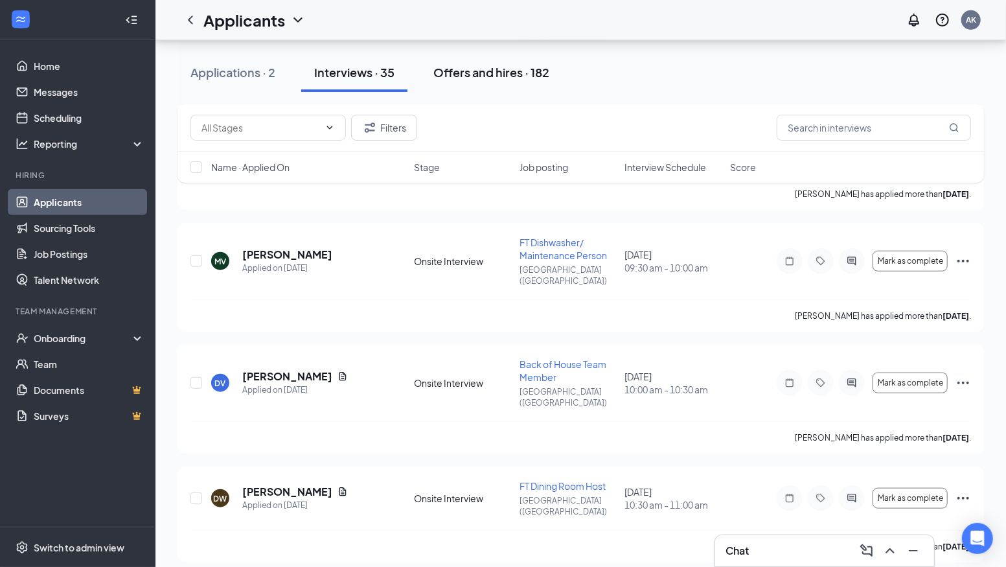
scroll to position [565, 0]
click at [964, 258] on icon "Ellipses" at bounding box center [963, 259] width 12 height 3
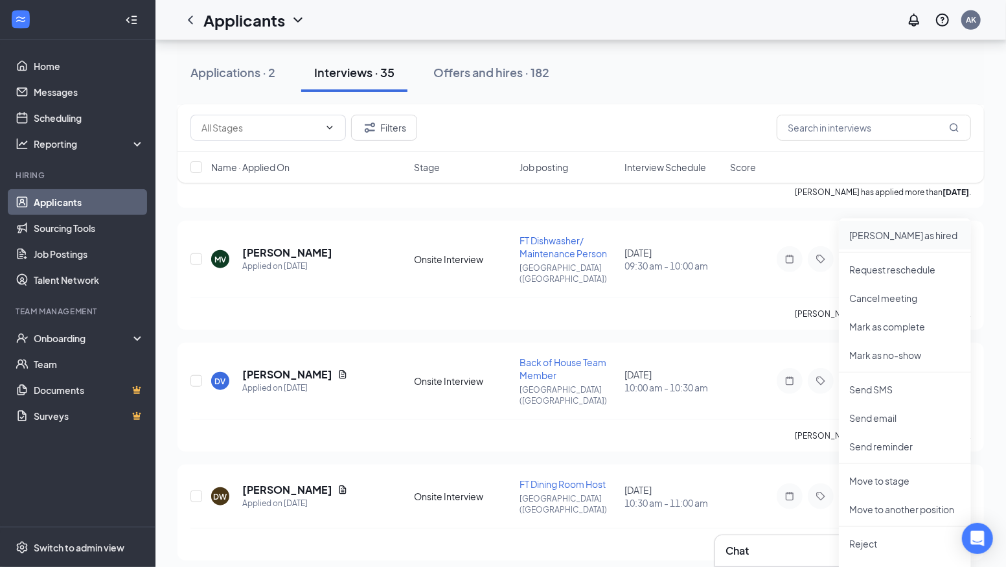
click at [916, 238] on p "Mark as hired" at bounding box center [904, 235] width 111 height 13
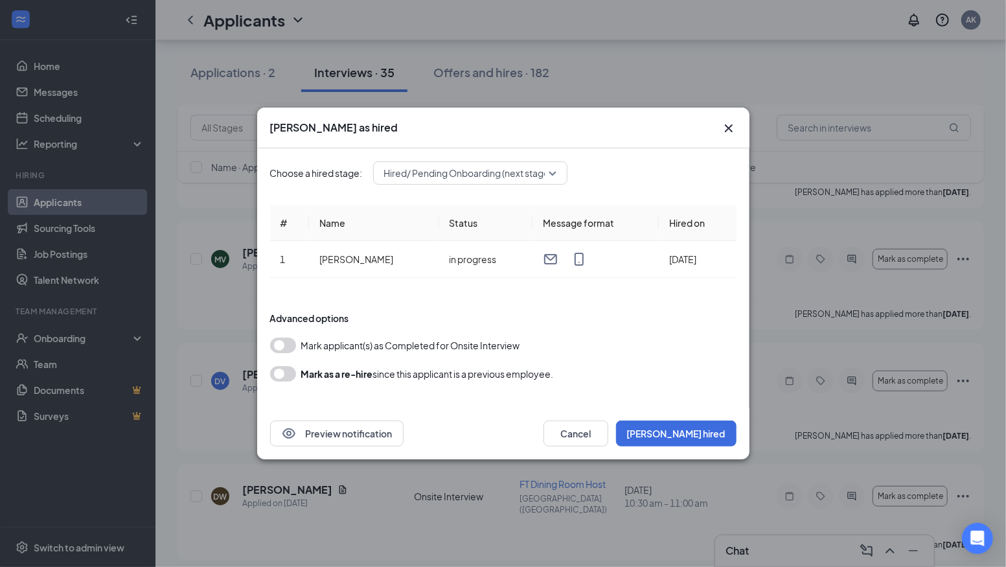
click at [280, 342] on button "button" at bounding box center [283, 345] width 26 height 16
click at [705, 436] on button "Mark hired" at bounding box center [676, 433] width 120 height 26
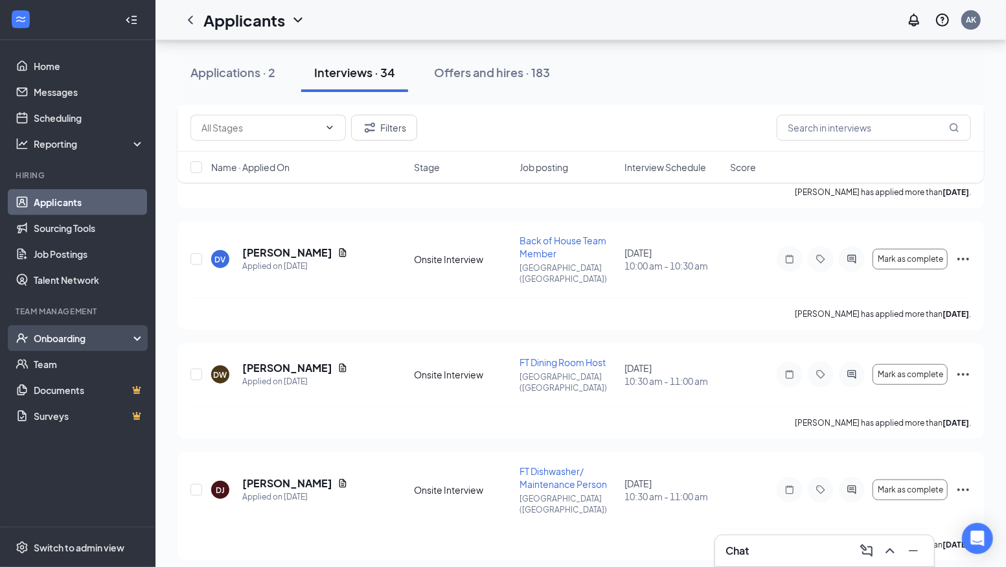
click at [54, 335] on div "Onboarding" at bounding box center [84, 338] width 100 height 13
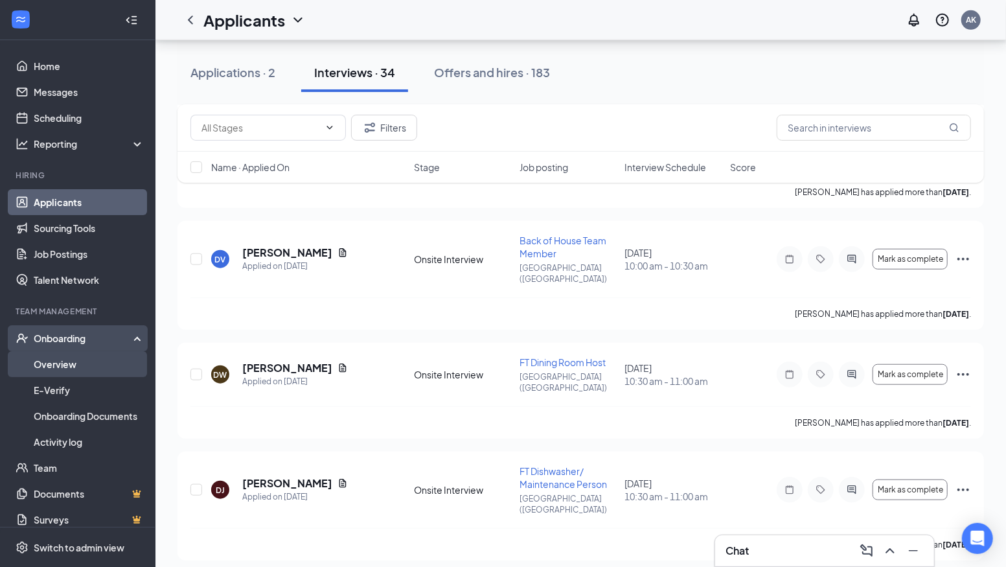
click at [58, 365] on link "Overview" at bounding box center [89, 364] width 111 height 26
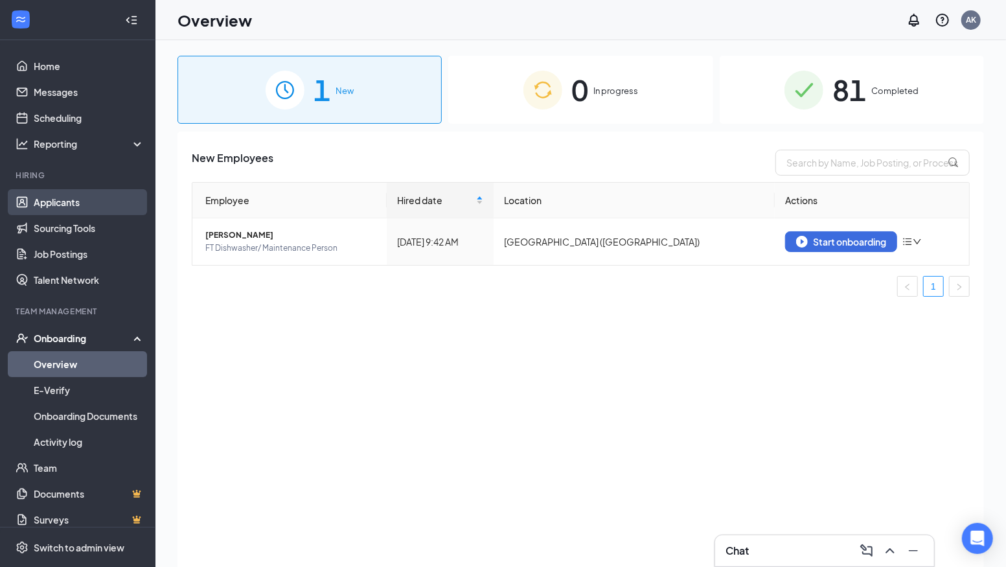
click at [62, 201] on link "Applicants" at bounding box center [89, 202] width 111 height 26
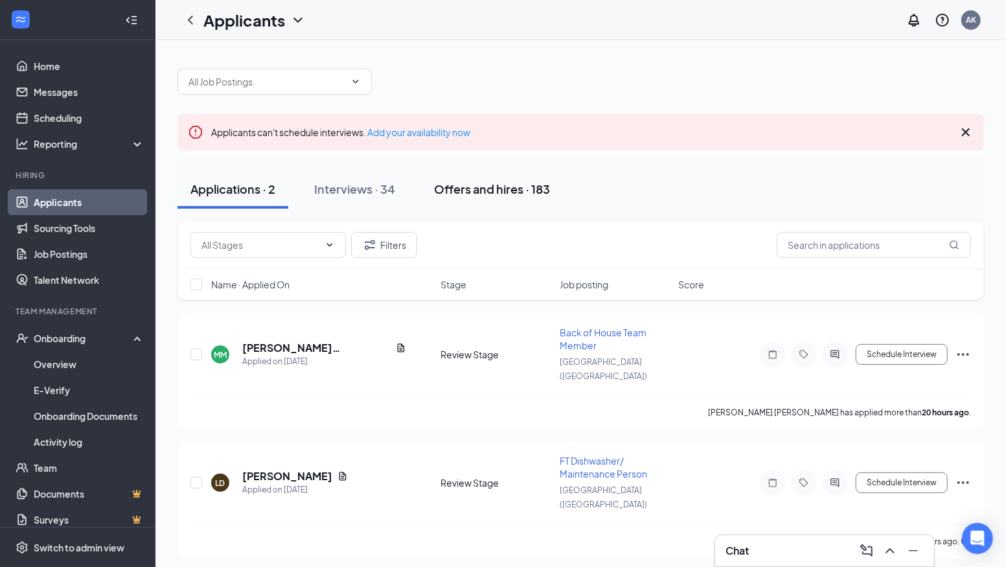
click at [466, 190] on div "Offers and hires · 183" at bounding box center [492, 189] width 116 height 16
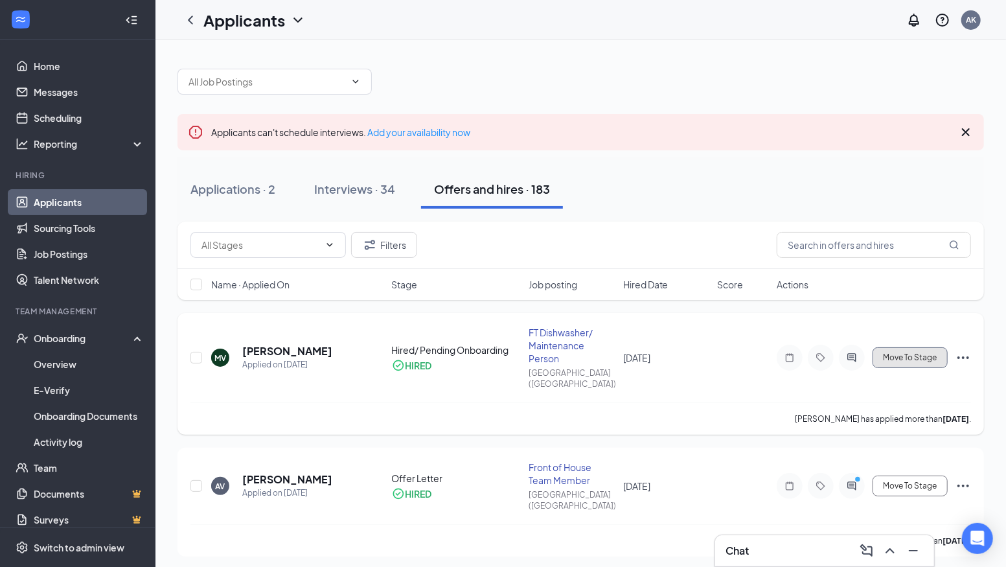
click at [935, 353] on span "Move To Stage" at bounding box center [910, 357] width 54 height 9
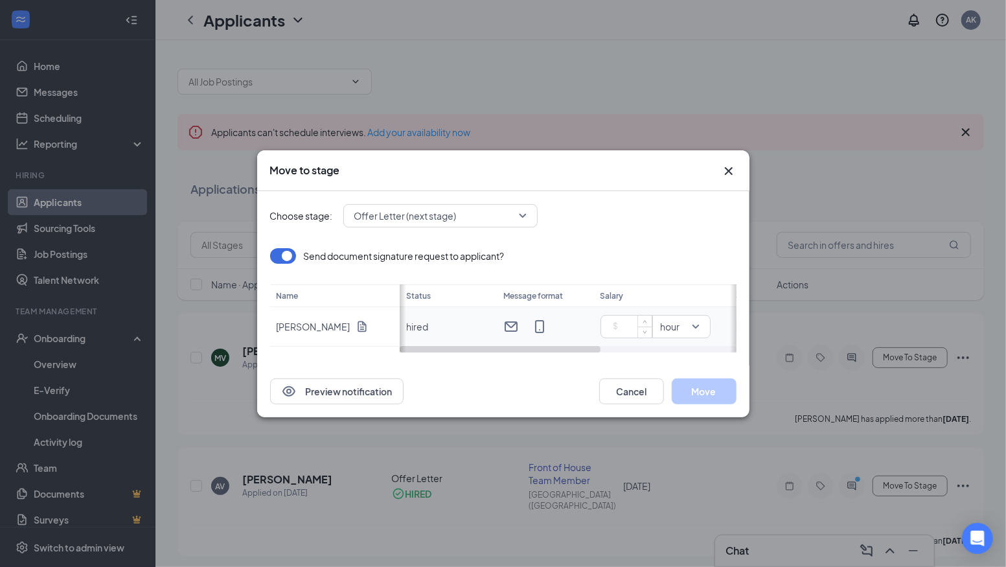
click at [632, 323] on input at bounding box center [628, 326] width 45 height 19
type input "16.6"
click at [703, 387] on button "Move" at bounding box center [704, 391] width 65 height 26
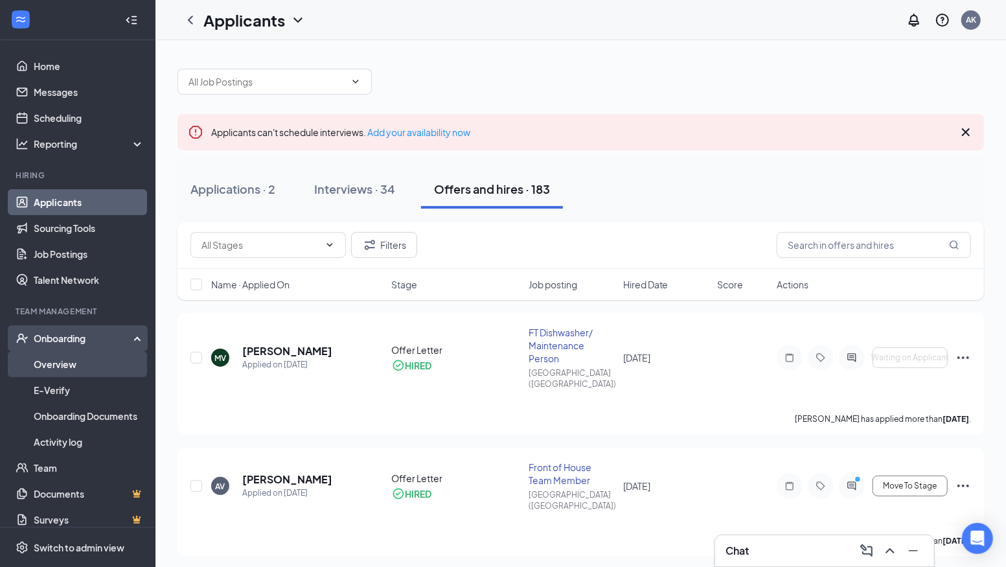
click at [69, 365] on link "Overview" at bounding box center [89, 364] width 111 height 26
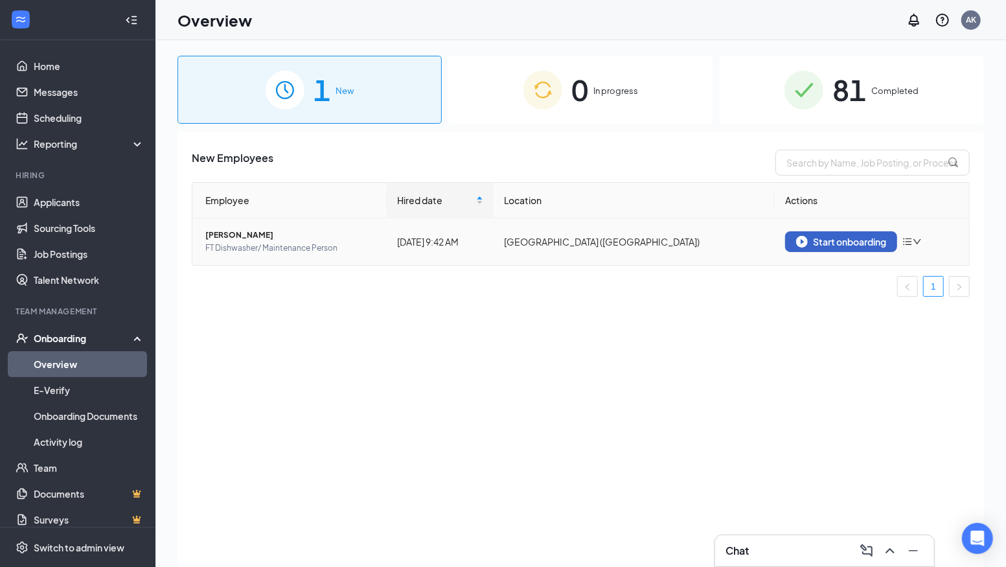
click at [851, 243] on div "Start onboarding" at bounding box center [841, 242] width 90 height 12
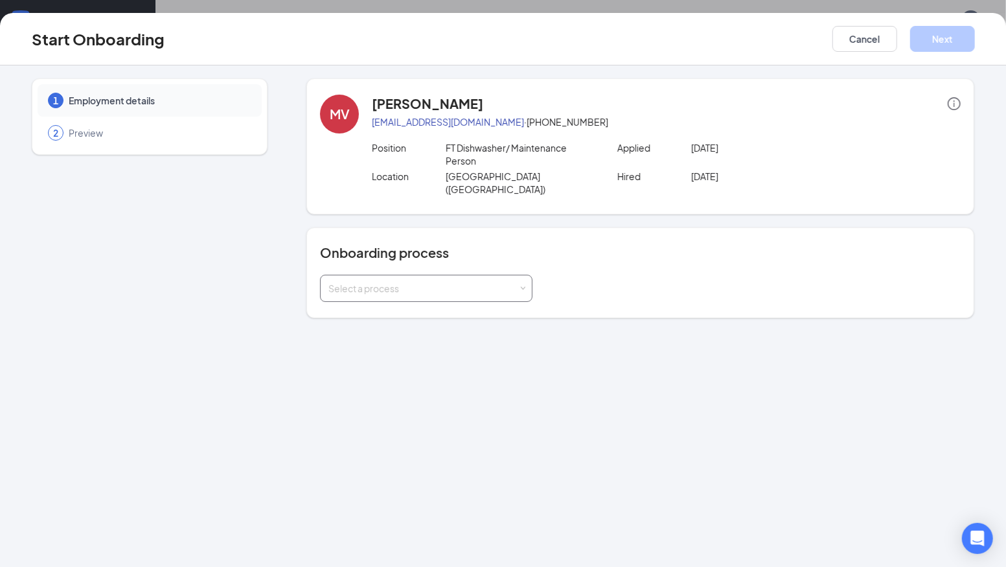
click at [492, 282] on div "Select a process" at bounding box center [423, 288] width 190 height 13
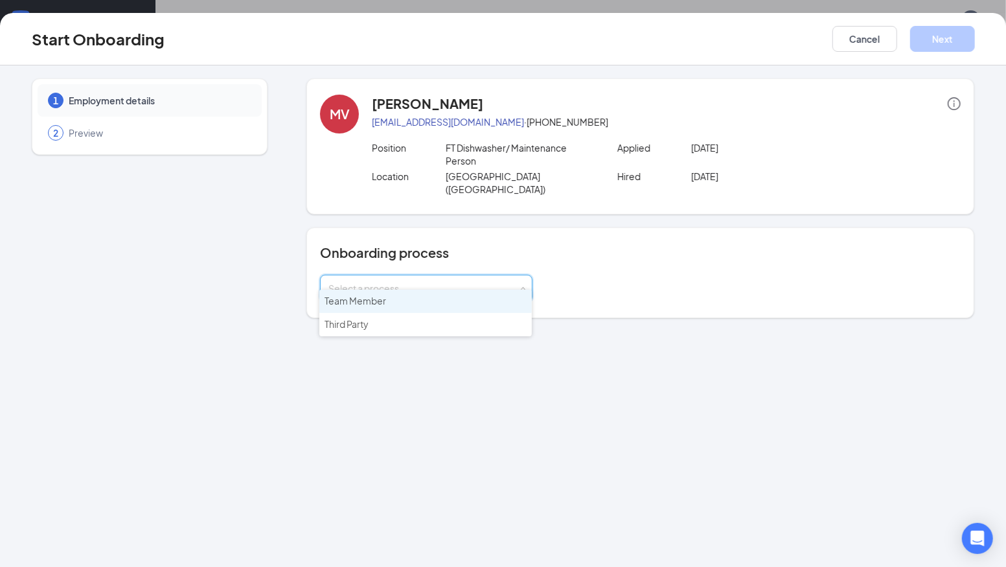
click at [451, 296] on li "Team Member" at bounding box center [425, 301] width 212 height 23
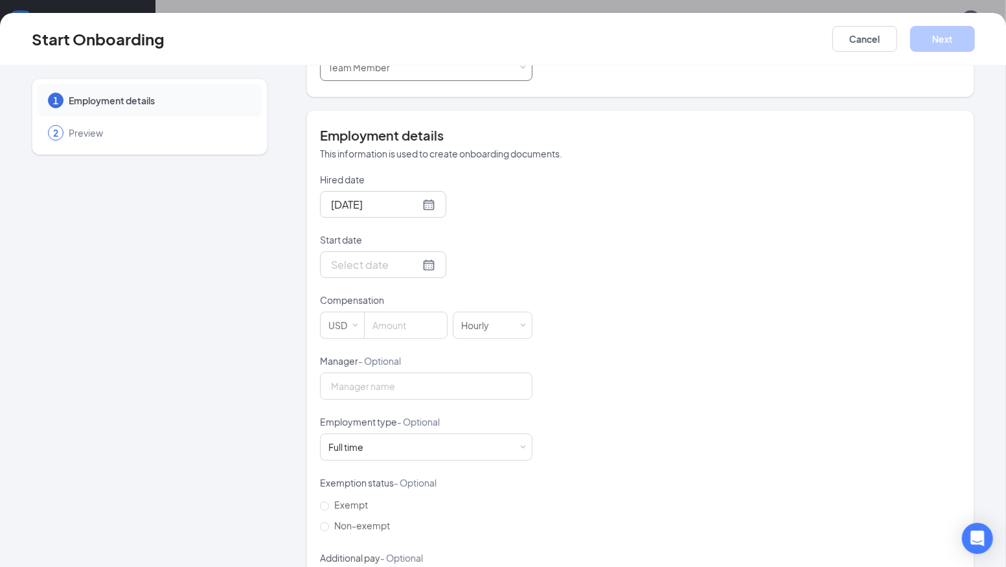
scroll to position [223, 0]
click at [413, 255] on div at bounding box center [383, 263] width 104 height 16
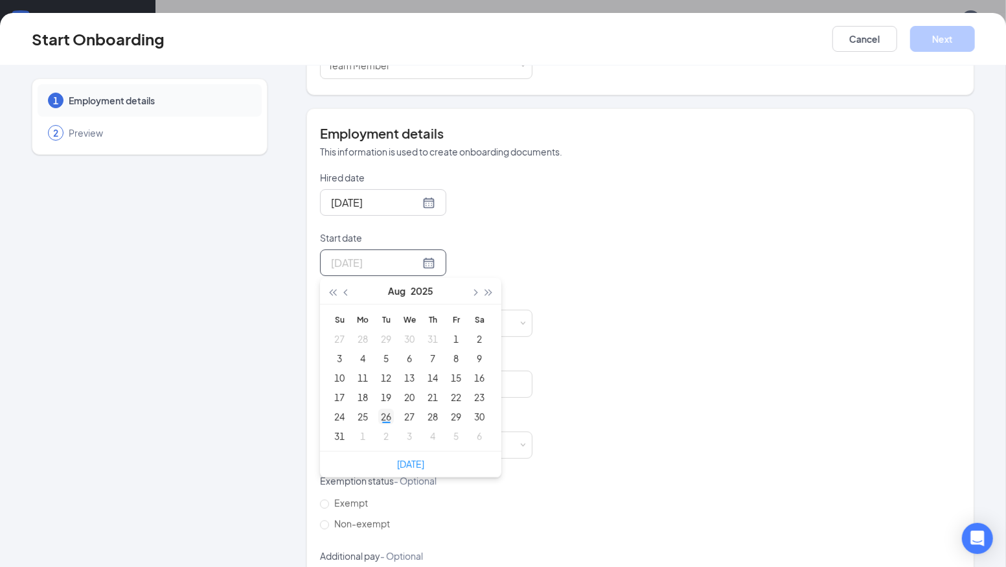
type input "Aug 26, 2025"
click at [383, 409] on div "26" at bounding box center [386, 417] width 16 height 16
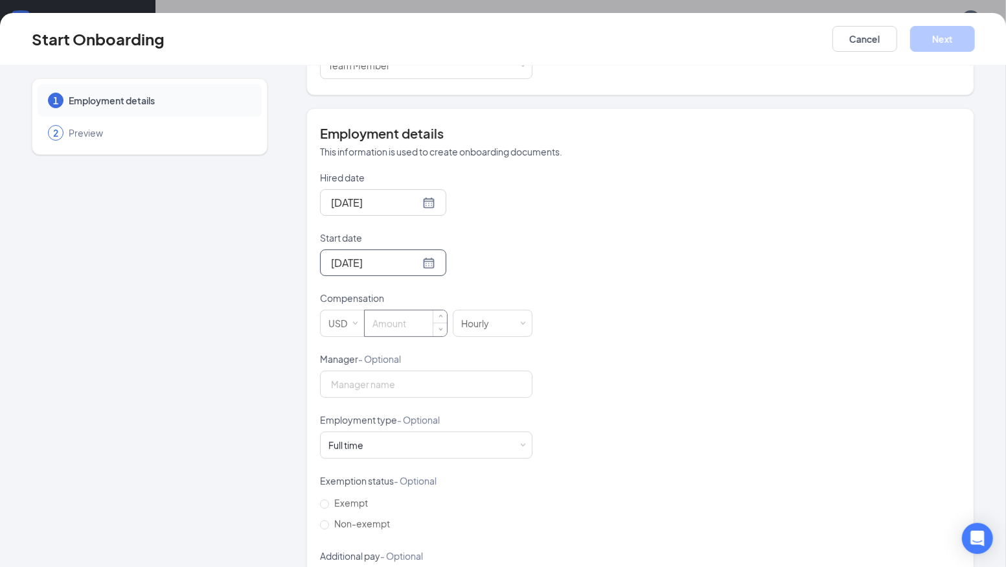
click at [385, 310] on input at bounding box center [406, 323] width 82 height 26
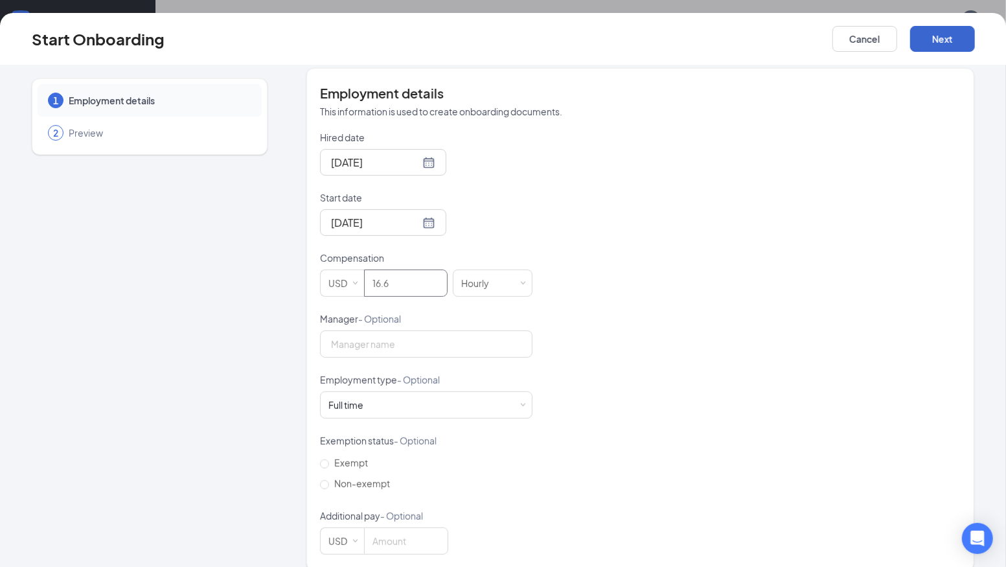
type input "16.6"
click at [956, 45] on button "Next" at bounding box center [942, 39] width 65 height 26
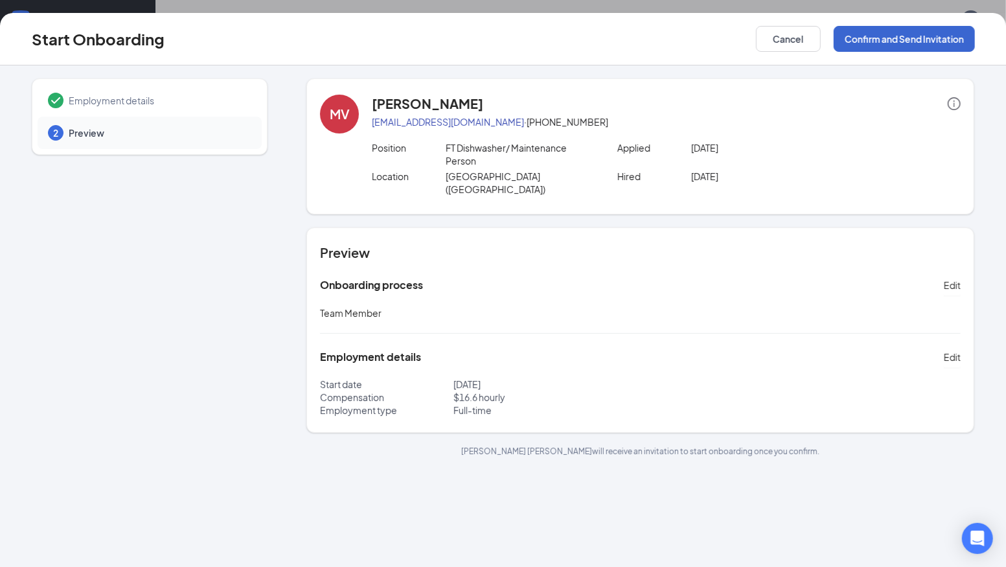
scroll to position [0, 0]
click at [931, 33] on button "Confirm and Send Invitation" at bounding box center [904, 39] width 141 height 26
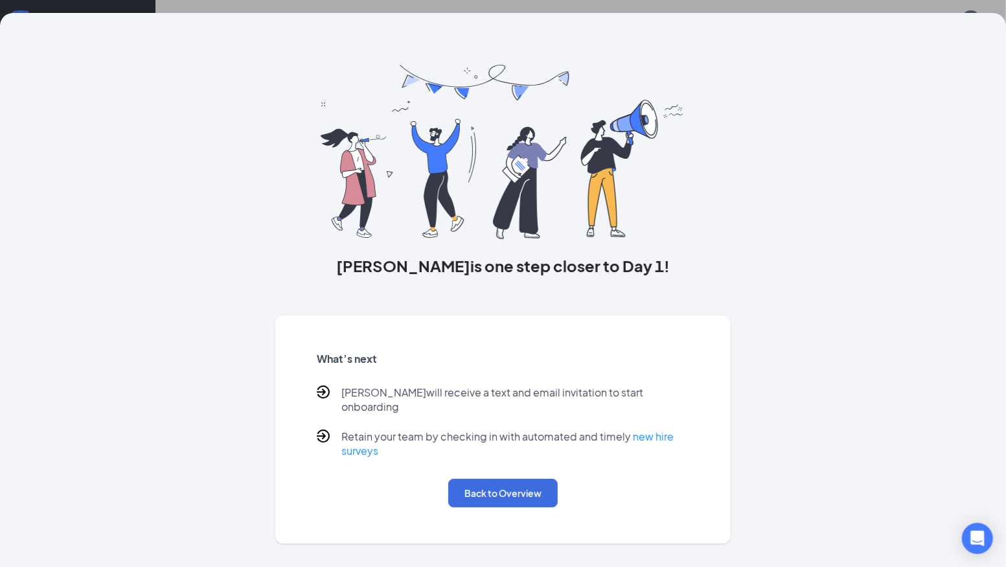
click at [795, 6] on div "Maria is one step closer to Day 1! What’s next Maria will receive a text and em…" at bounding box center [503, 283] width 1006 height 567
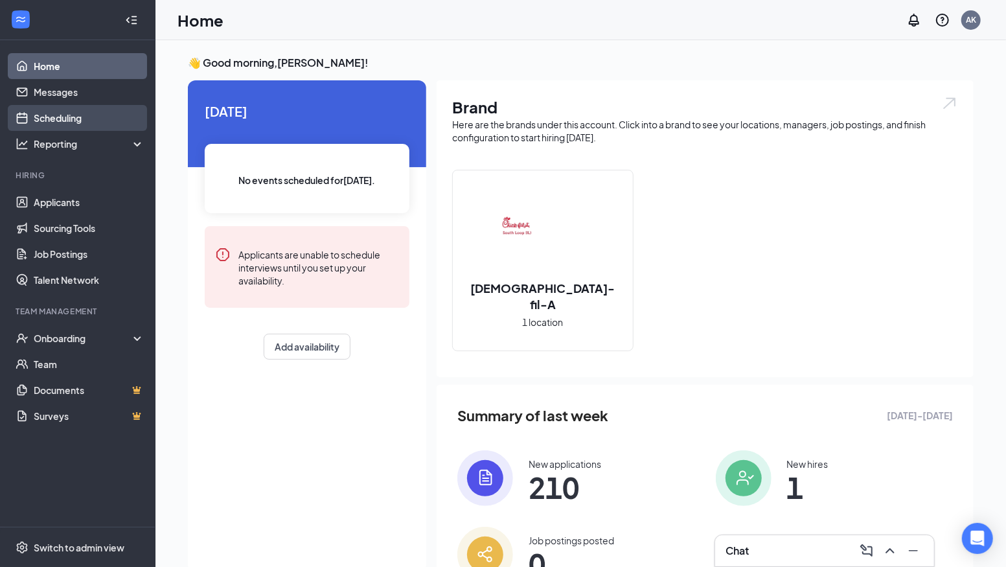
click at [67, 112] on link "Scheduling" at bounding box center [89, 118] width 111 height 26
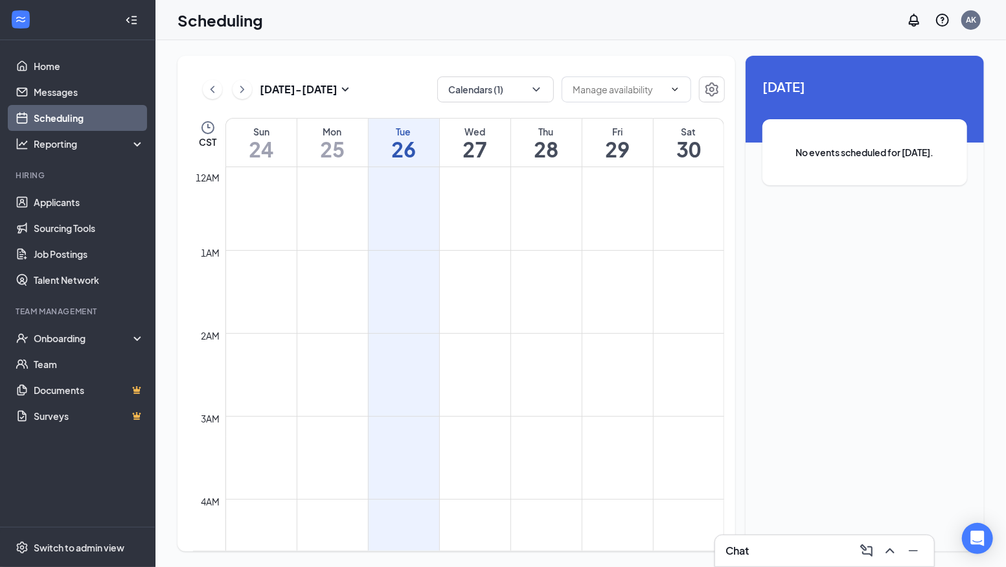
scroll to position [636, 0]
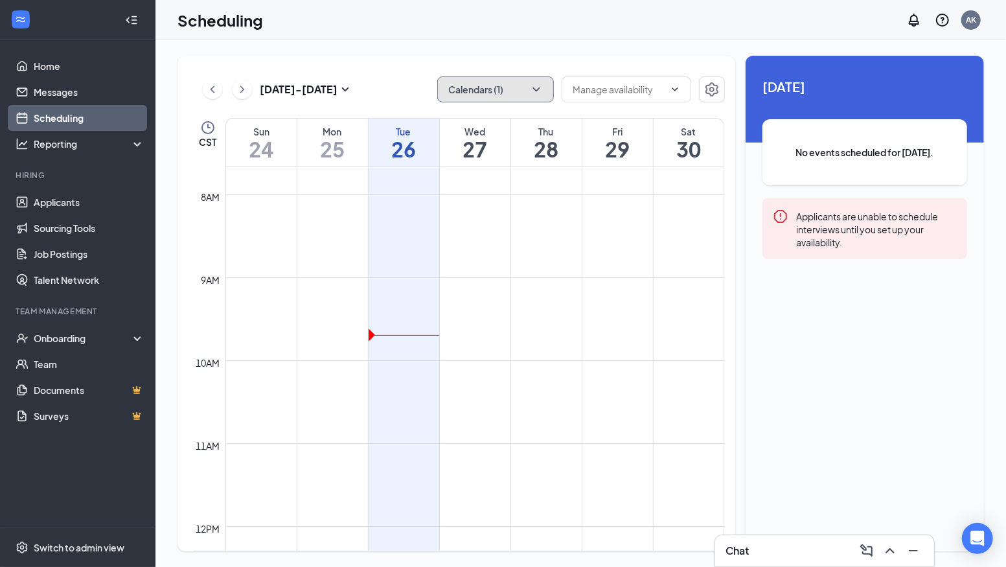
click at [530, 94] on icon "ChevronDown" at bounding box center [536, 89] width 13 height 13
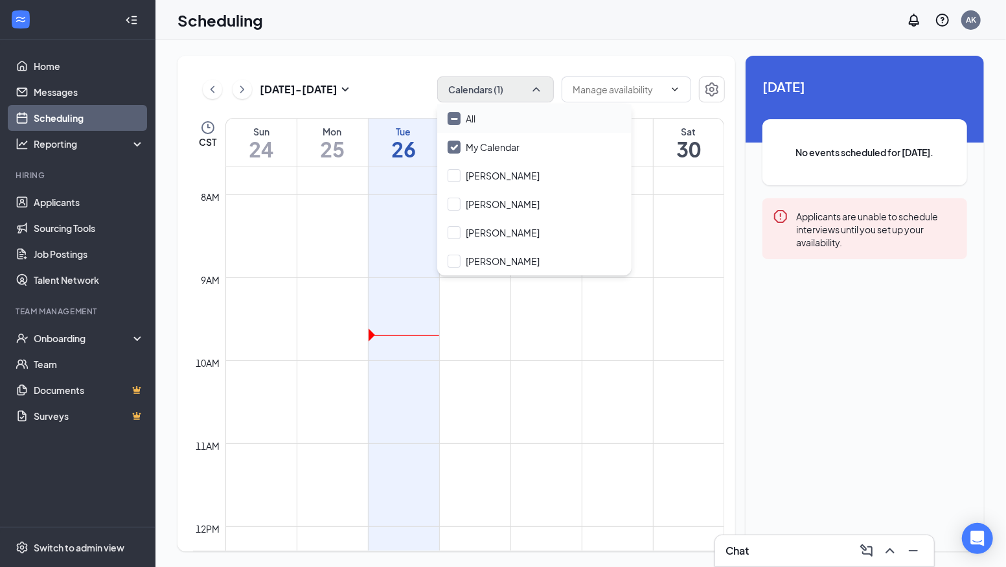
click at [455, 117] on input "All" at bounding box center [462, 118] width 28 height 13
checkbox input "true"
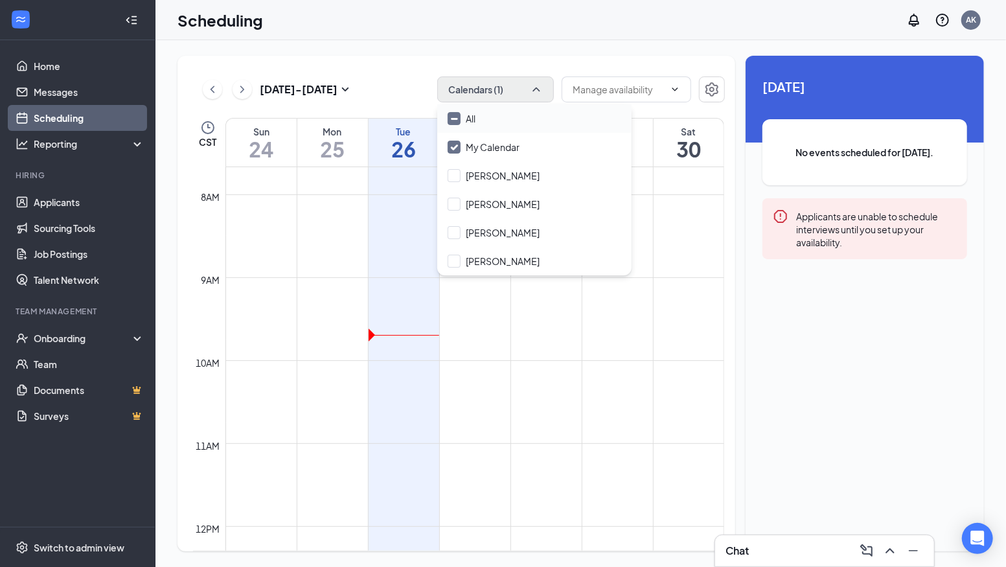
checkbox input "true"
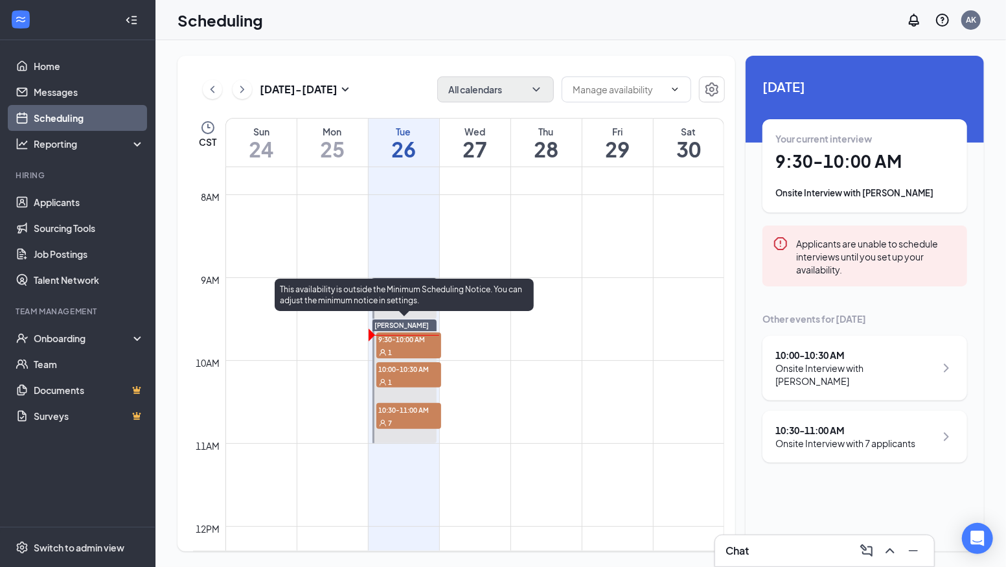
click at [405, 345] on div "1" at bounding box center [408, 351] width 65 height 13
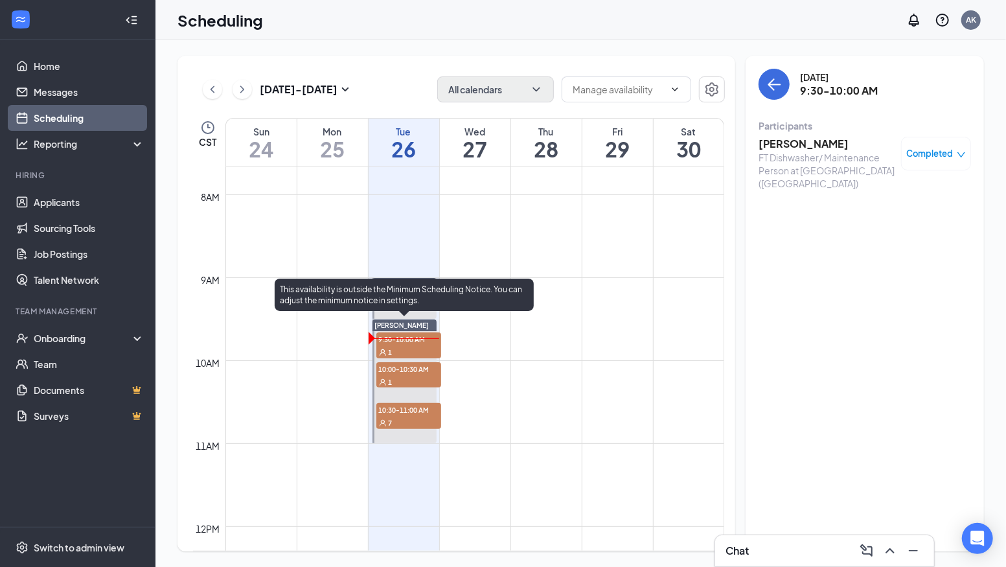
click at [401, 375] on div "1" at bounding box center [408, 381] width 65 height 13
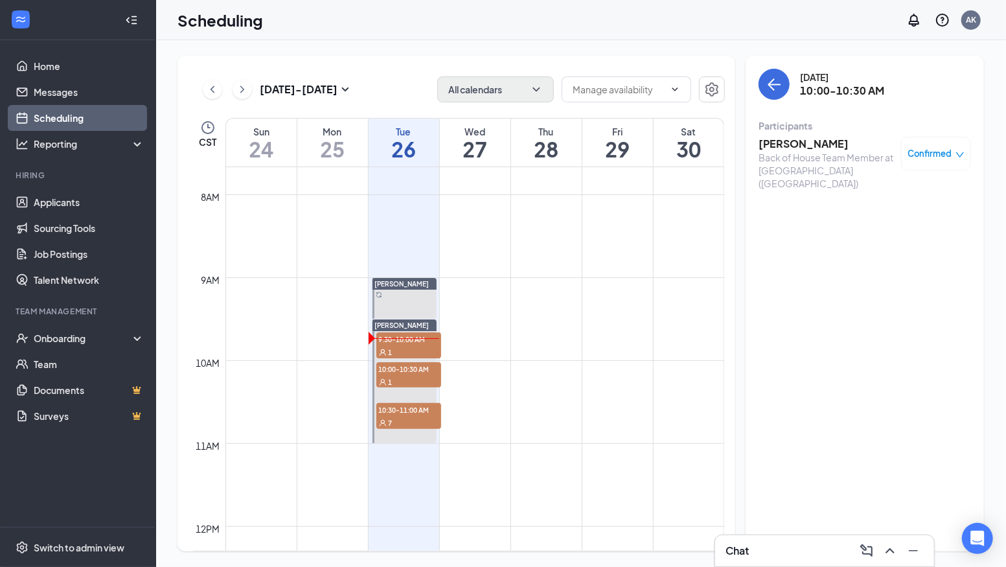
click at [791, 146] on h3 "[PERSON_NAME]" at bounding box center [826, 144] width 136 height 14
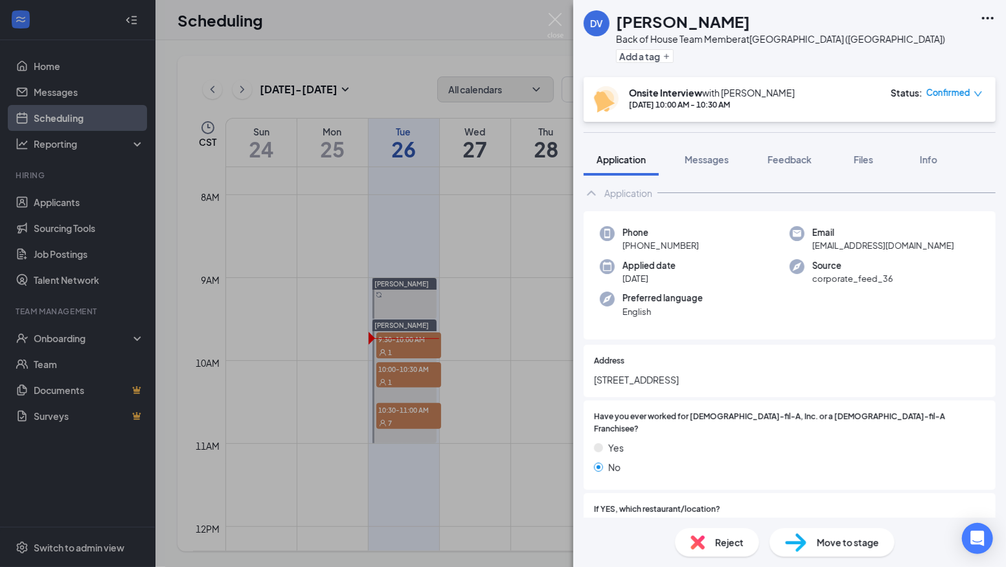
scroll to position [22, 0]
